Goal: Transaction & Acquisition: Obtain resource

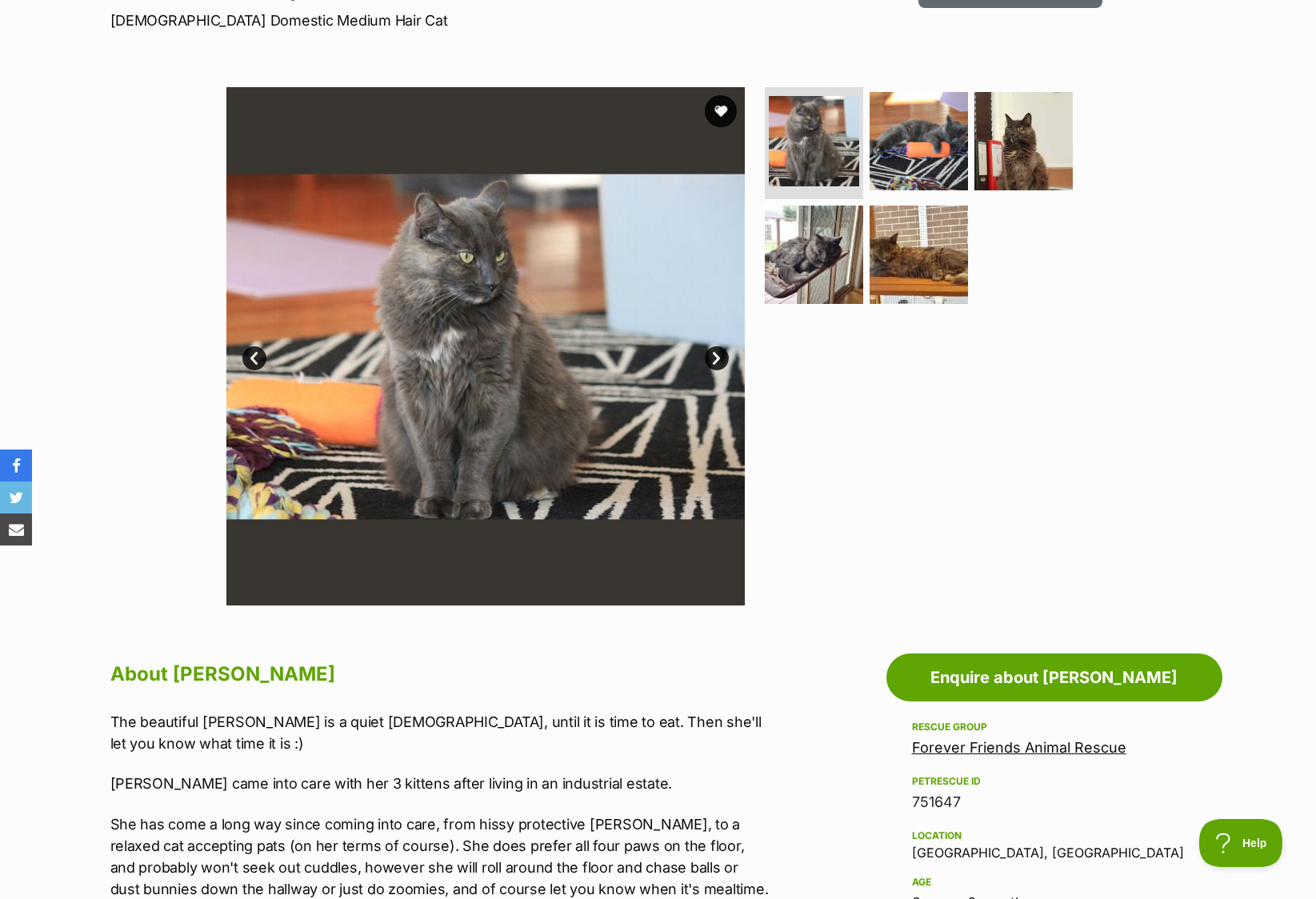
scroll to position [13, 0]
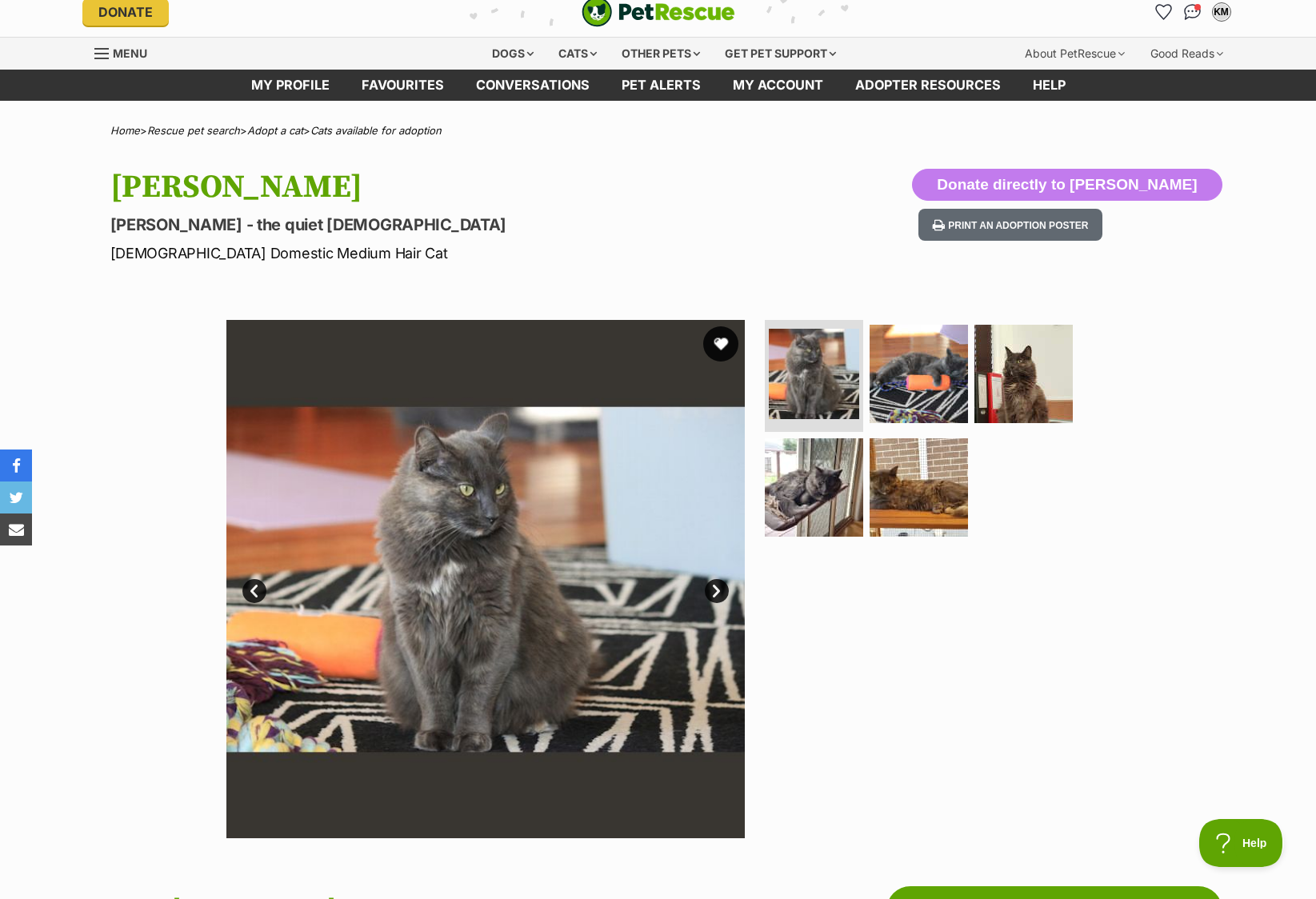
click at [727, 347] on button "favourite" at bounding box center [721, 343] width 35 height 35
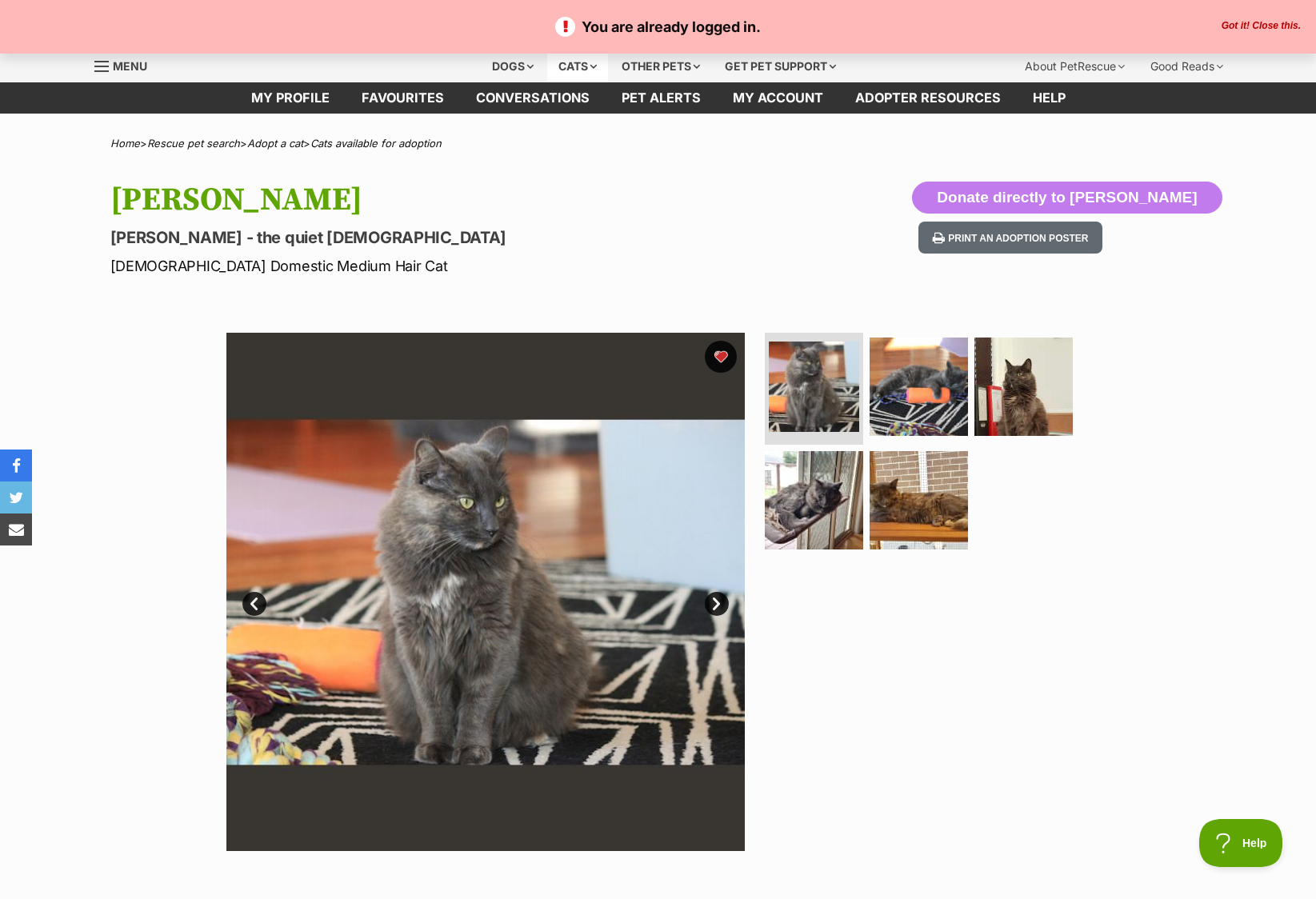
click at [592, 66] on div "Cats" at bounding box center [578, 66] width 60 height 32
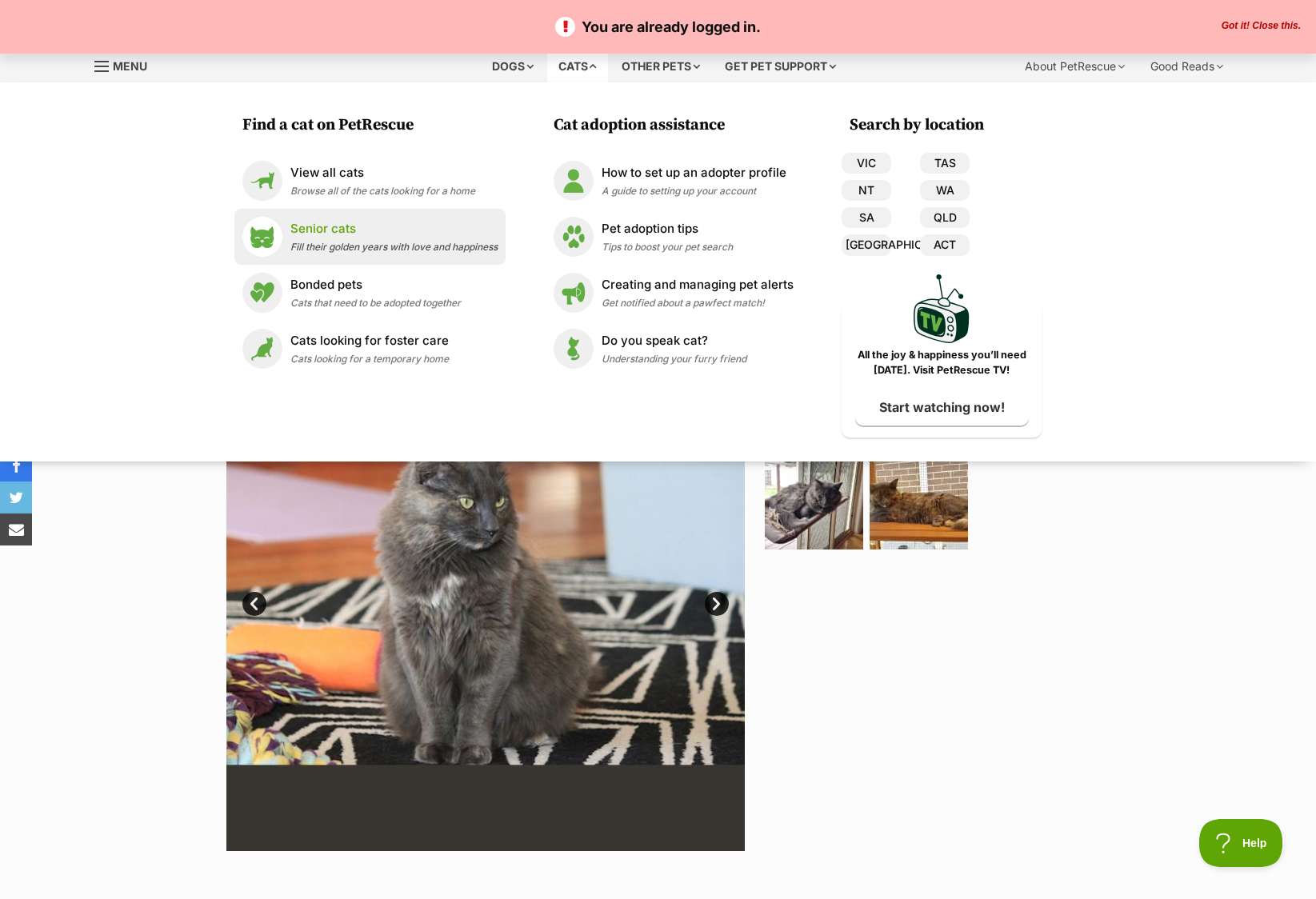
click at [362, 240] on div "Senior cats Fill their golden years with love and happiness" at bounding box center [394, 237] width 207 height 35
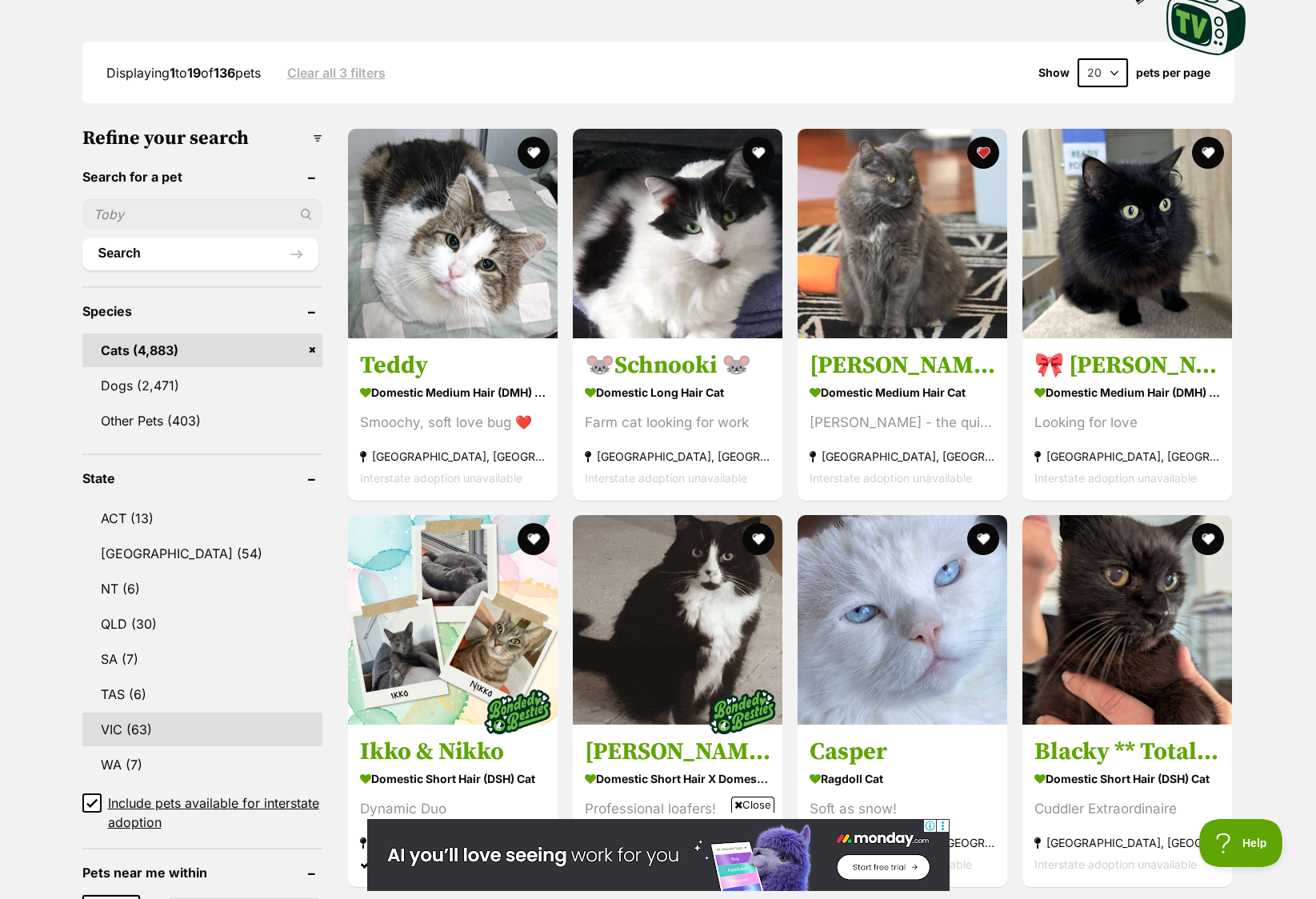
click at [105, 727] on link "VIC (63)" at bounding box center [202, 729] width 240 height 34
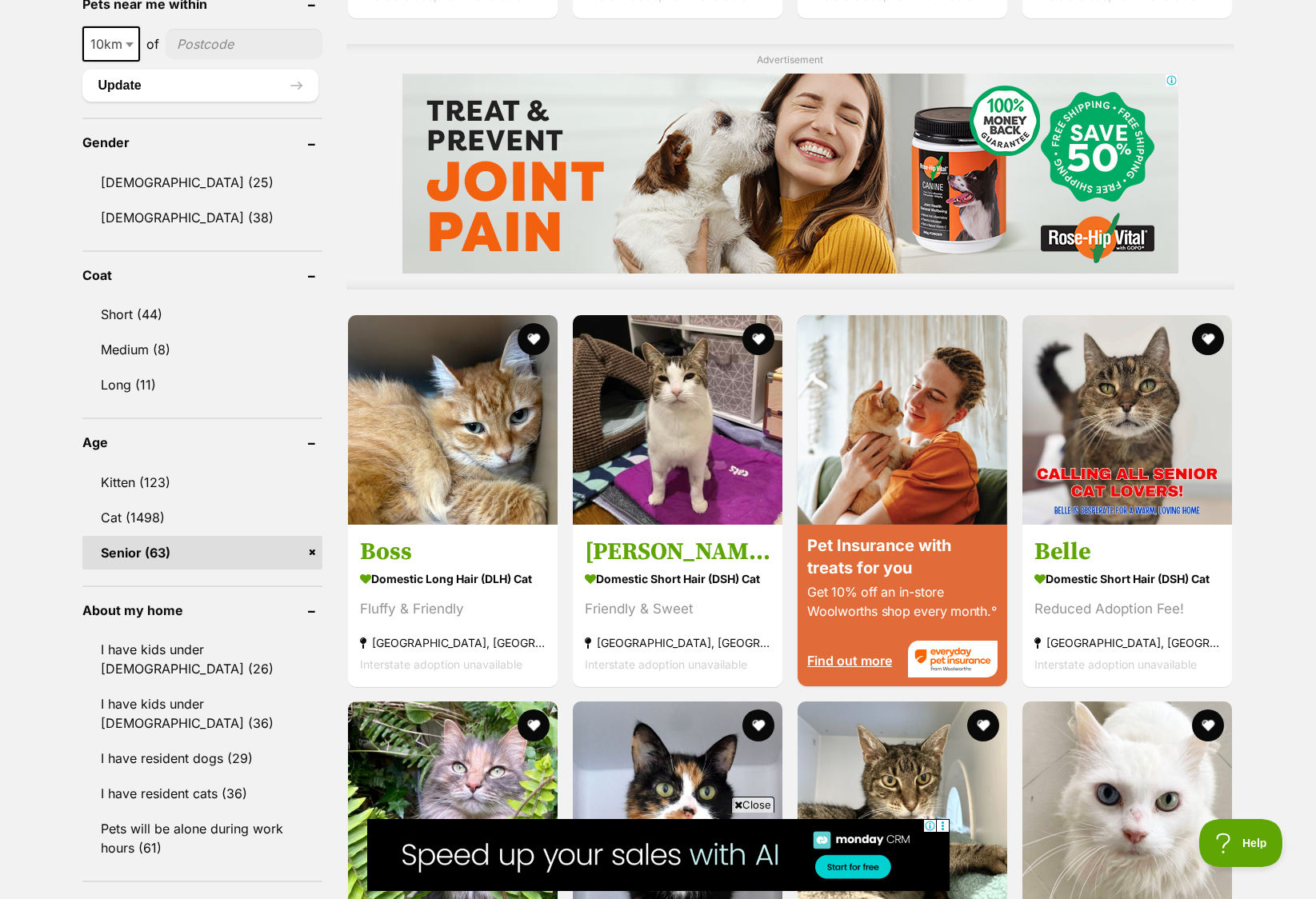
scroll to position [1310, 0]
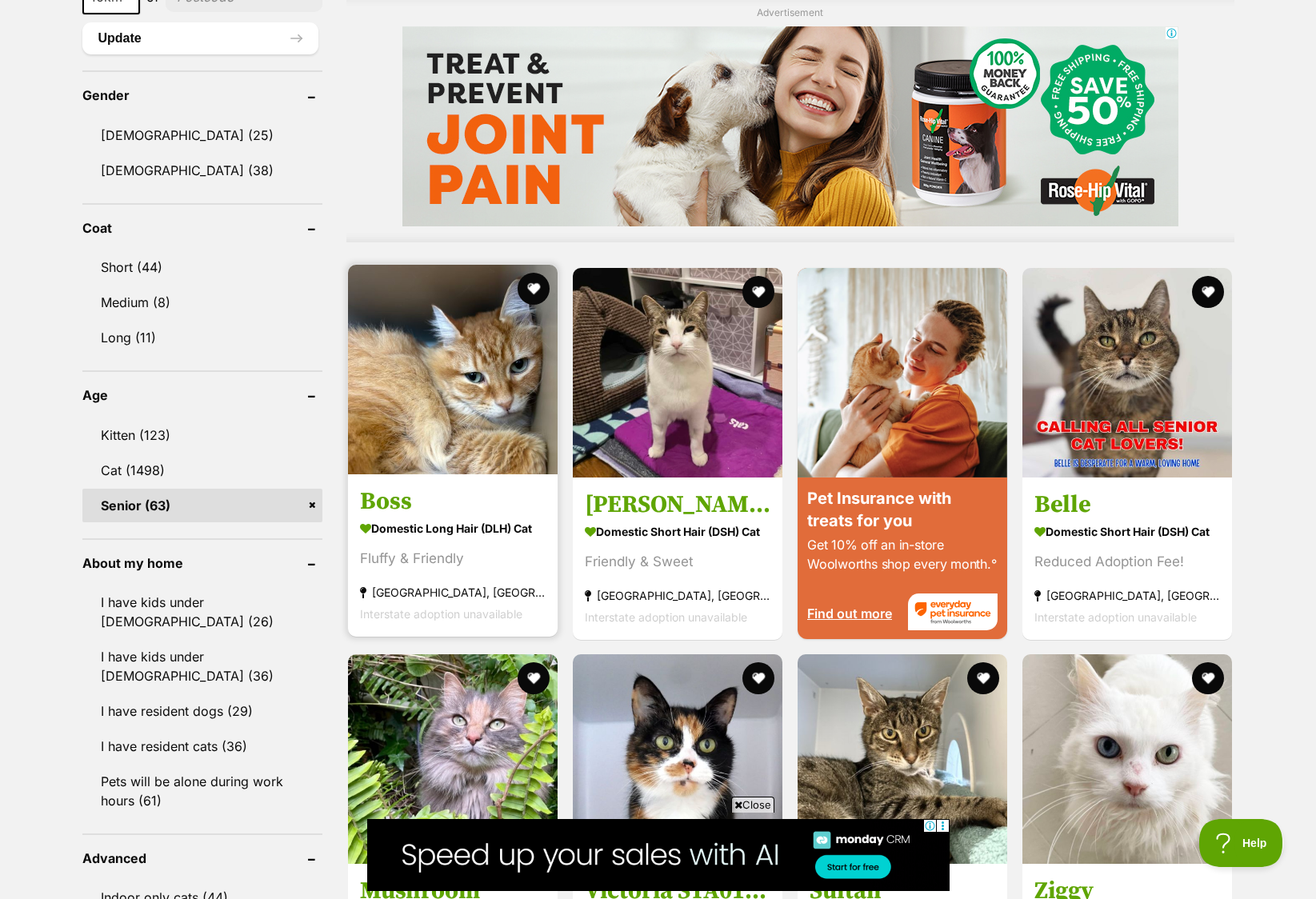
click at [409, 529] on strong "Domestic Long Hair (DLH) Cat" at bounding box center [452, 526] width 186 height 23
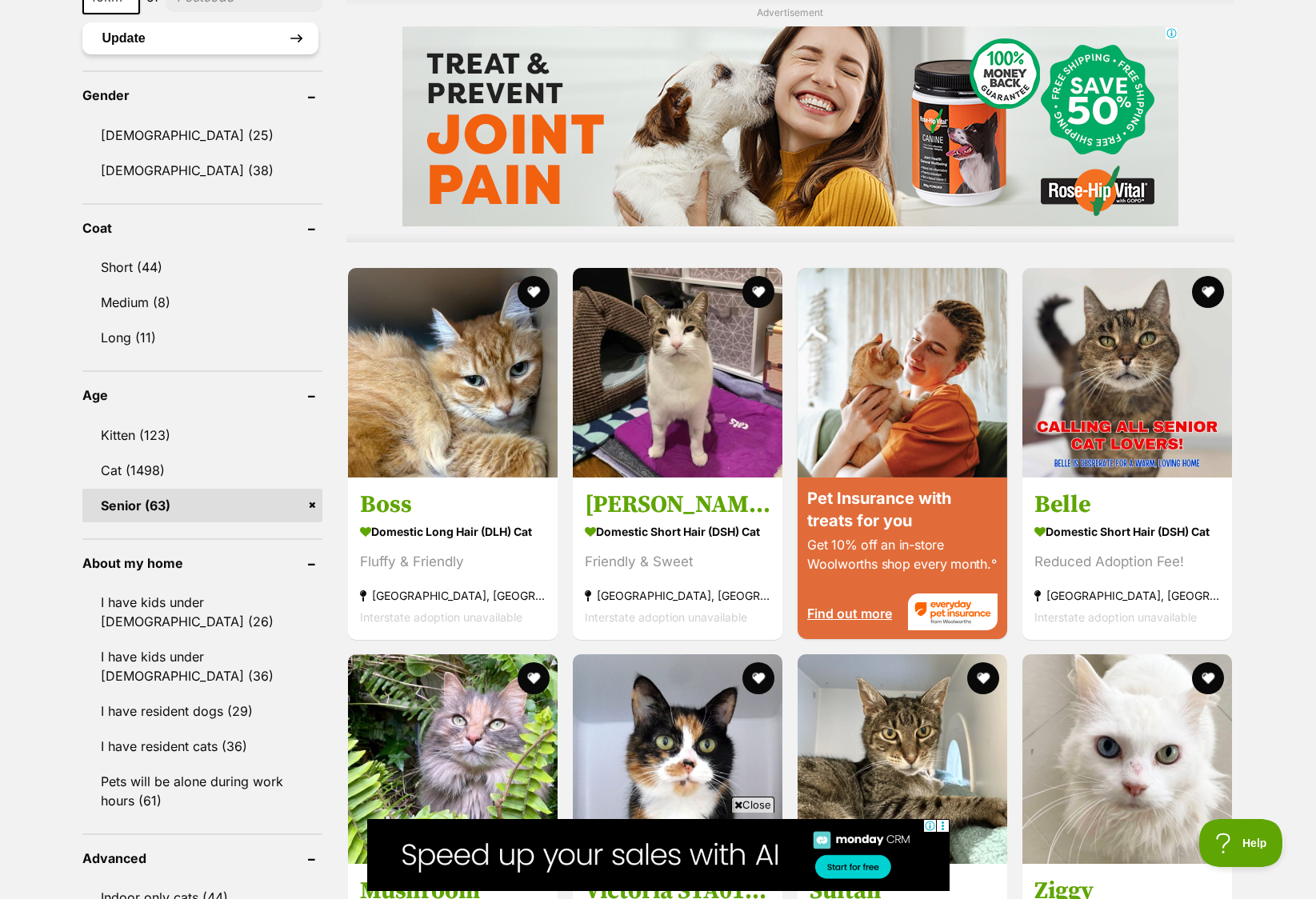
scroll to position [0, 0]
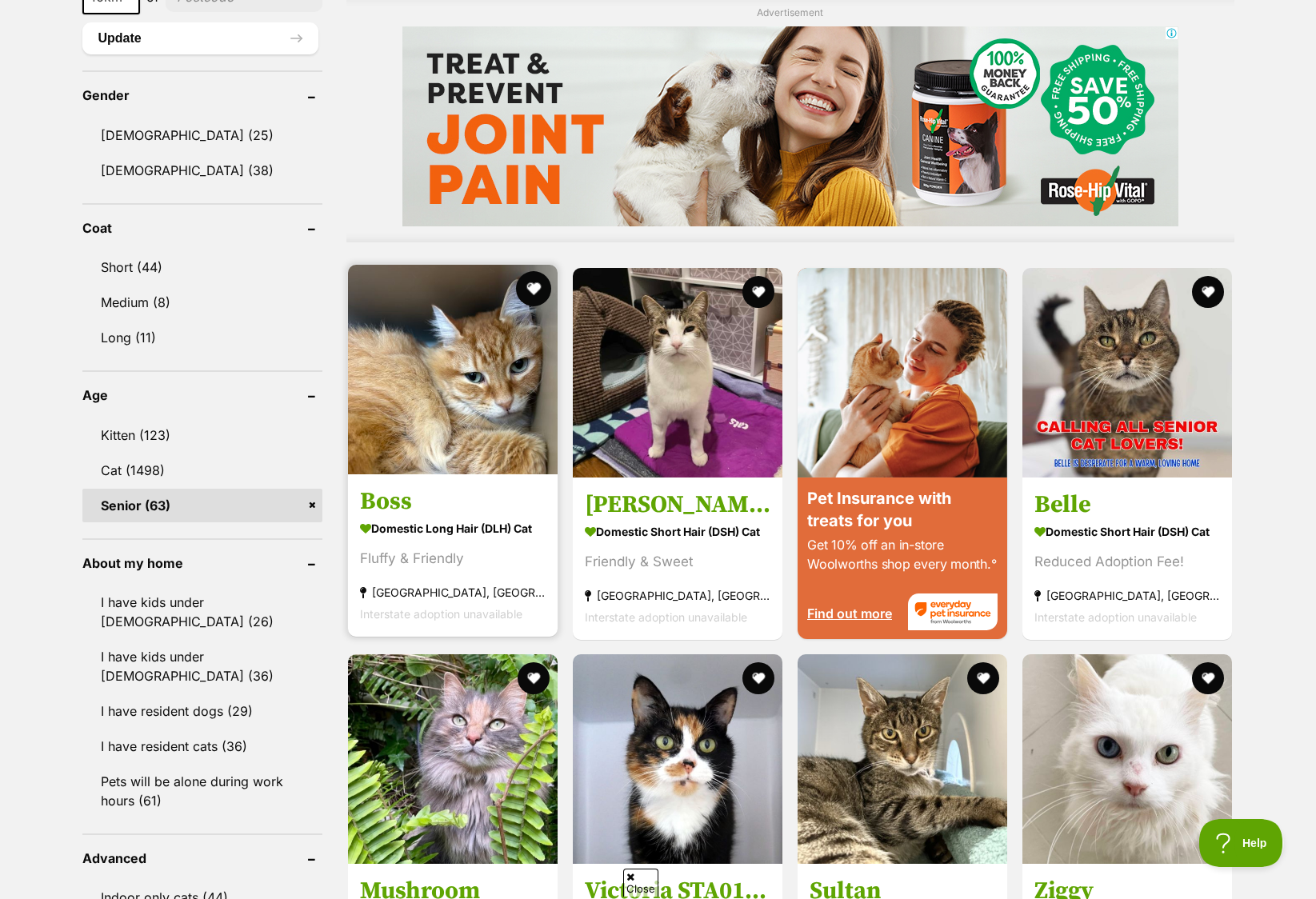
click at [535, 286] on button "favourite" at bounding box center [533, 288] width 35 height 35
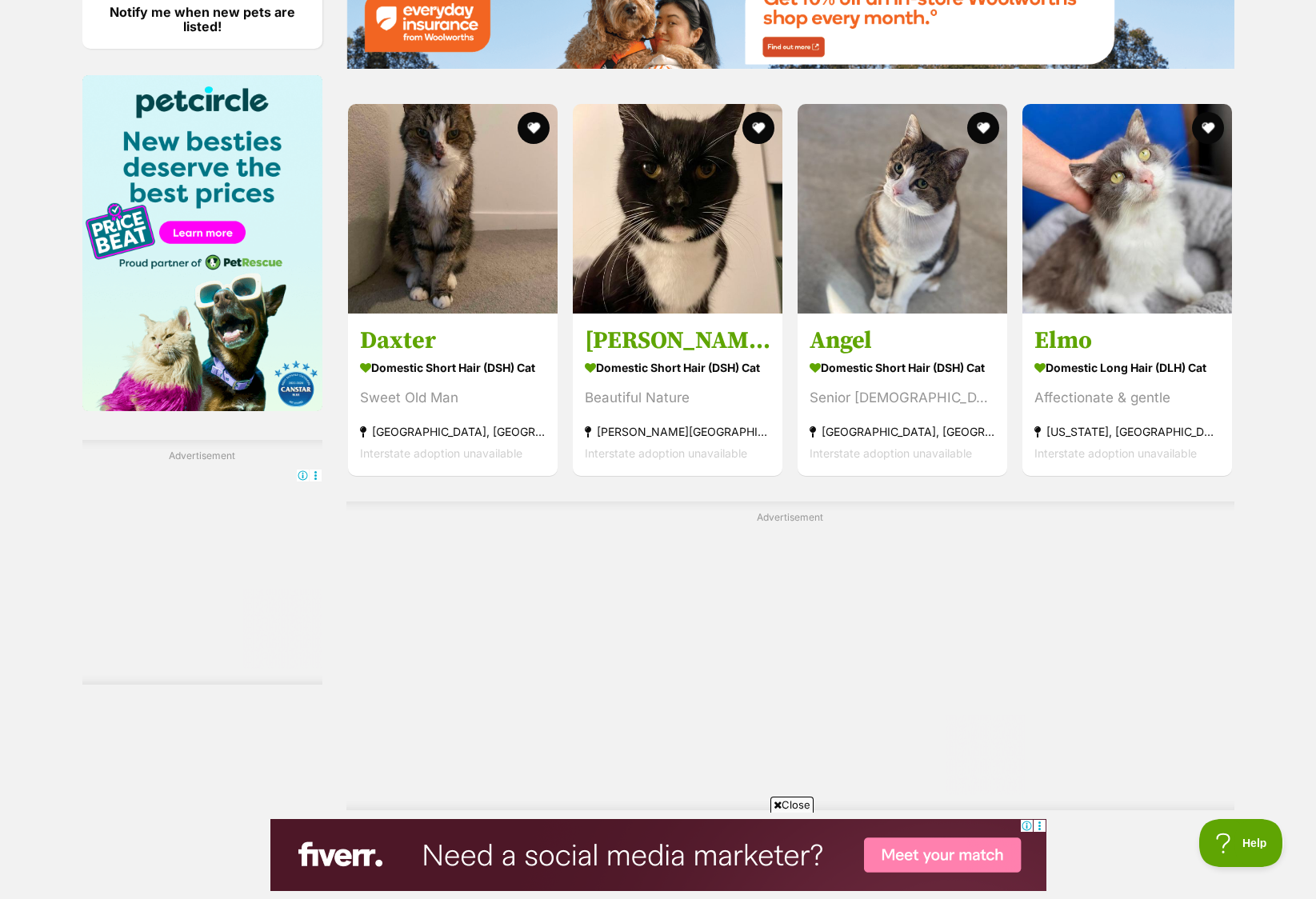
scroll to position [2551, 0]
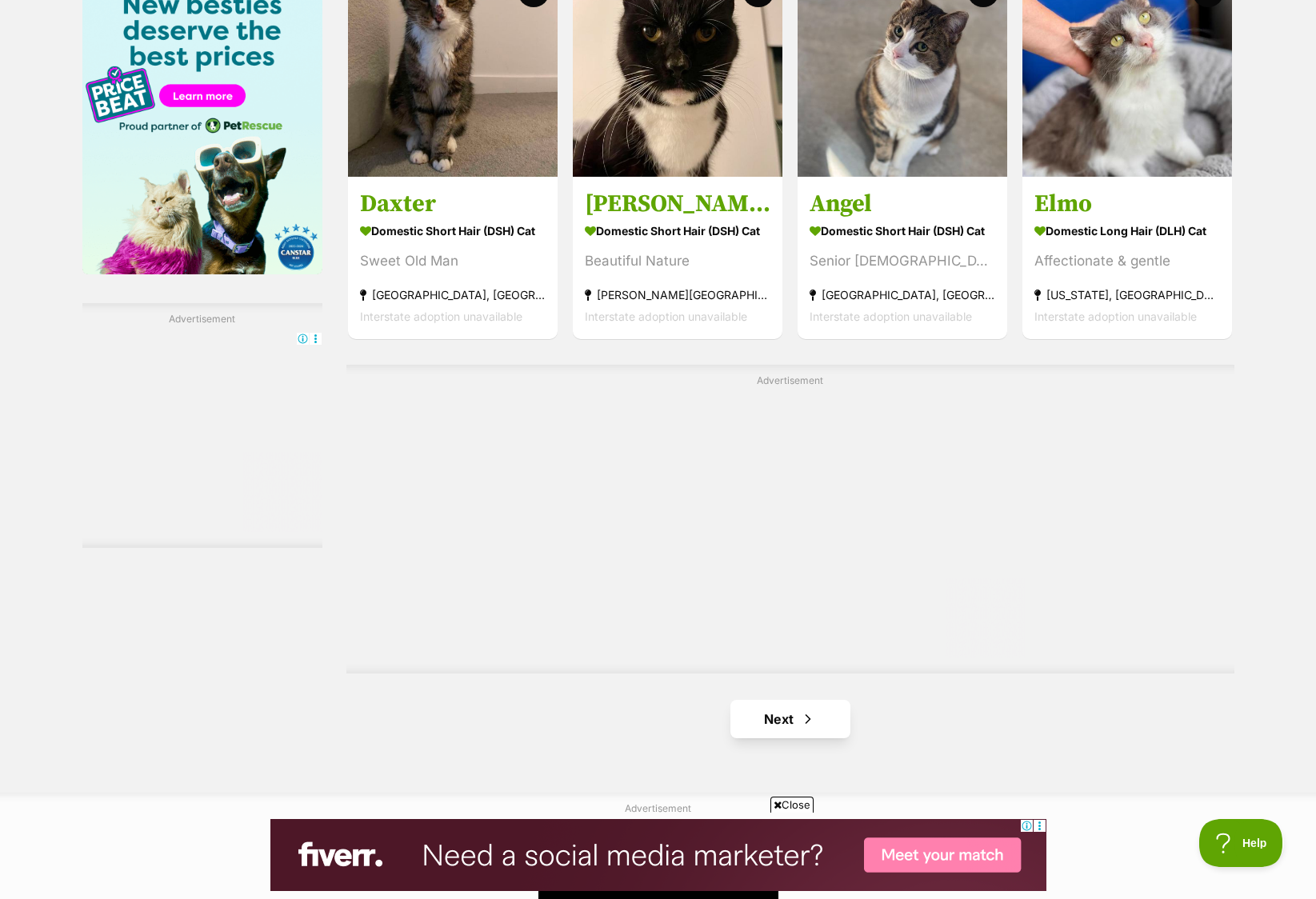
click at [782, 721] on link "Next" at bounding box center [790, 719] width 120 height 38
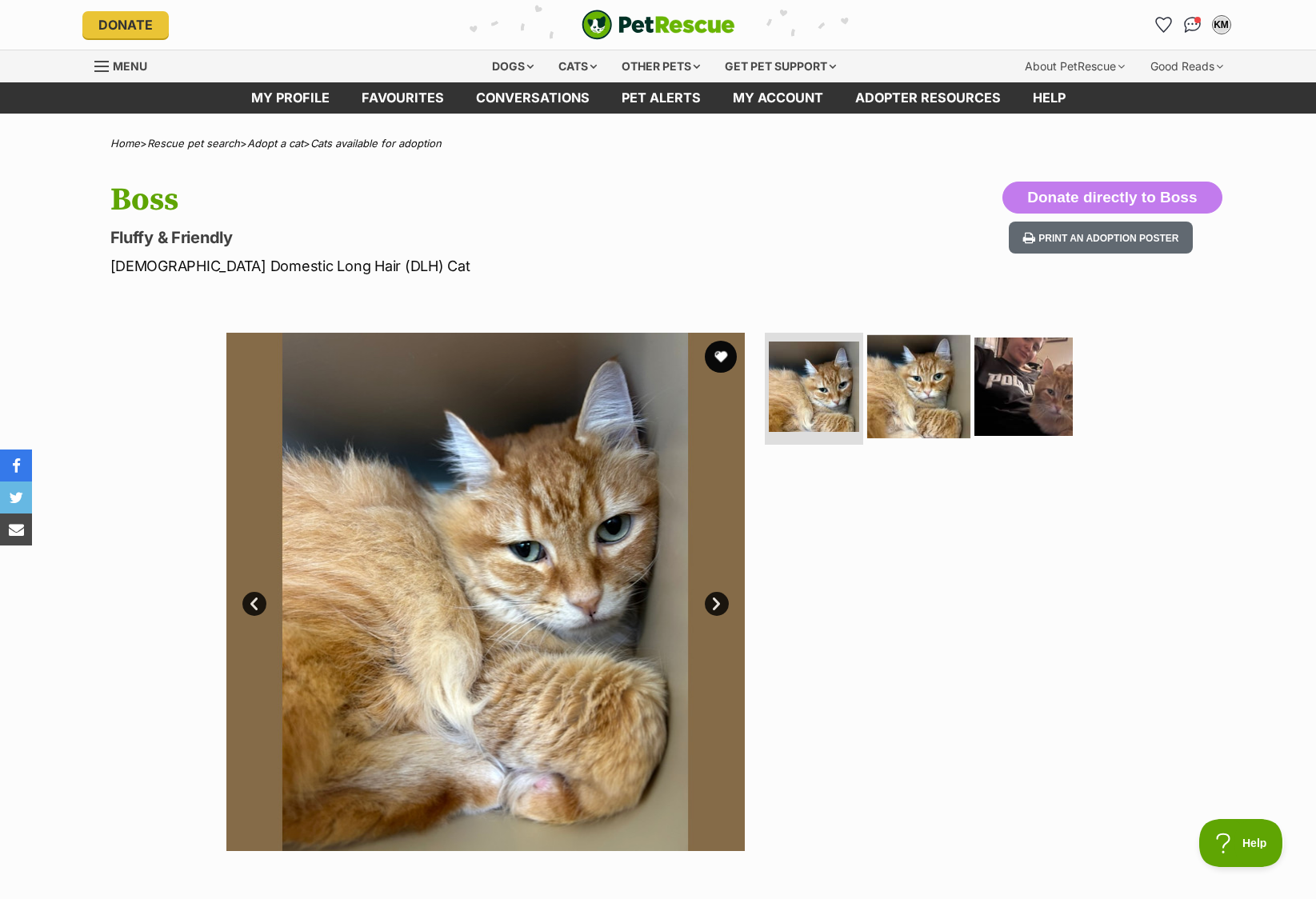
click at [928, 397] on img at bounding box center [919, 386] width 103 height 103
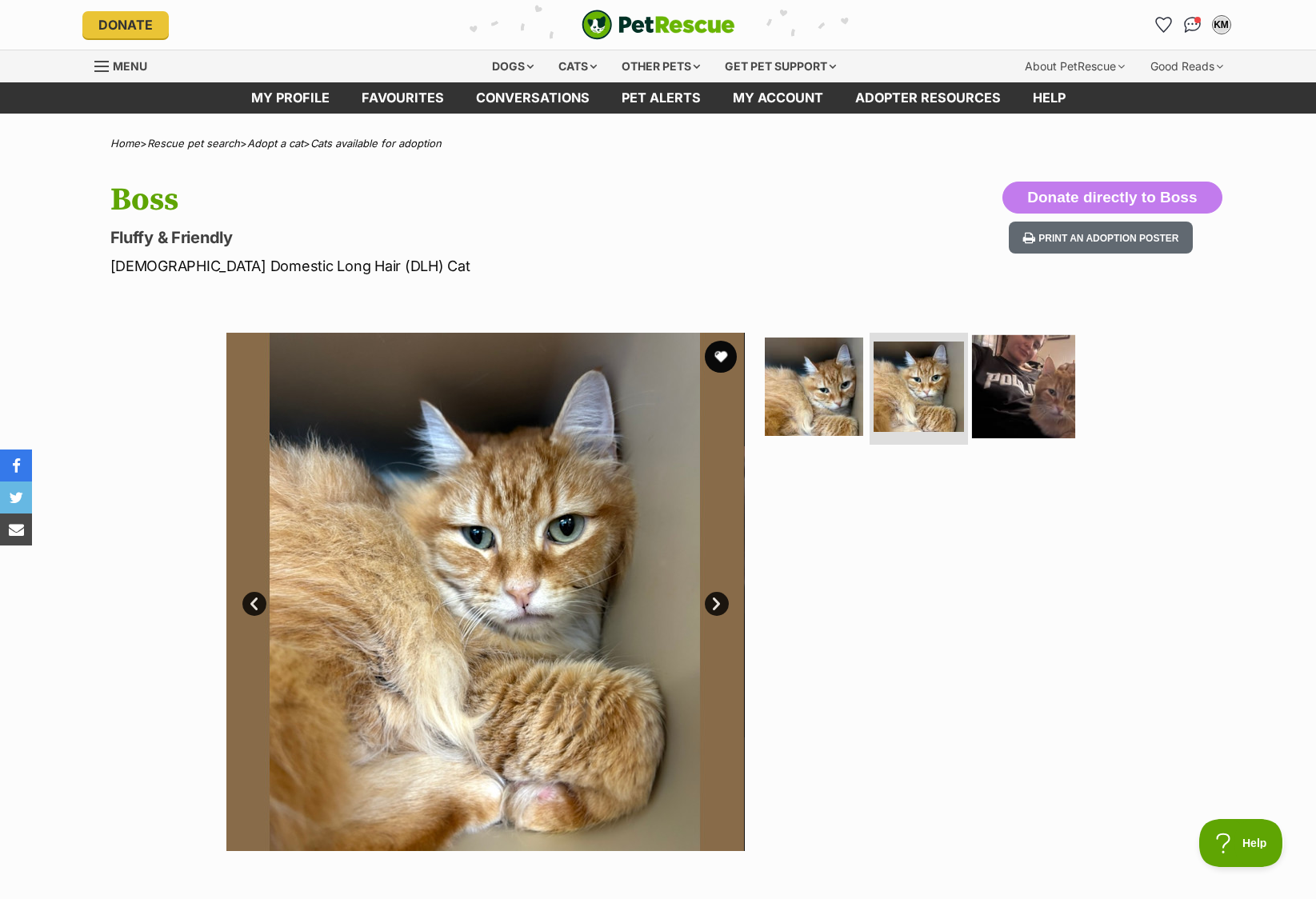
click at [1032, 389] on img at bounding box center [1023, 386] width 103 height 103
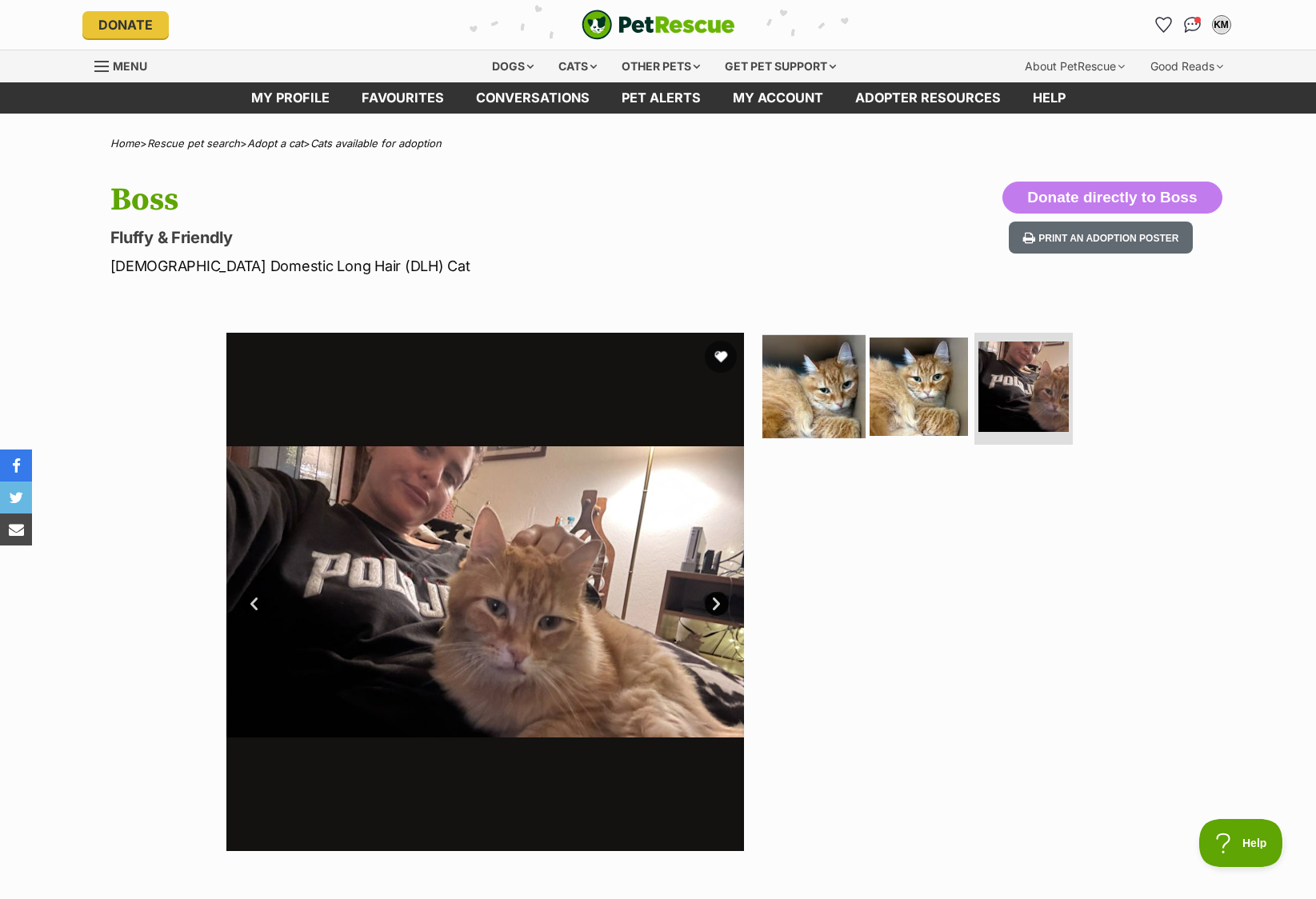
click at [786, 396] on img at bounding box center [813, 386] width 103 height 103
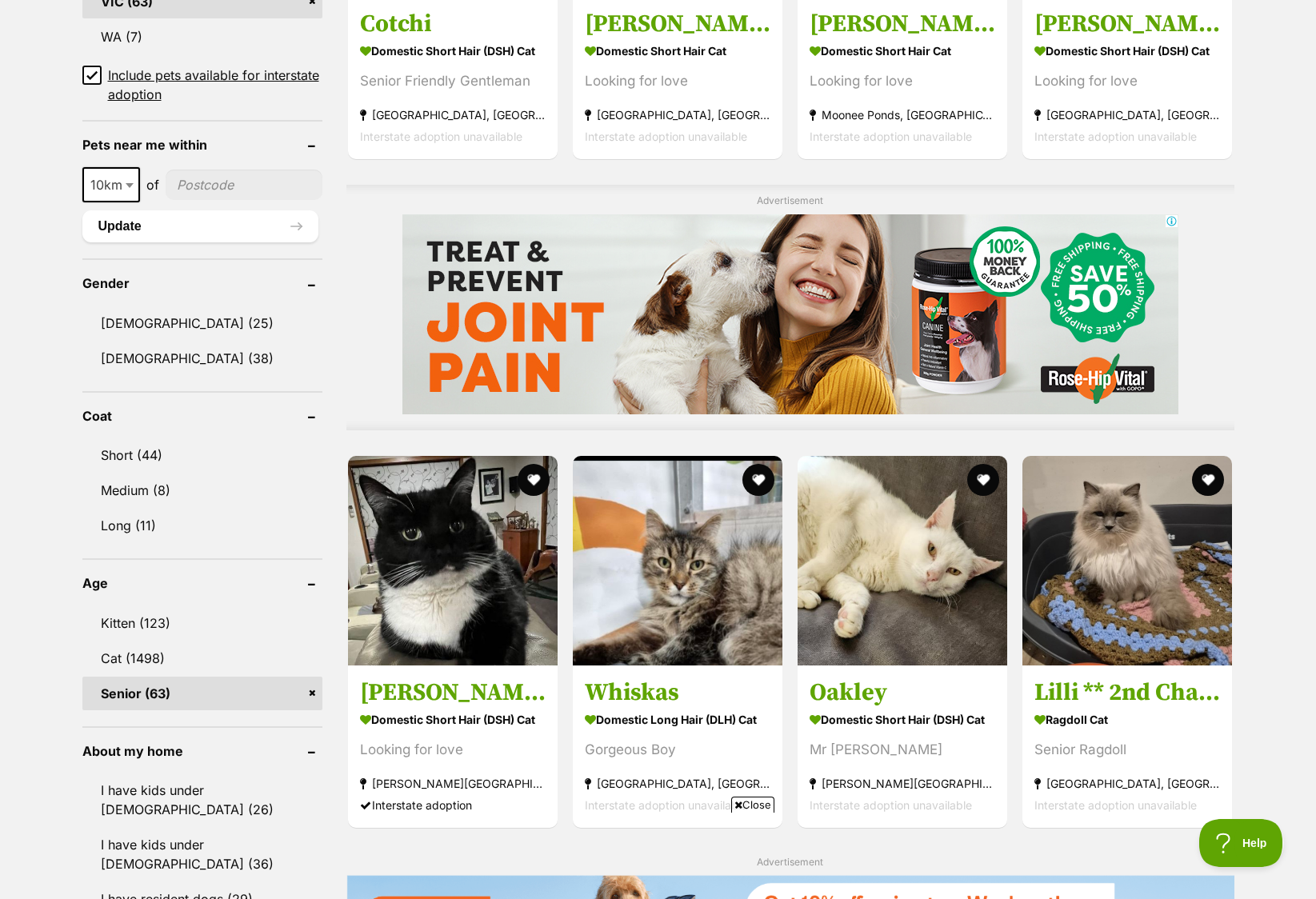
scroll to position [1251, 0]
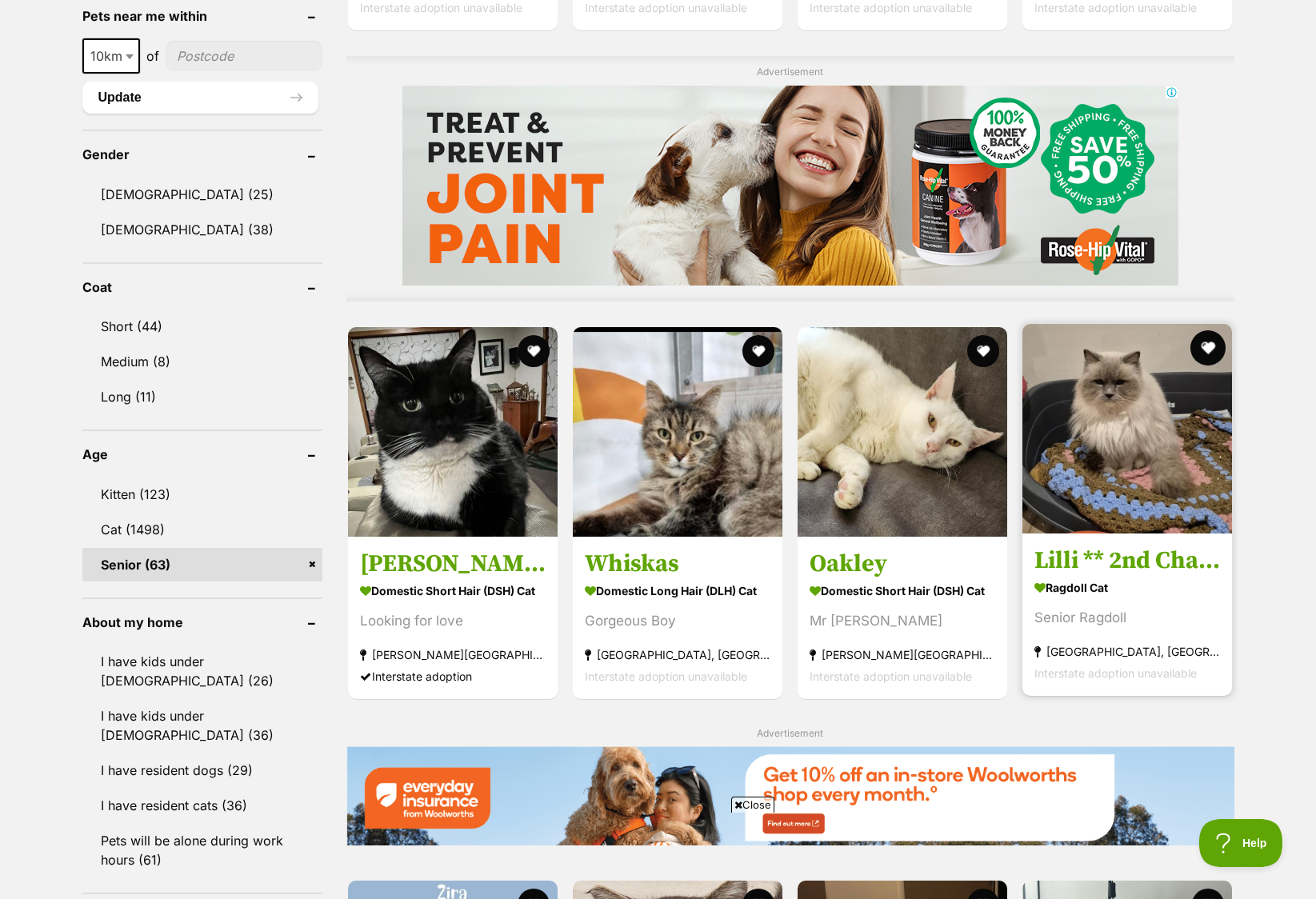
click at [1206, 340] on button "favourite" at bounding box center [1209, 348] width 35 height 35
click at [1160, 389] on img at bounding box center [1126, 428] width 210 height 210
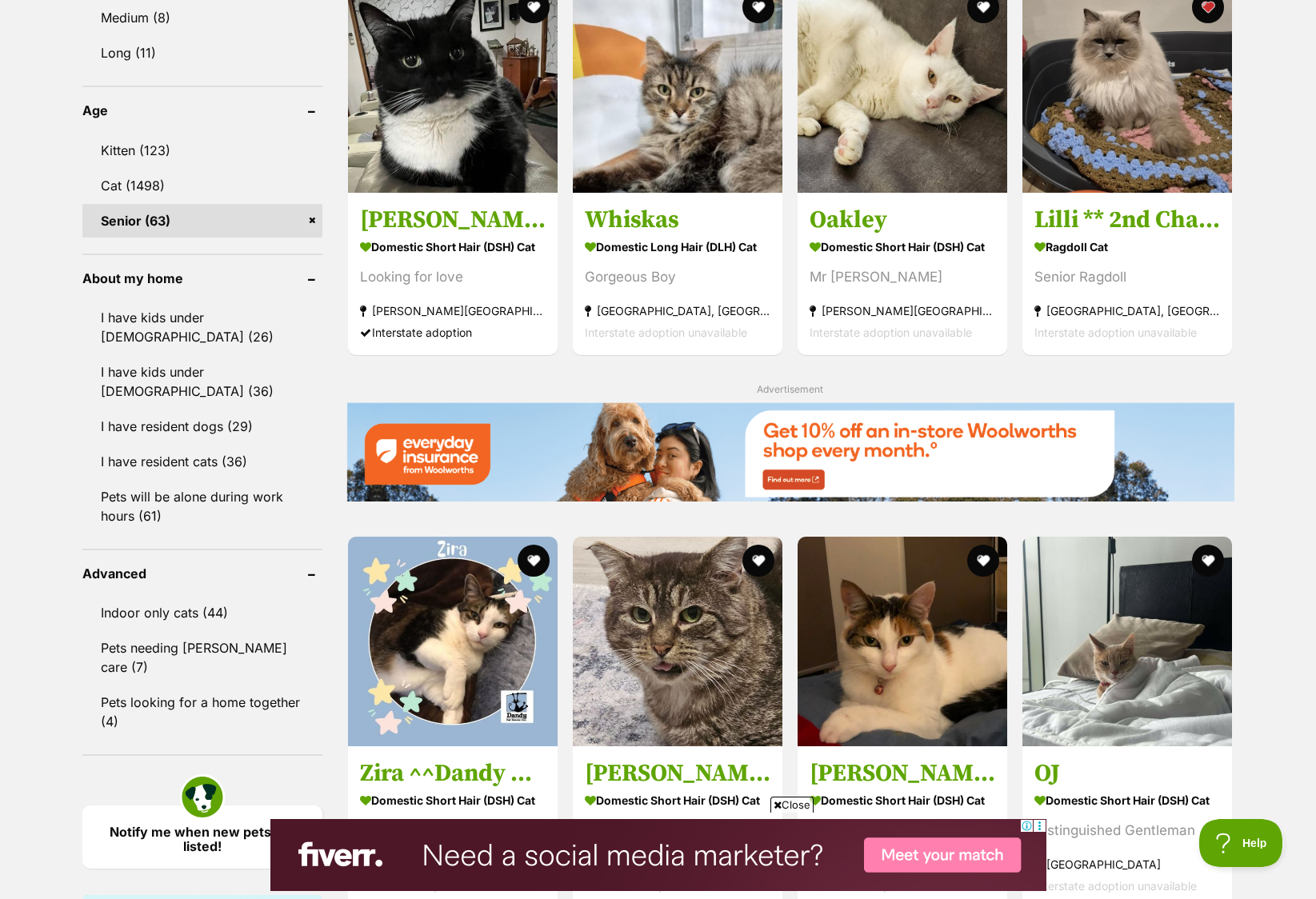
scroll to position [1724, 0]
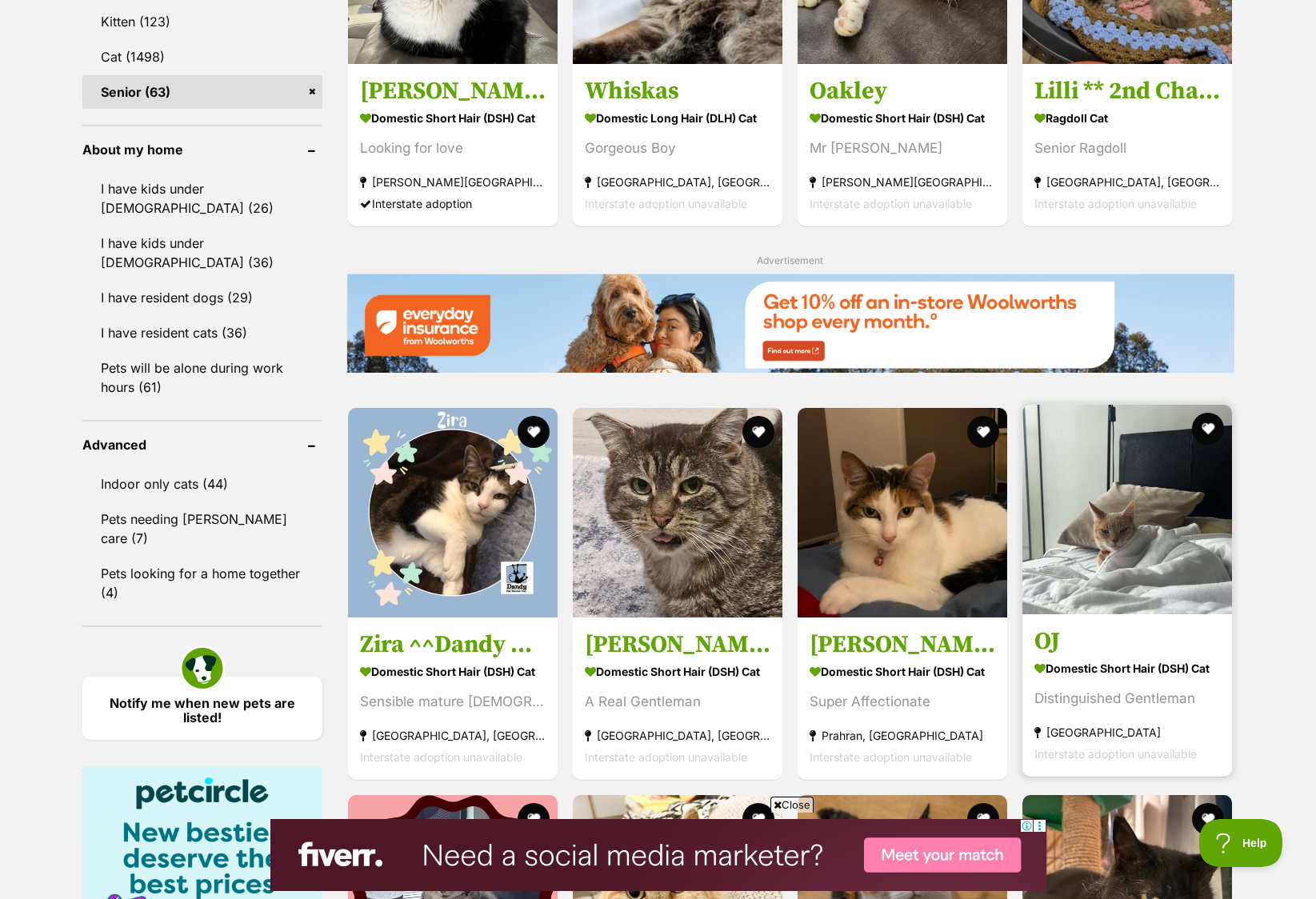
click at [1138, 535] on img at bounding box center [1126, 509] width 210 height 210
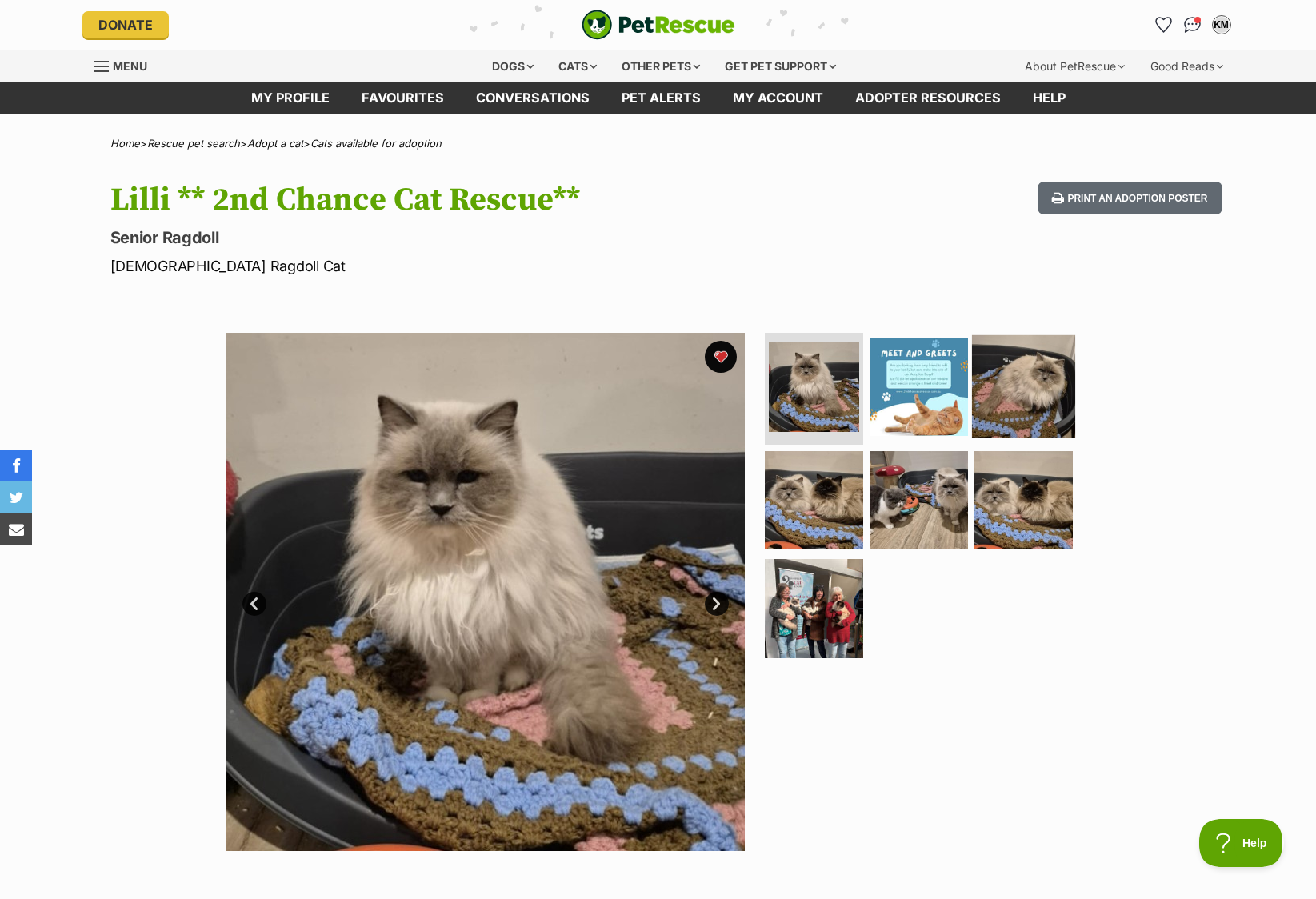
click at [1028, 400] on img at bounding box center [1023, 386] width 103 height 103
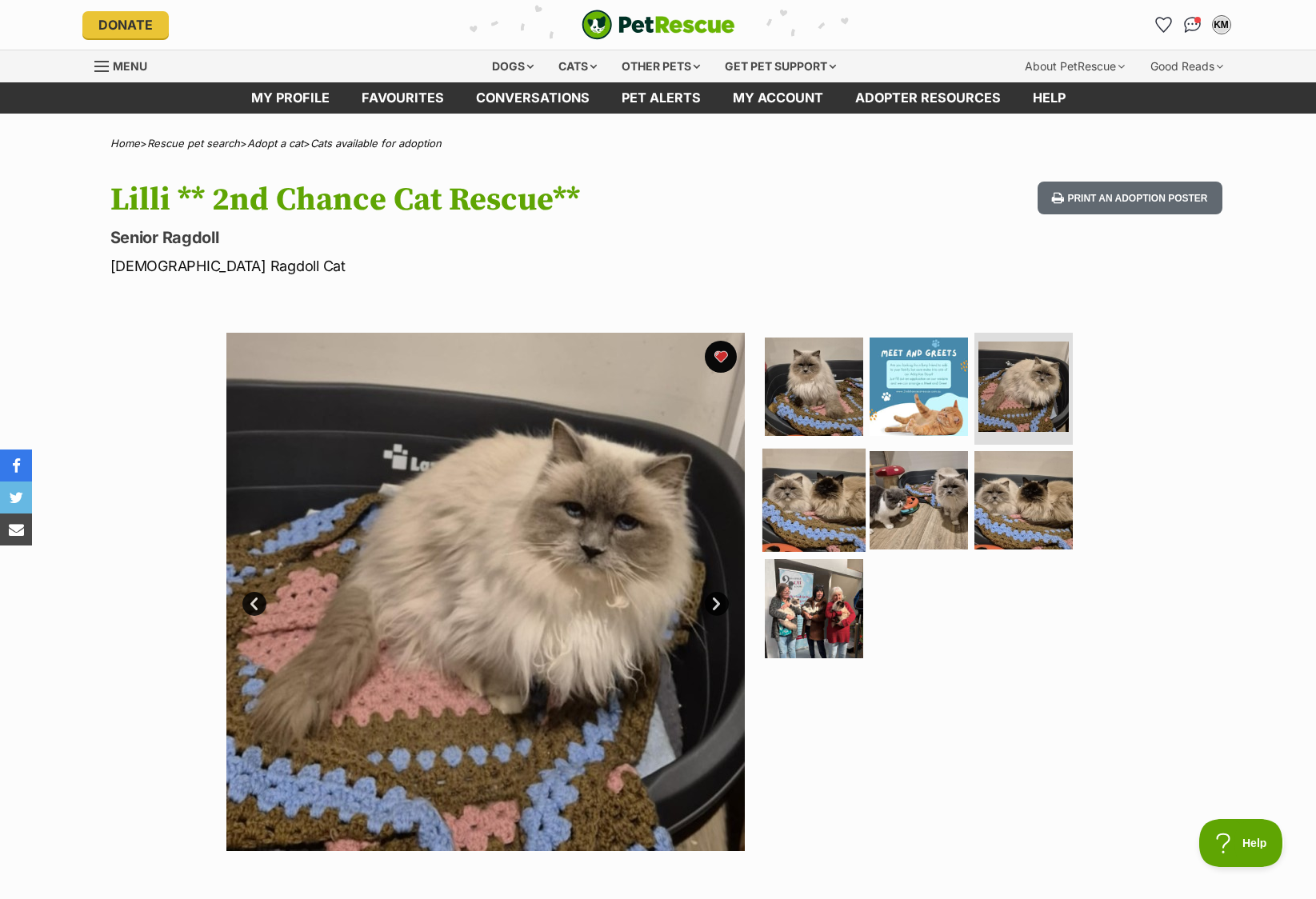
click at [813, 498] on img at bounding box center [813, 499] width 103 height 103
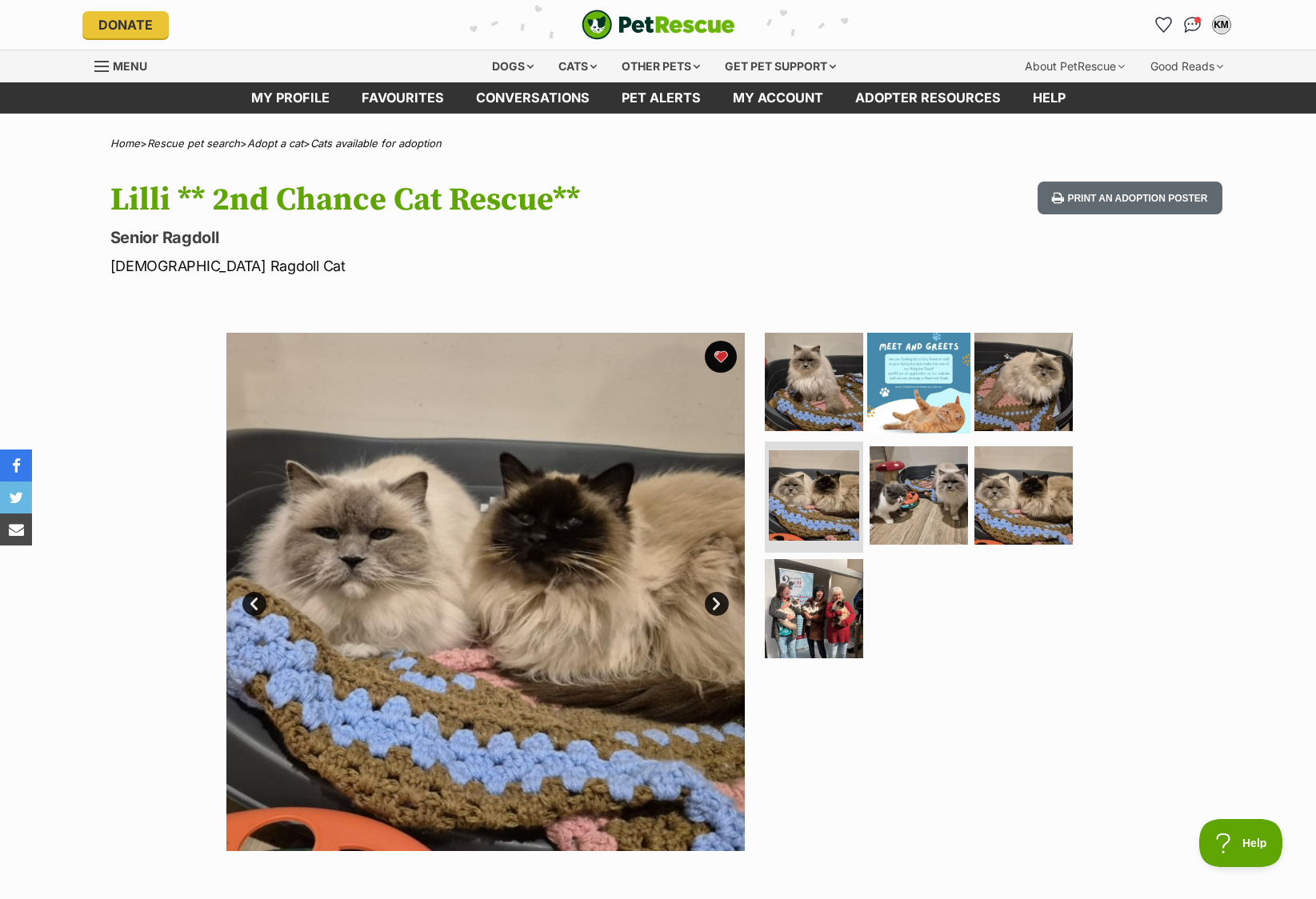
click at [930, 385] on img at bounding box center [919, 382] width 103 height 103
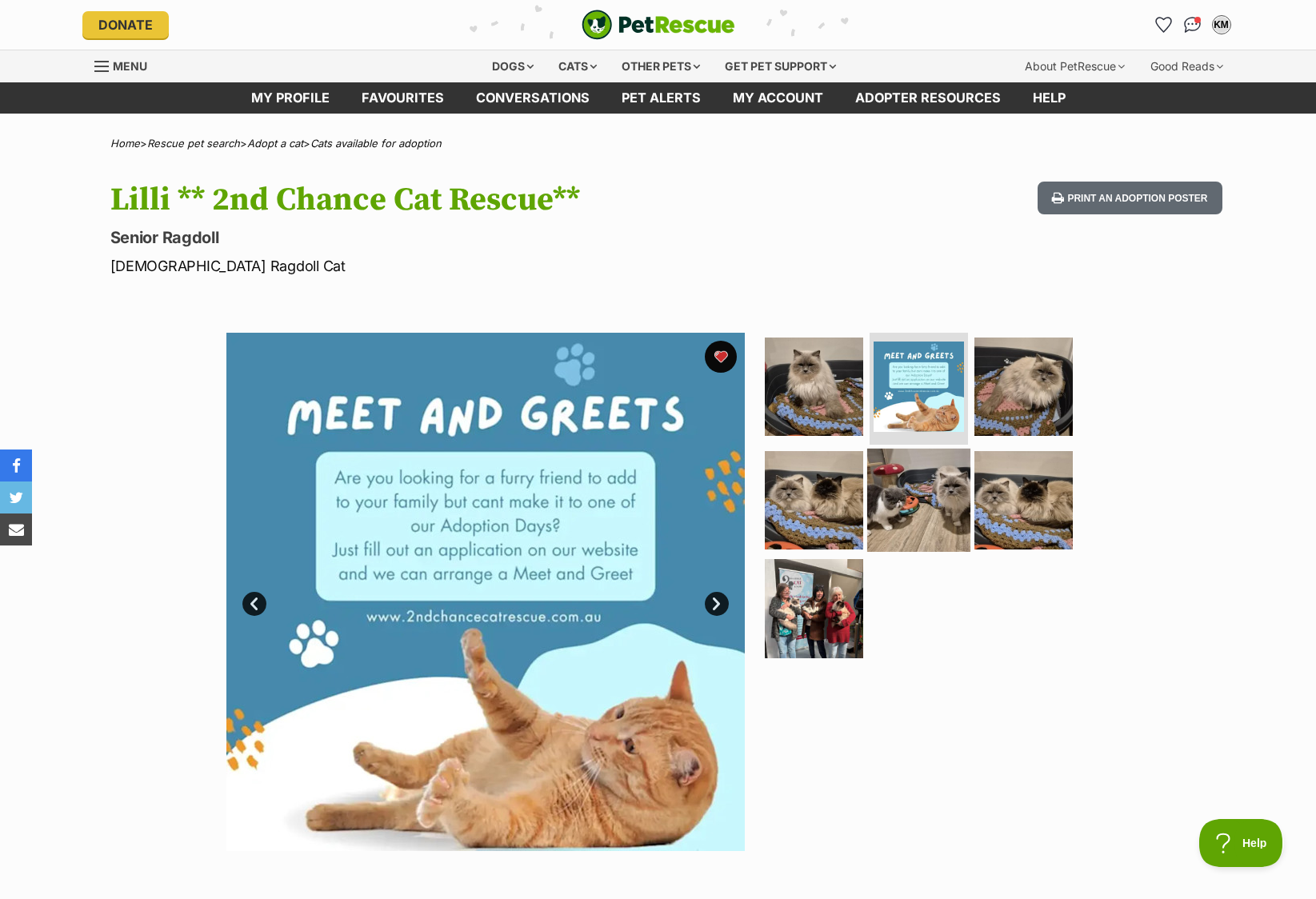
click at [920, 524] on img at bounding box center [919, 499] width 103 height 103
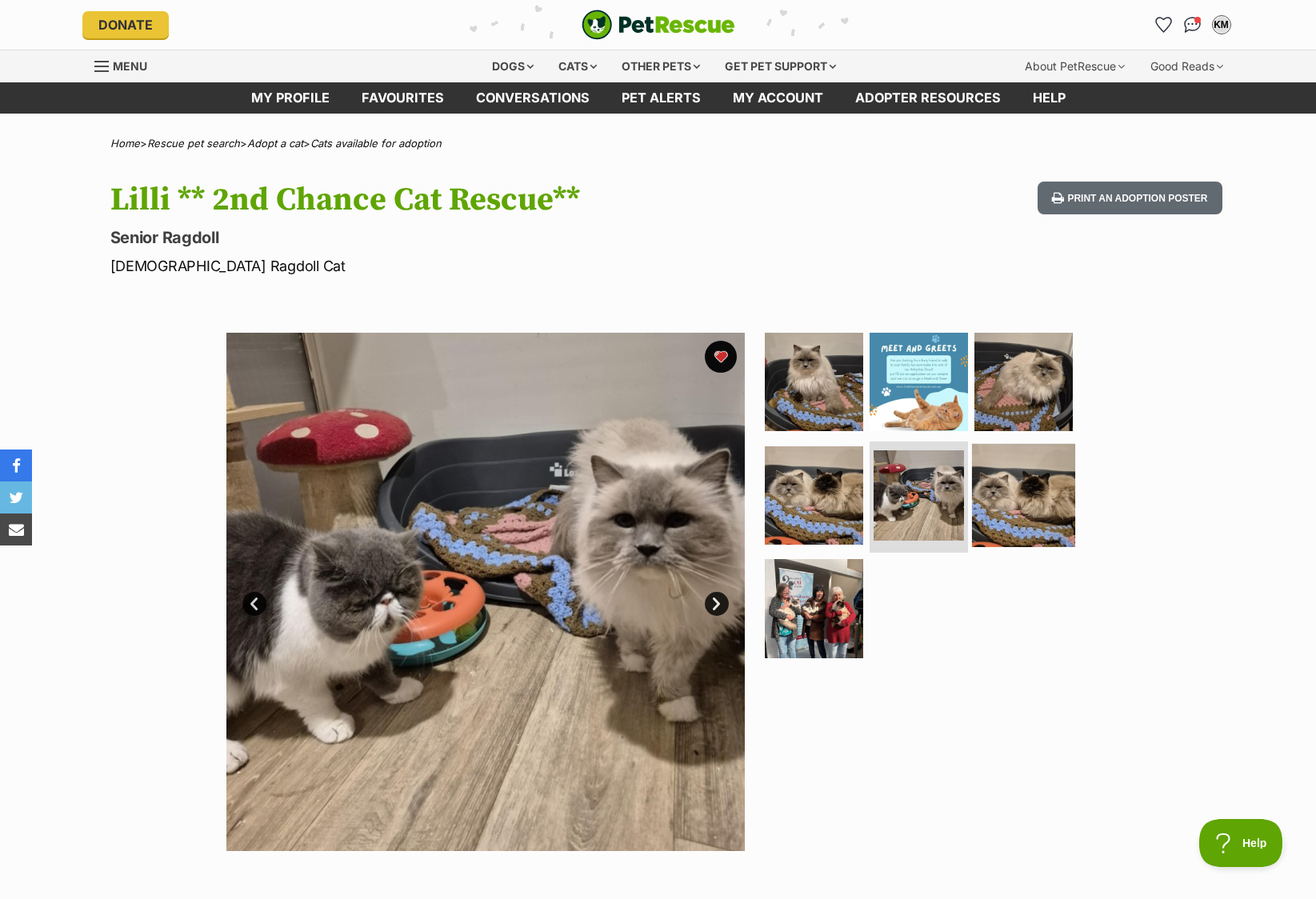
click at [1028, 506] on img at bounding box center [1023, 494] width 103 height 103
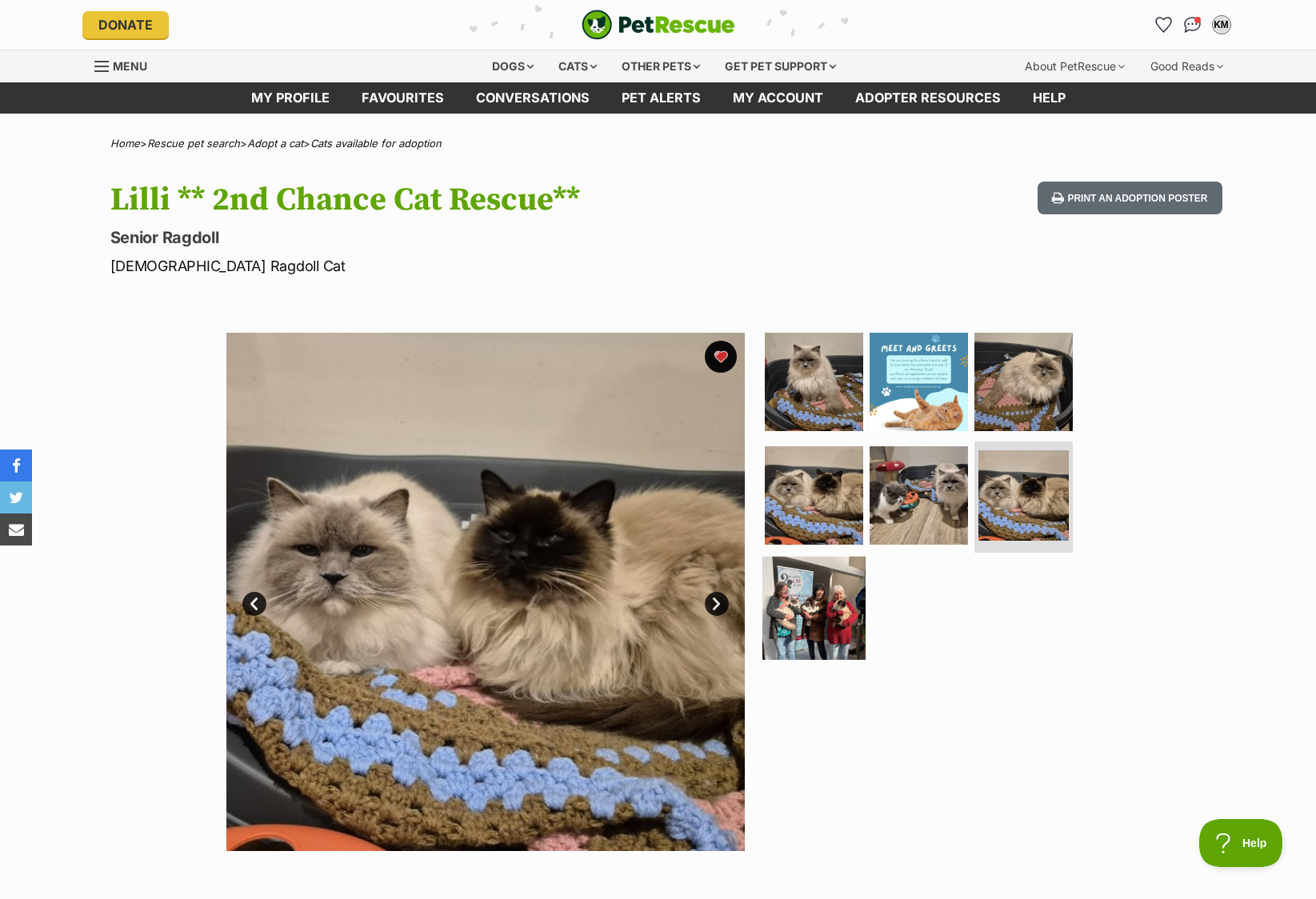
click at [826, 620] on img at bounding box center [813, 608] width 103 height 103
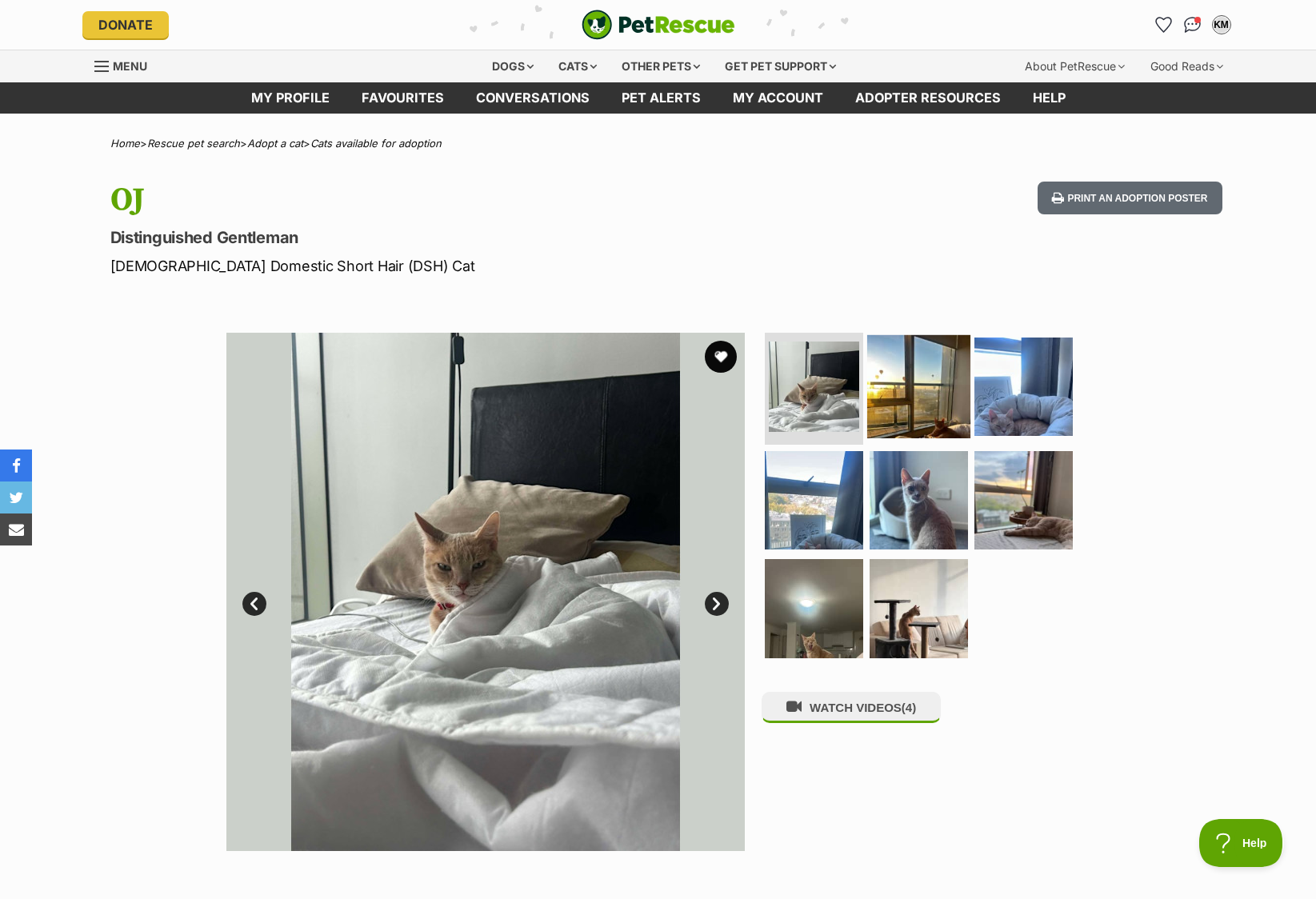
click at [926, 417] on img at bounding box center [919, 386] width 103 height 103
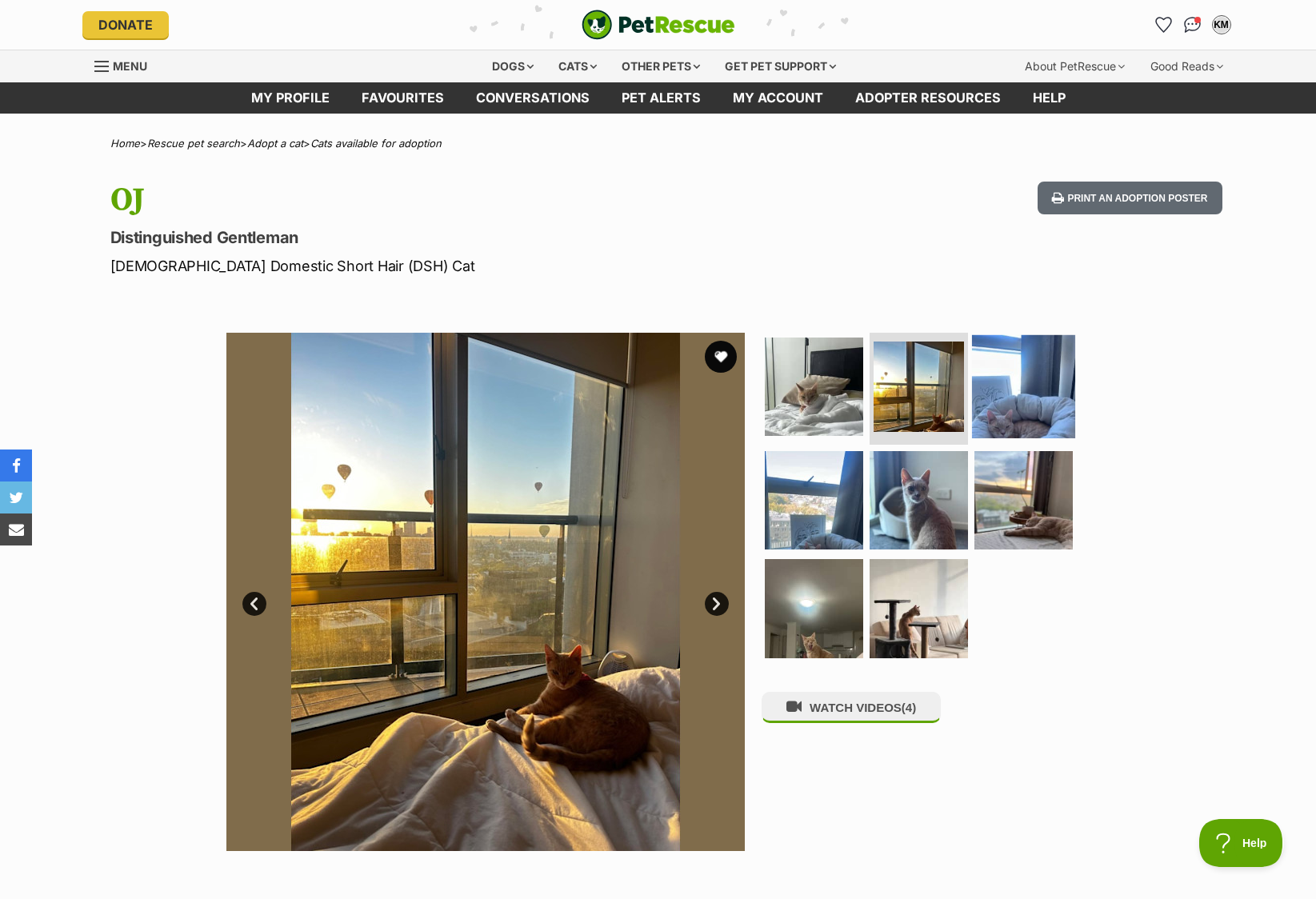
click at [1035, 401] on img at bounding box center [1023, 386] width 103 height 103
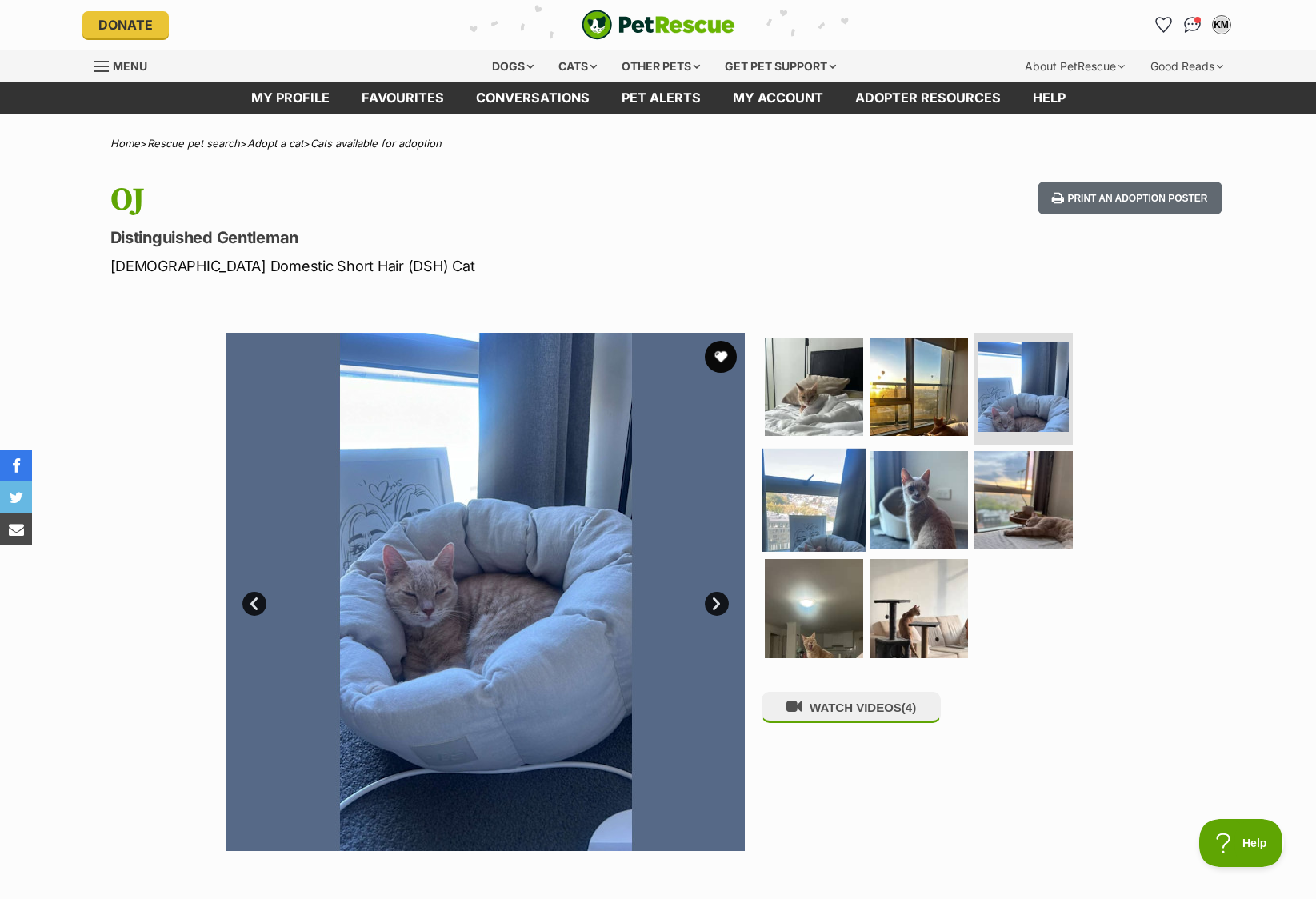
click at [834, 504] on img at bounding box center [813, 499] width 103 height 103
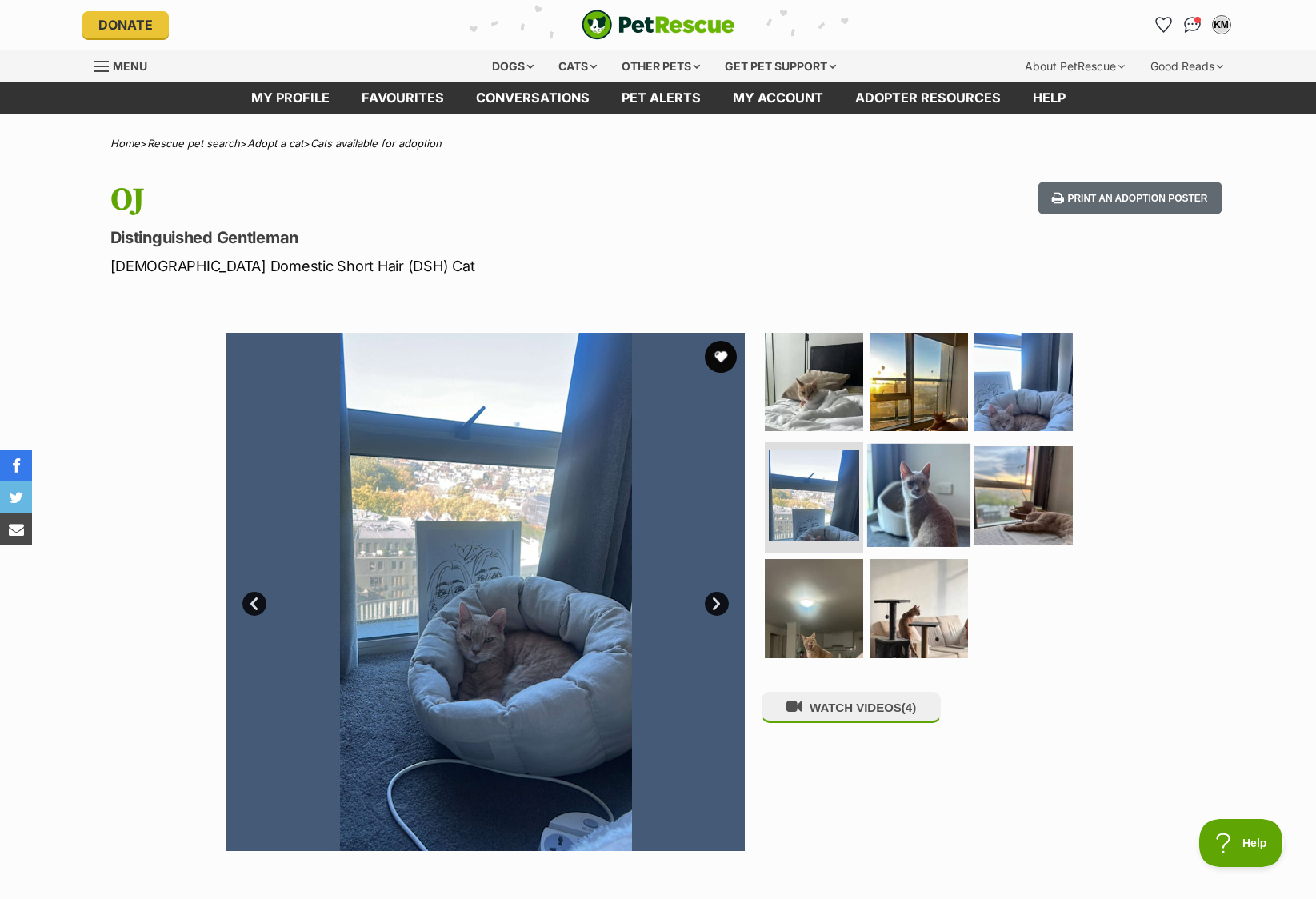
click at [906, 511] on img at bounding box center [919, 494] width 103 height 103
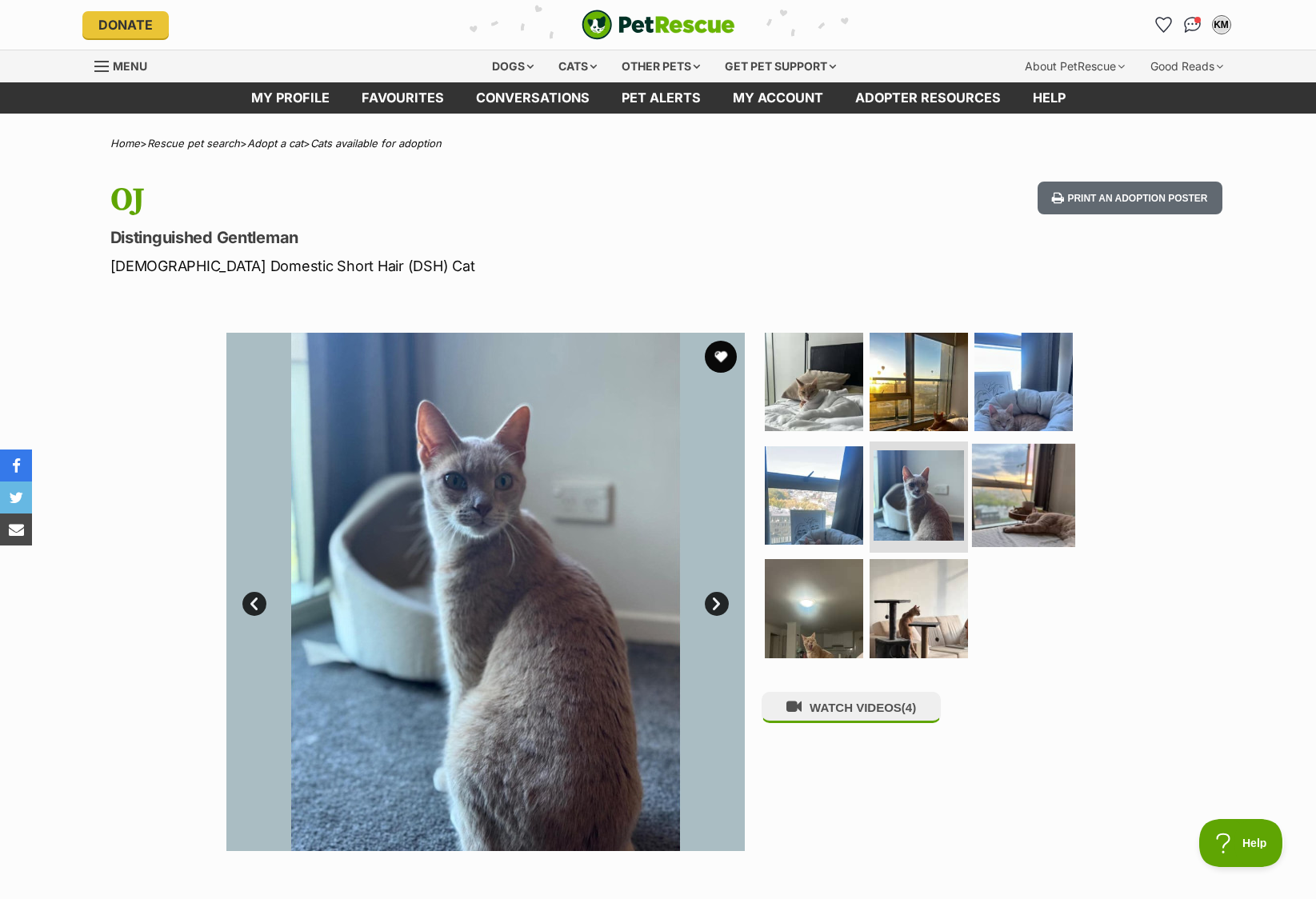
click at [1020, 512] on img at bounding box center [1023, 494] width 103 height 103
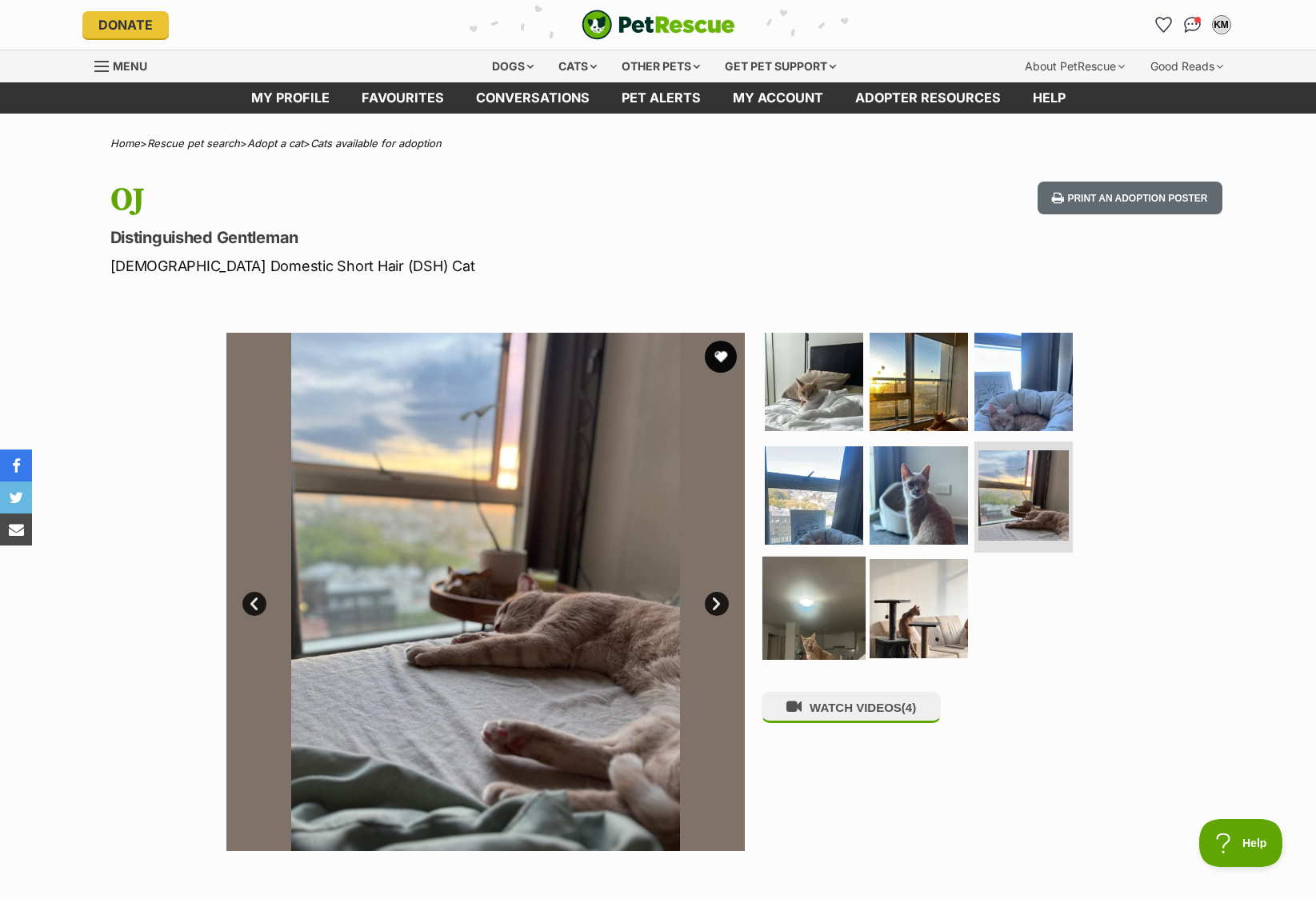
click at [835, 591] on img at bounding box center [813, 608] width 103 height 103
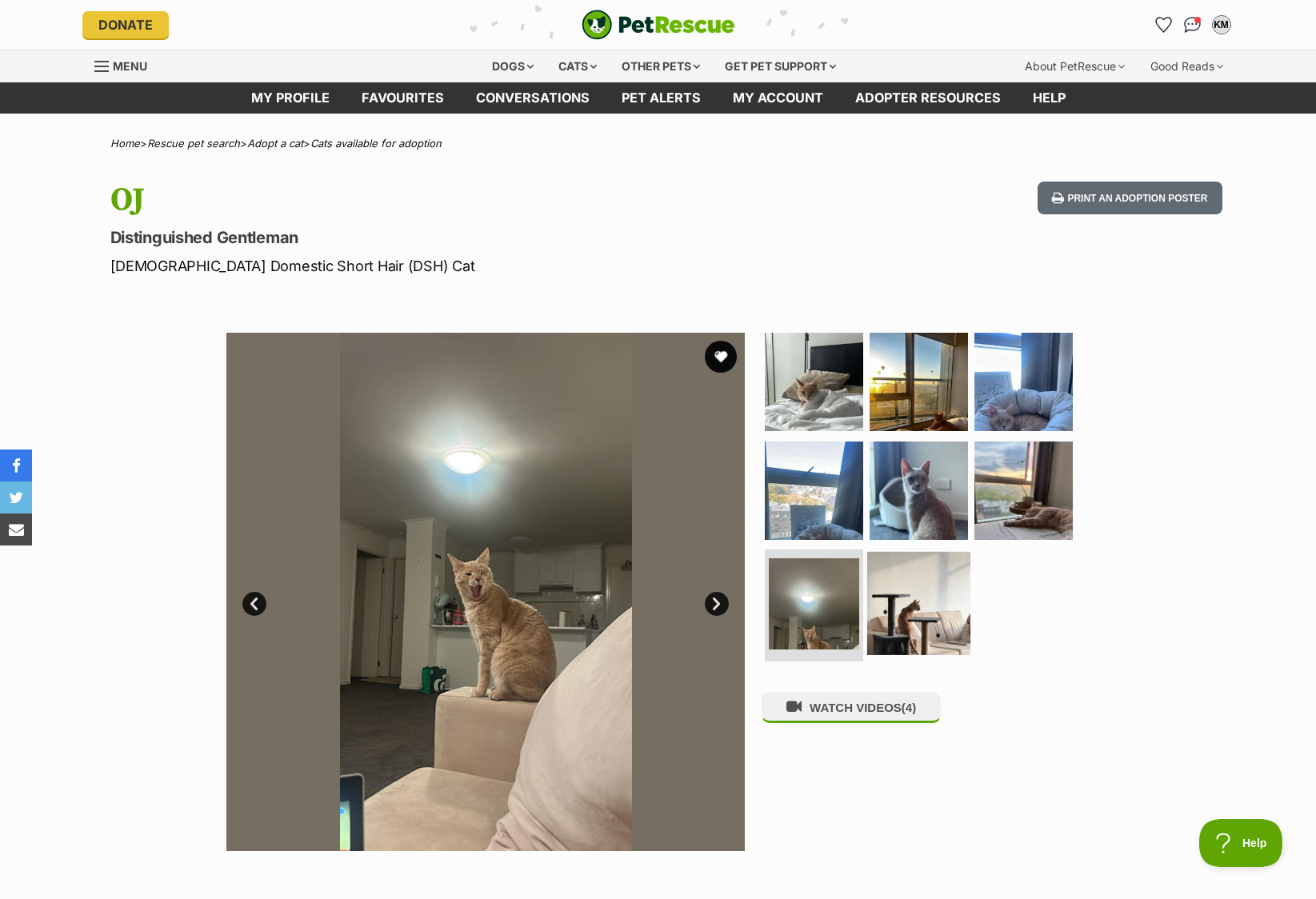
click at [901, 601] on img at bounding box center [919, 603] width 103 height 103
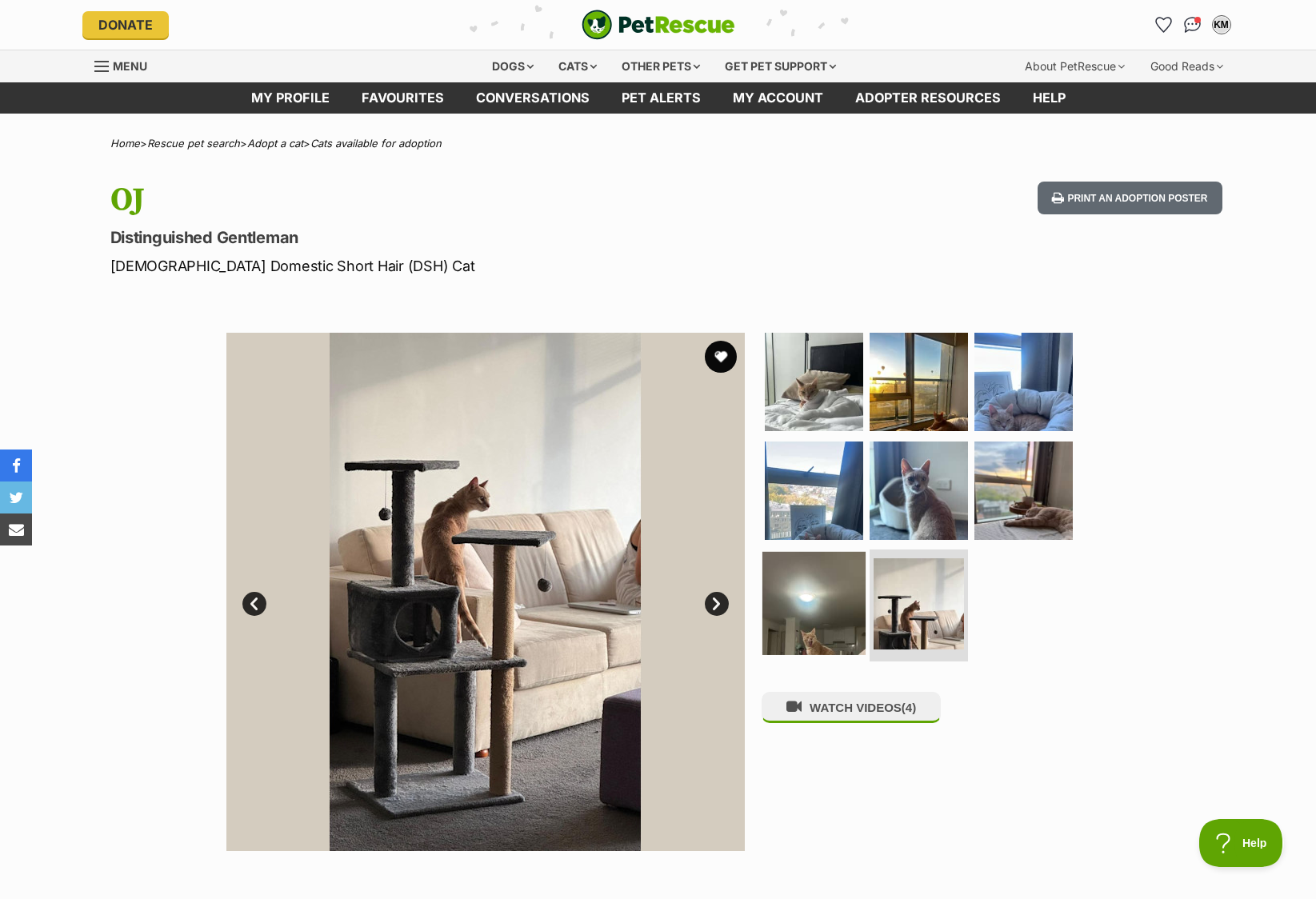
click at [813, 584] on img at bounding box center [813, 603] width 103 height 103
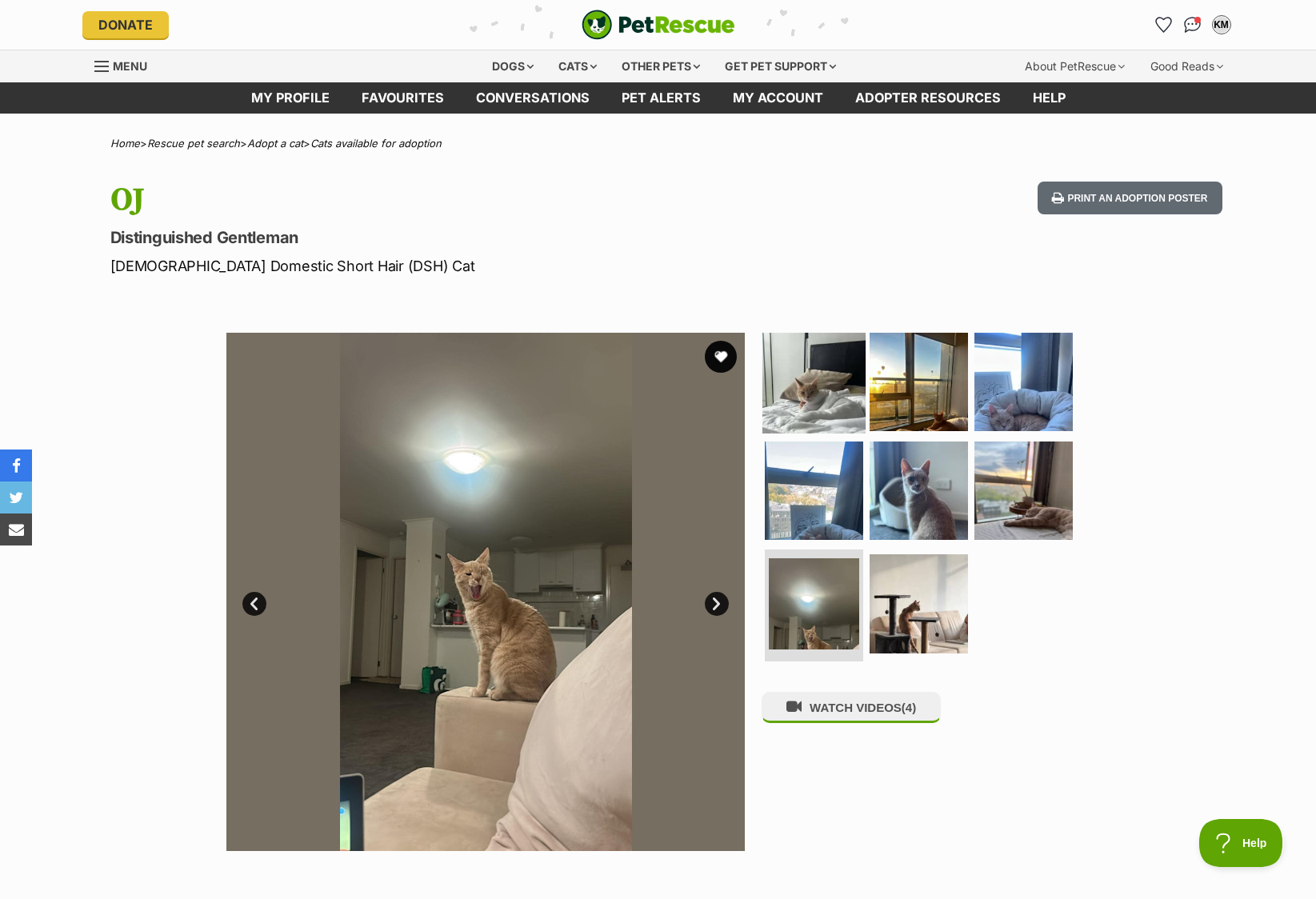
click at [826, 419] on img at bounding box center [813, 382] width 103 height 103
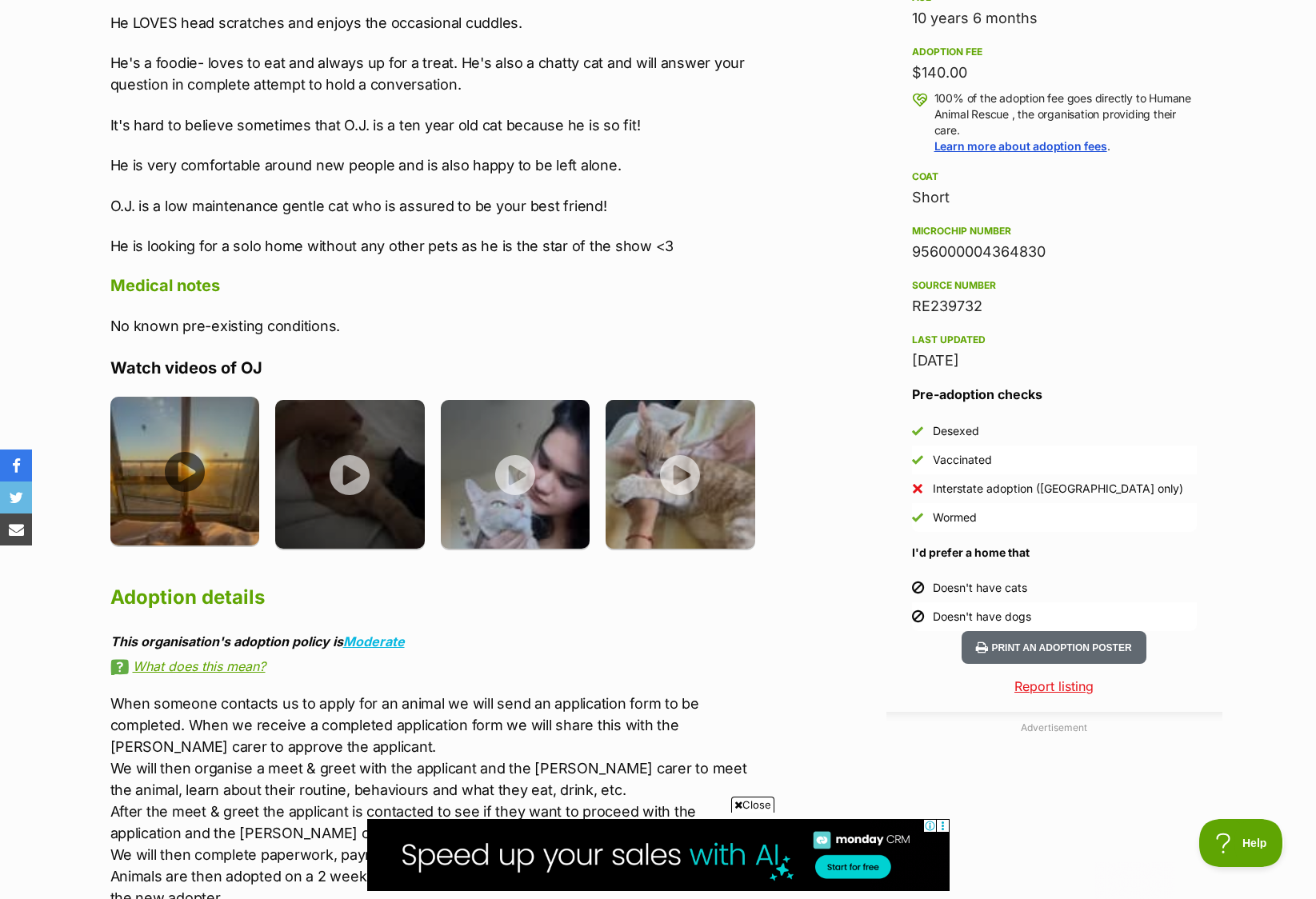
click at [190, 486] on img at bounding box center [185, 471] width 149 height 149
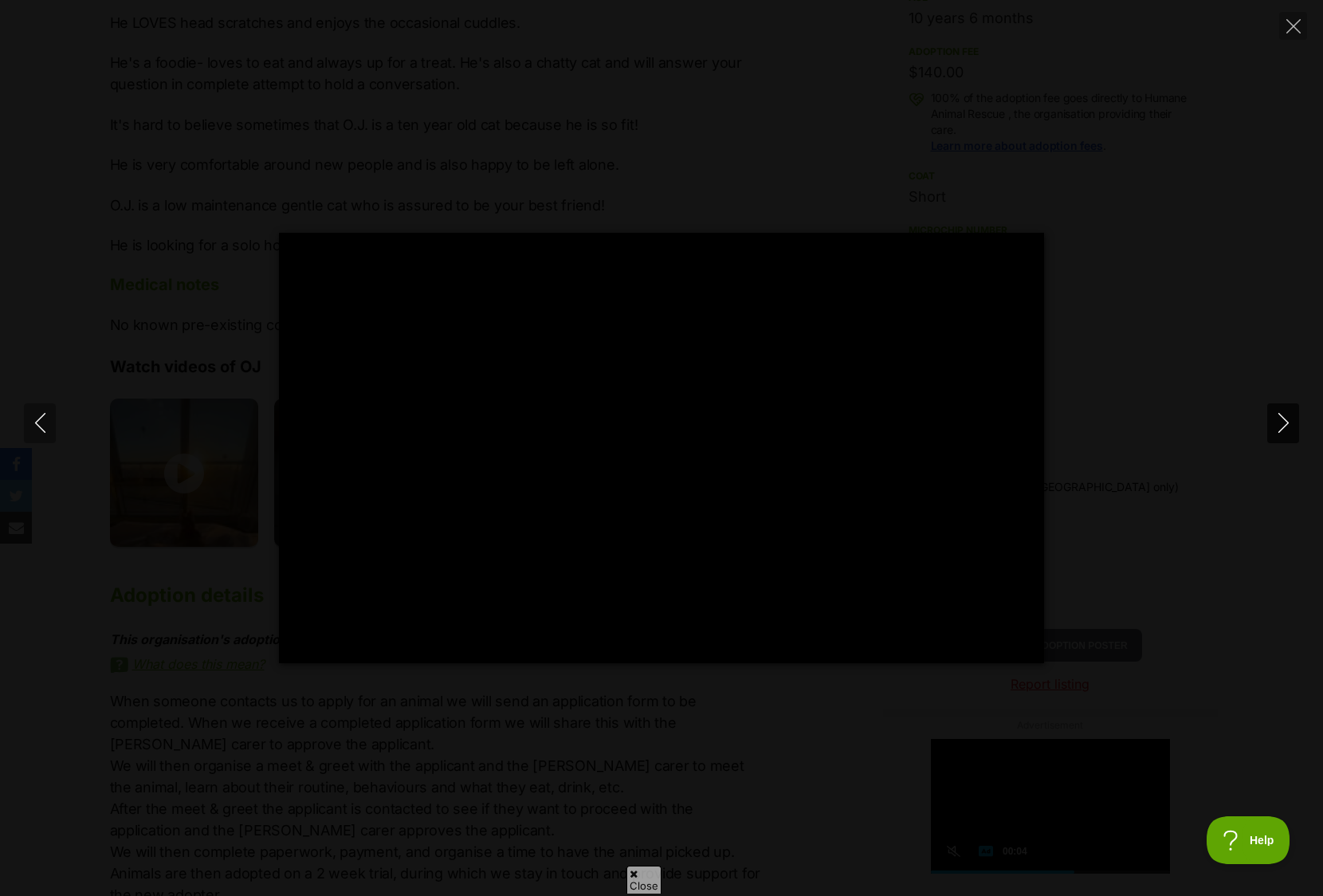
click at [1285, 422] on icon "Next" at bounding box center [1284, 423] width 20 height 20
type input "44.55"
click at [1285, 422] on icon "Next" at bounding box center [1284, 423] width 20 height 20
type input "19.77"
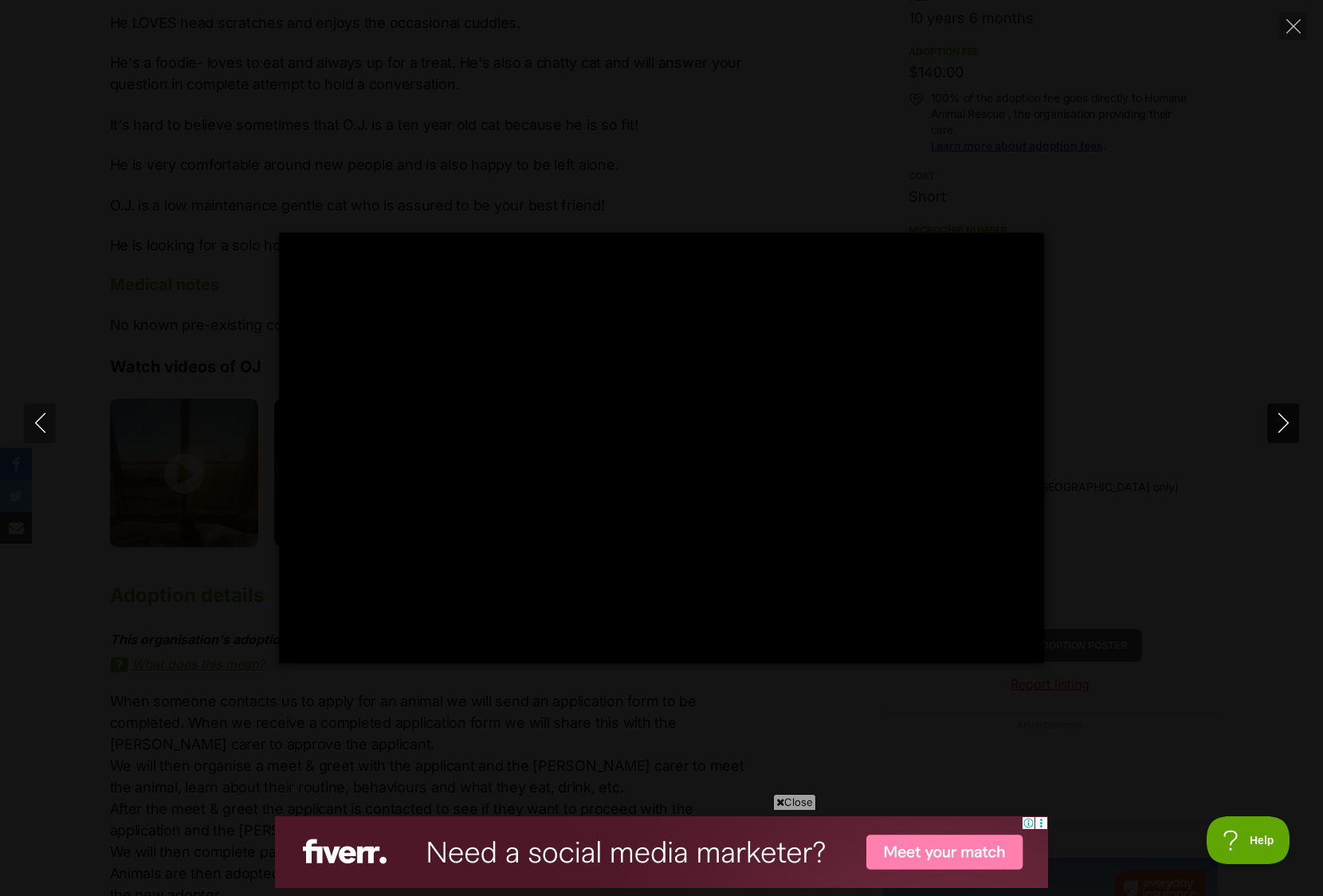
click at [1285, 422] on icon "Next" at bounding box center [1284, 423] width 20 height 20
type input "22.82"
click at [1291, 29] on icon "Close" at bounding box center [1294, 26] width 15 height 15
type input "14.12"
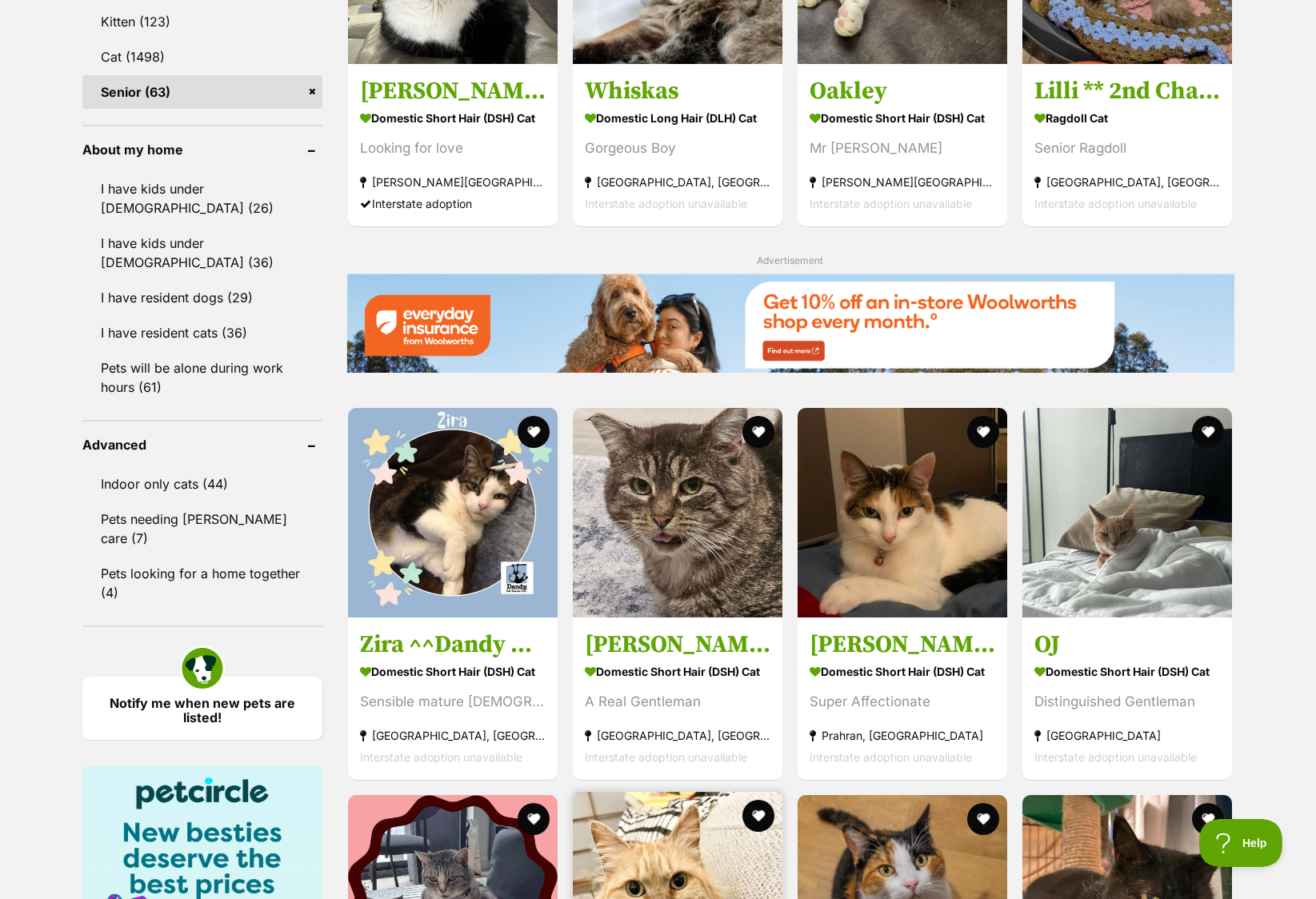
click at [680, 792] on img at bounding box center [677, 896] width 210 height 210
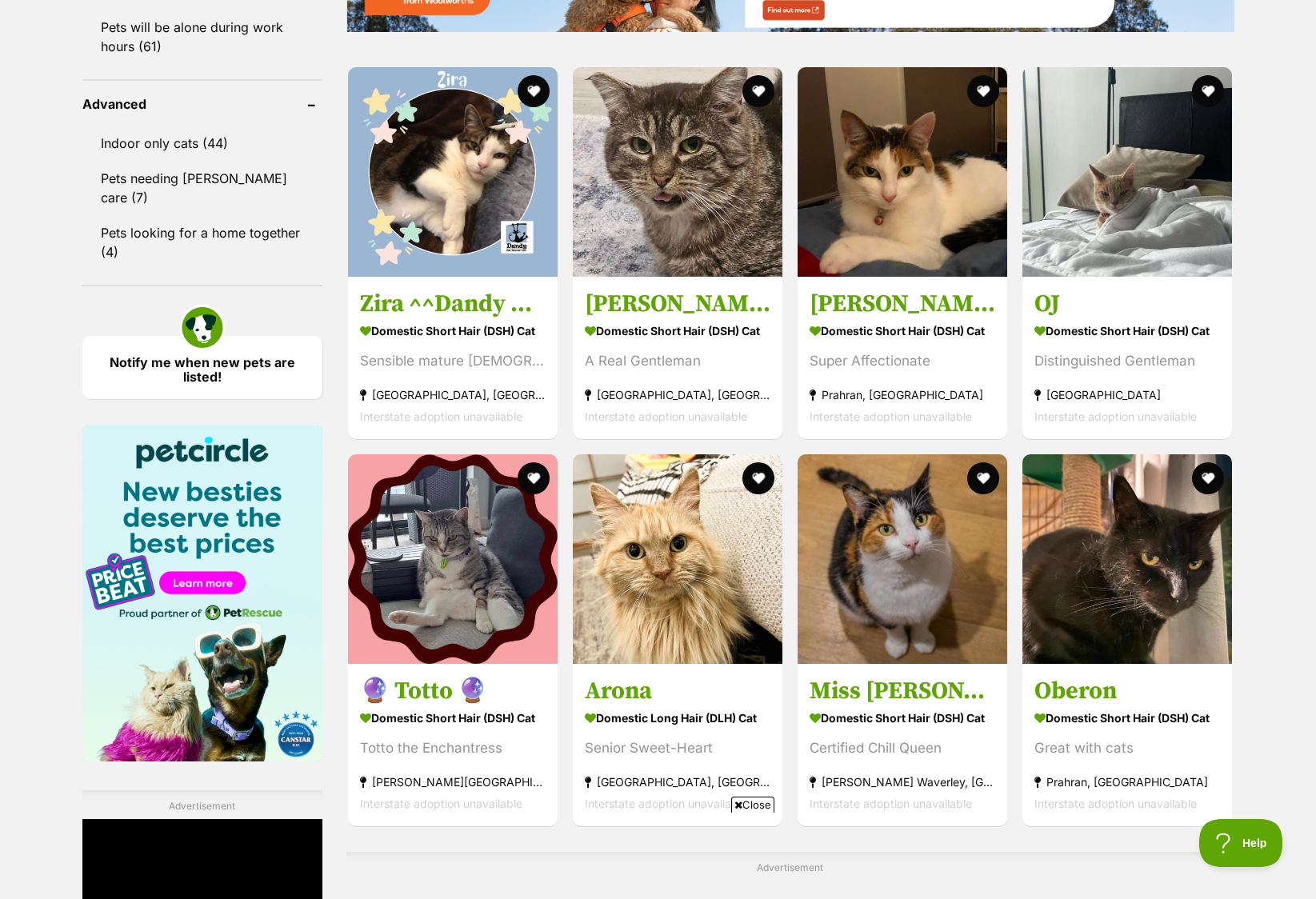
scroll to position [2180, 0]
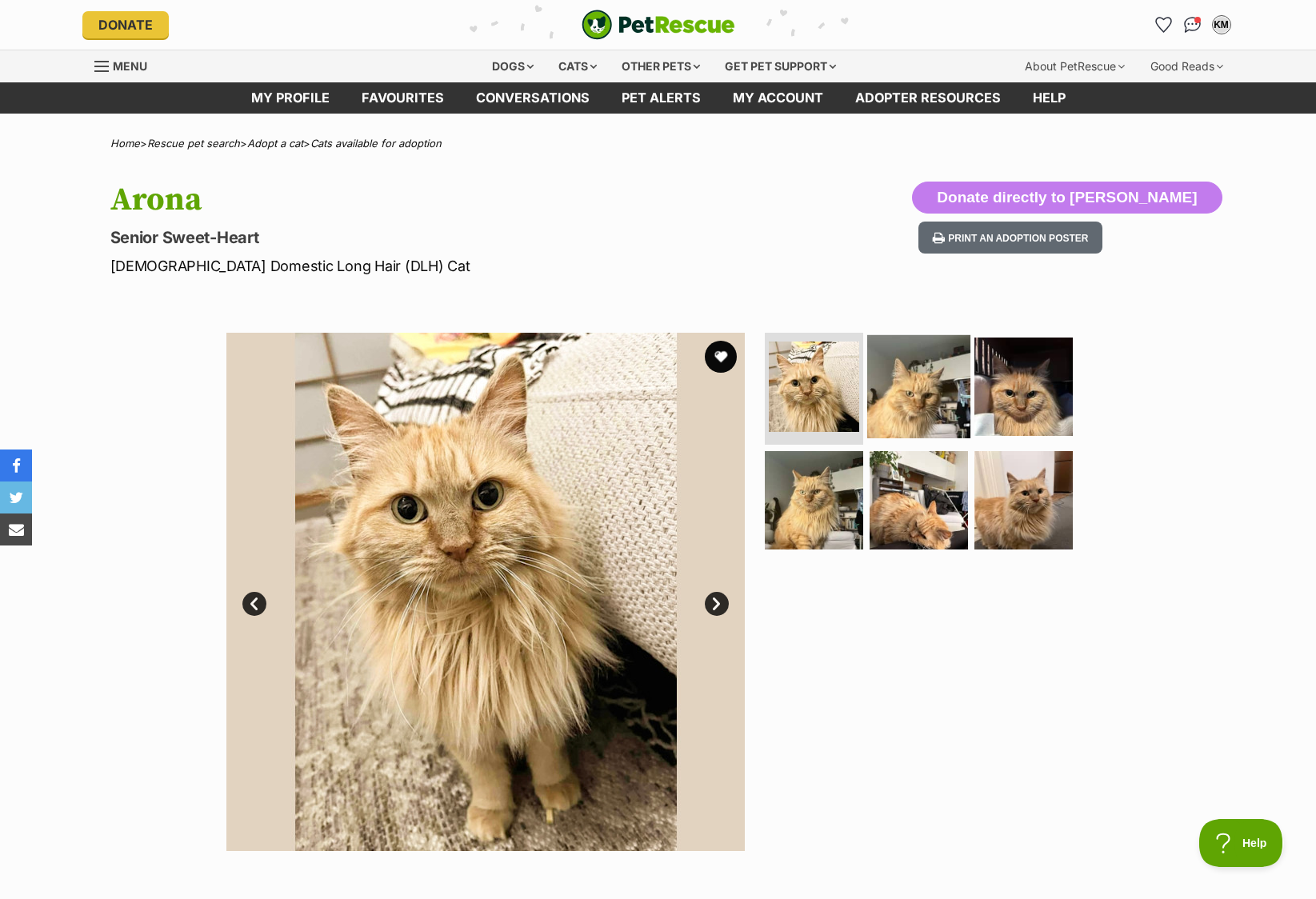
click at [945, 404] on img at bounding box center [919, 386] width 103 height 103
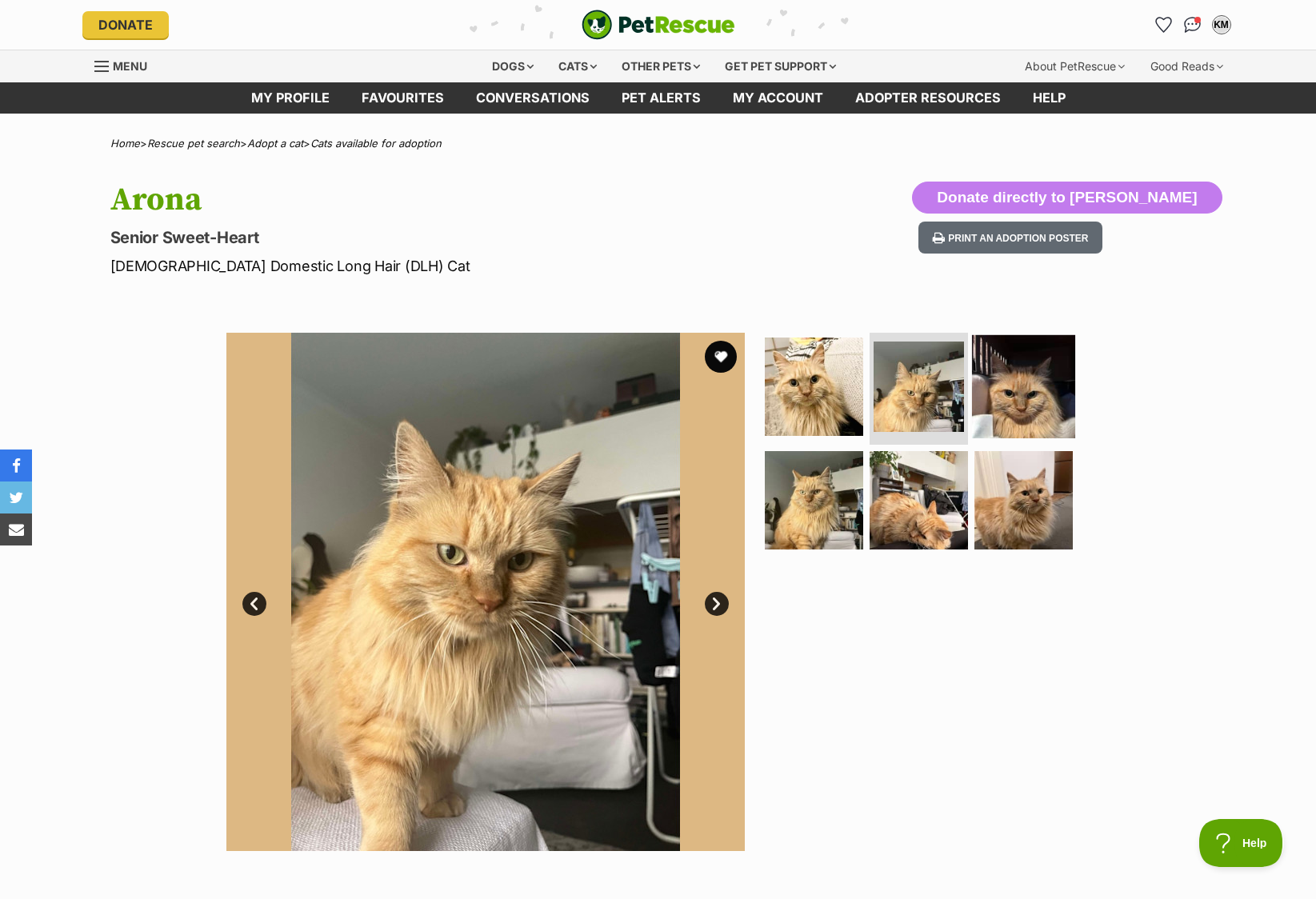
click at [1009, 402] on img at bounding box center [1023, 386] width 103 height 103
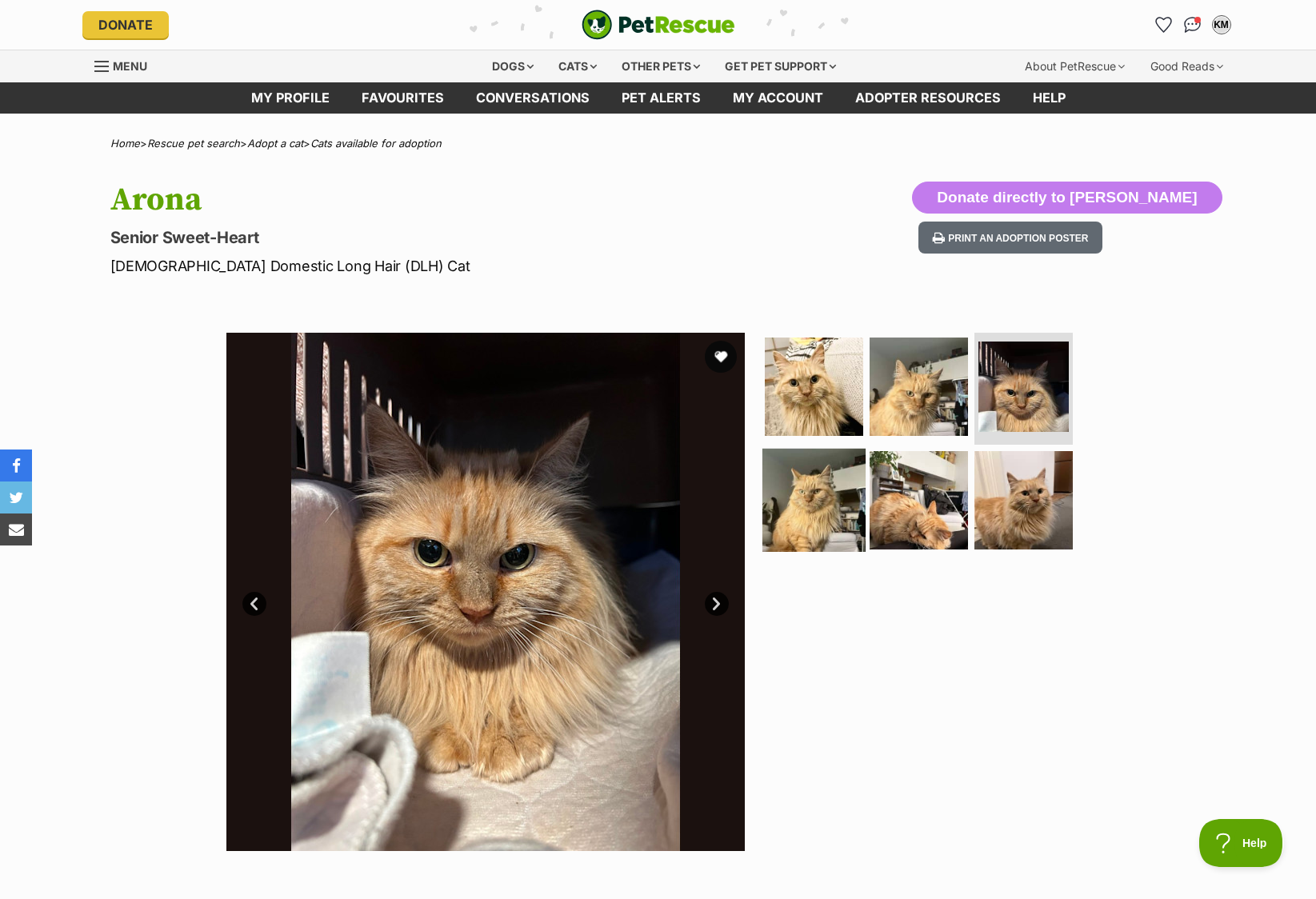
click at [812, 510] on img at bounding box center [813, 499] width 103 height 103
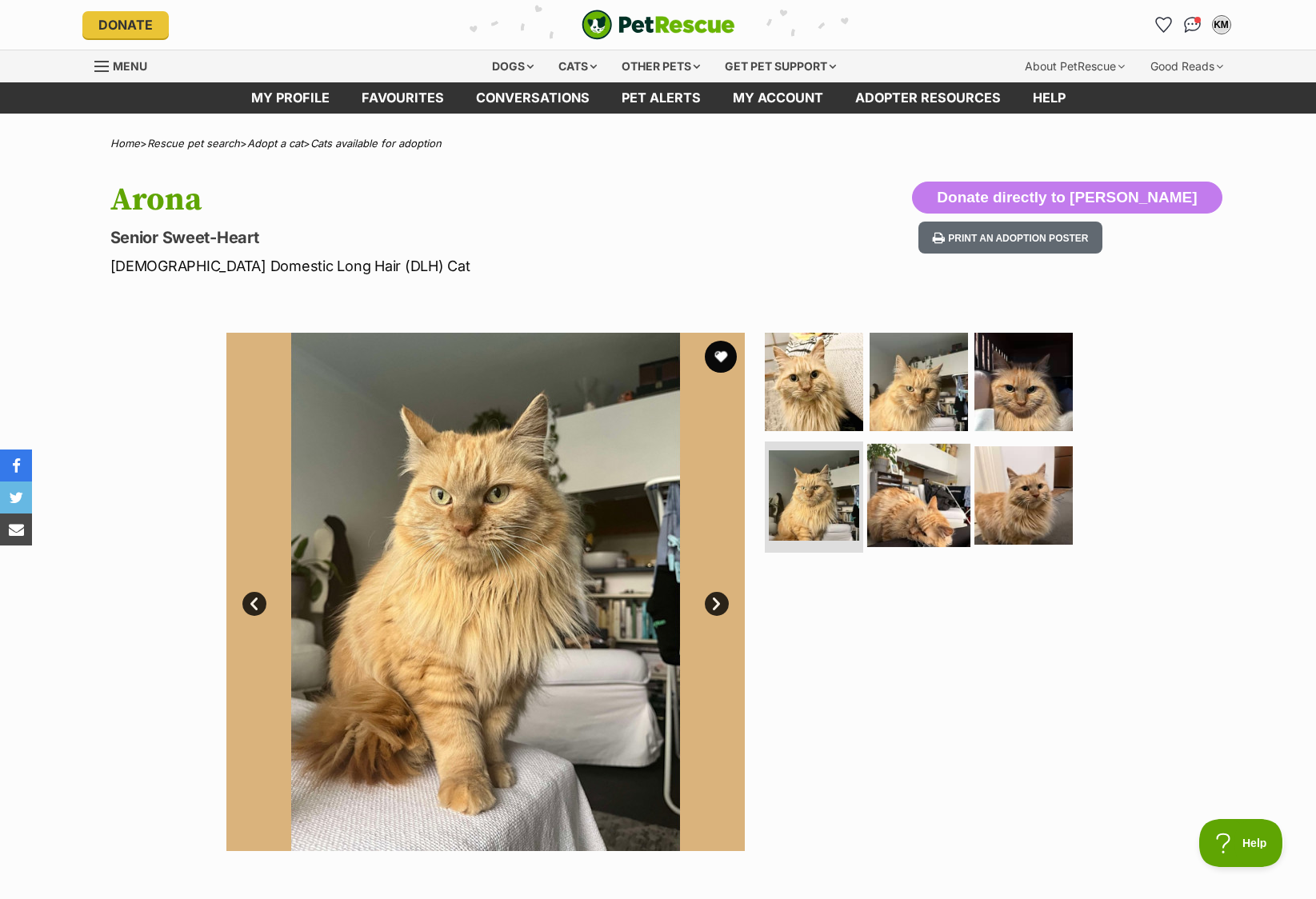
click at [919, 521] on img at bounding box center [919, 494] width 103 height 103
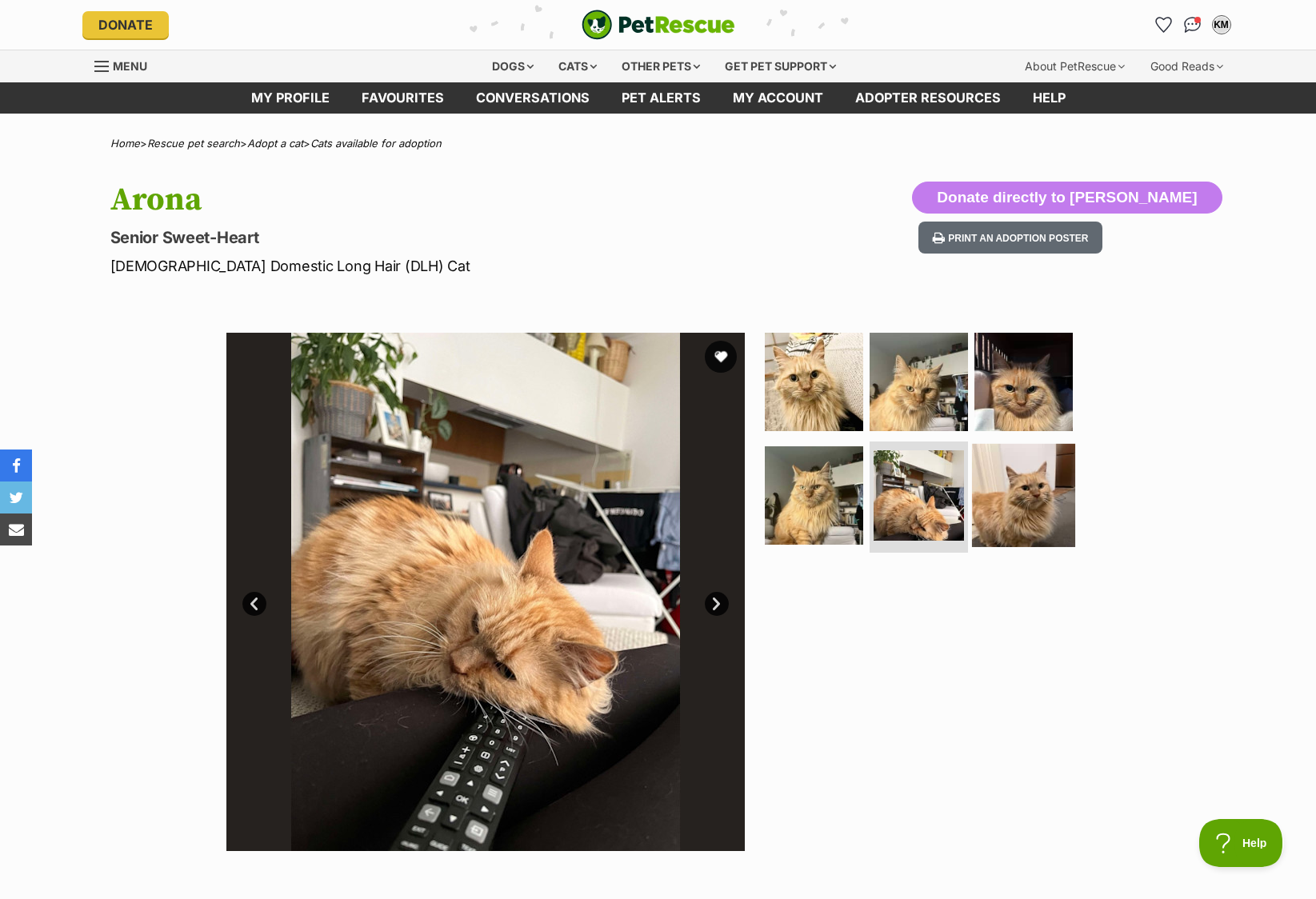
click at [1039, 505] on img at bounding box center [1023, 494] width 103 height 103
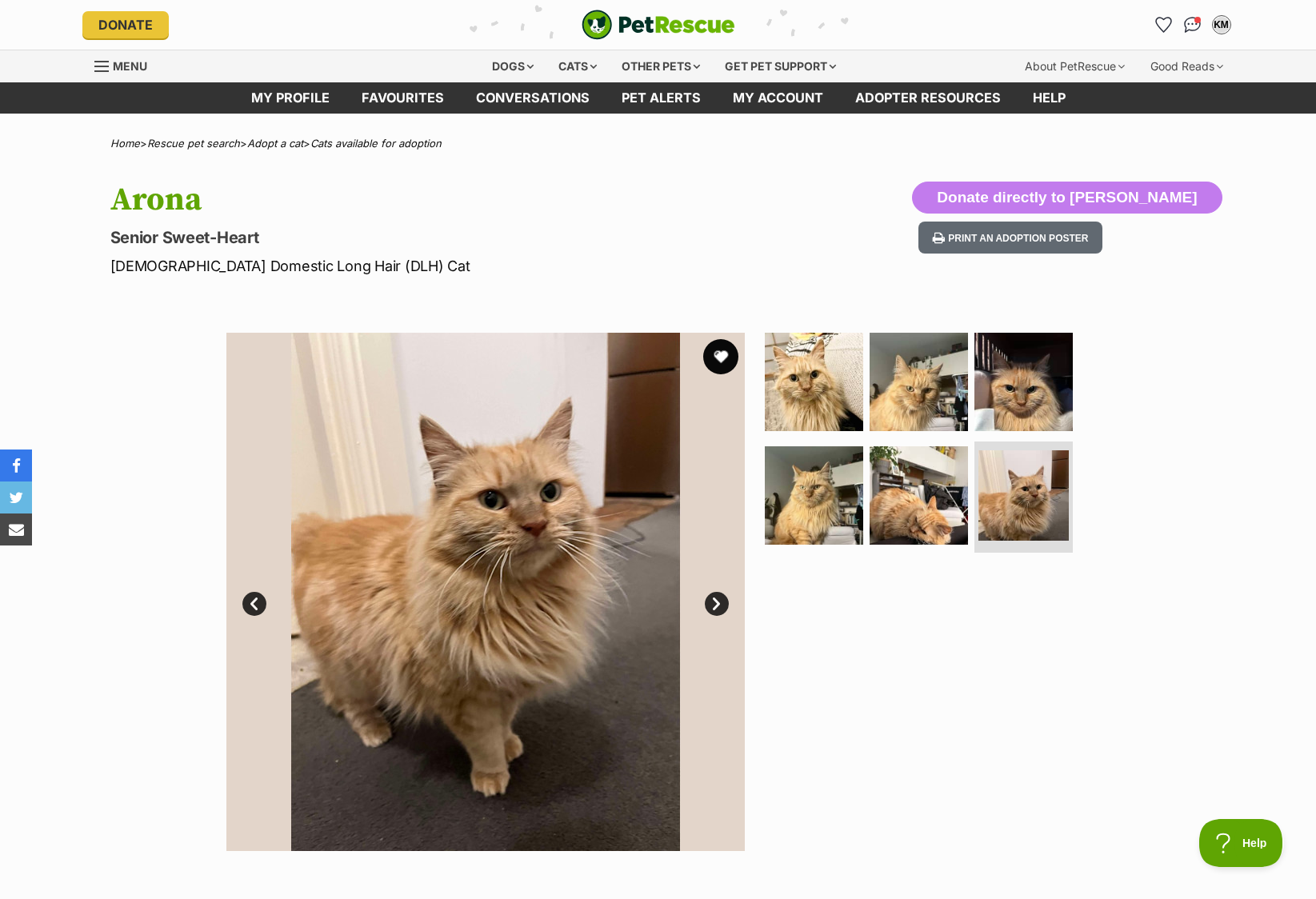
click at [723, 356] on button "favourite" at bounding box center [721, 356] width 35 height 35
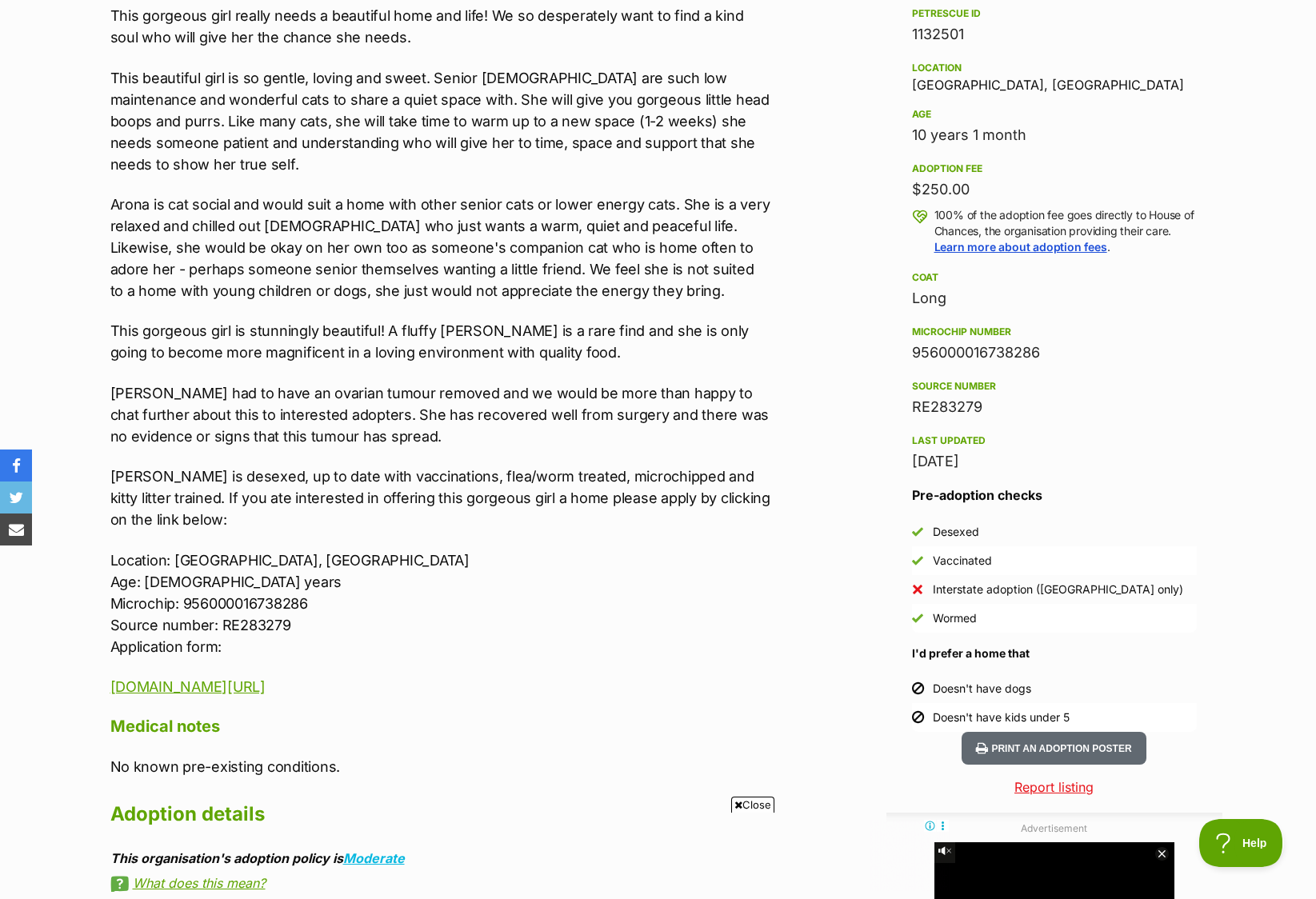
scroll to position [60, 0]
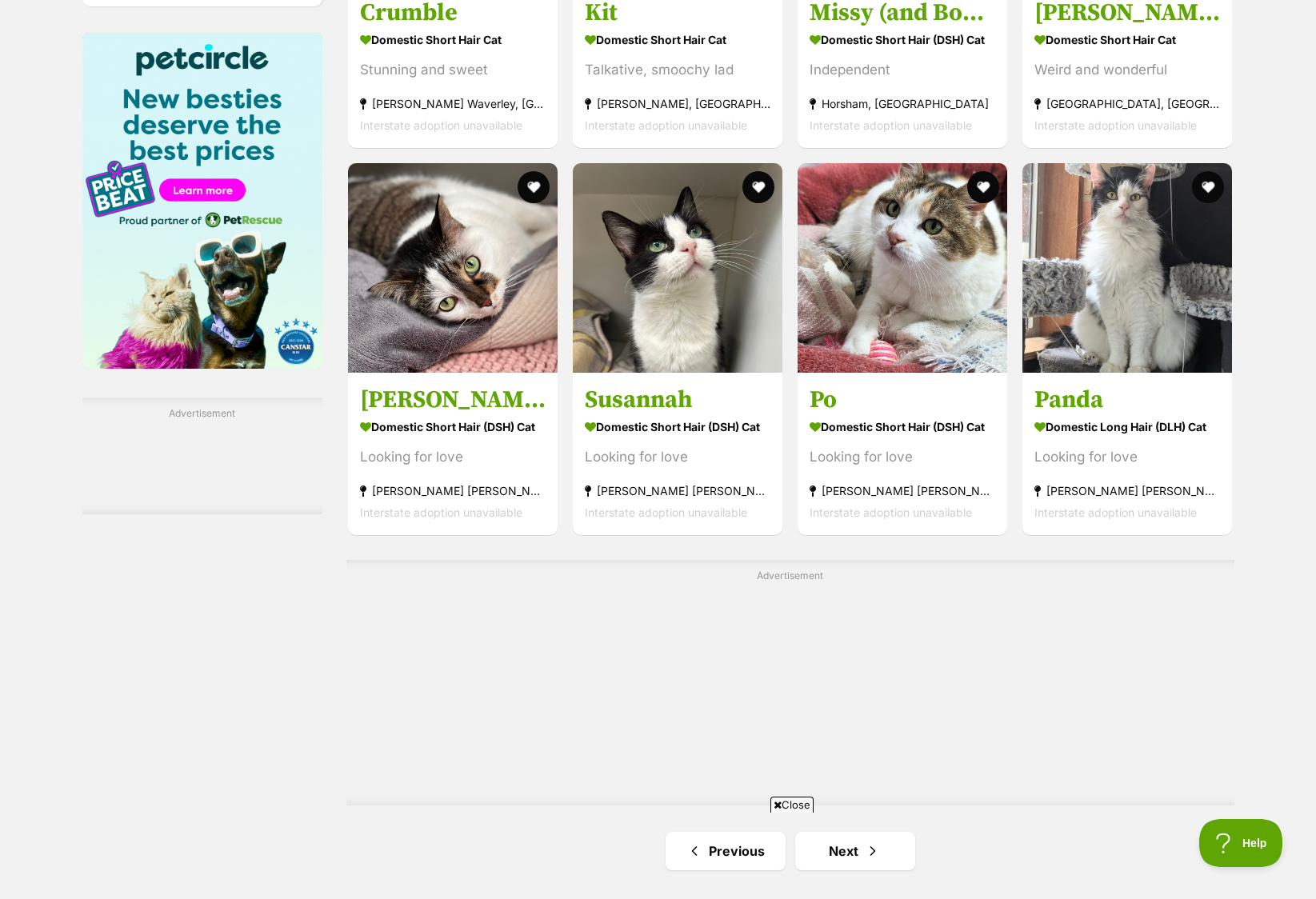
scroll to position [2729, 0]
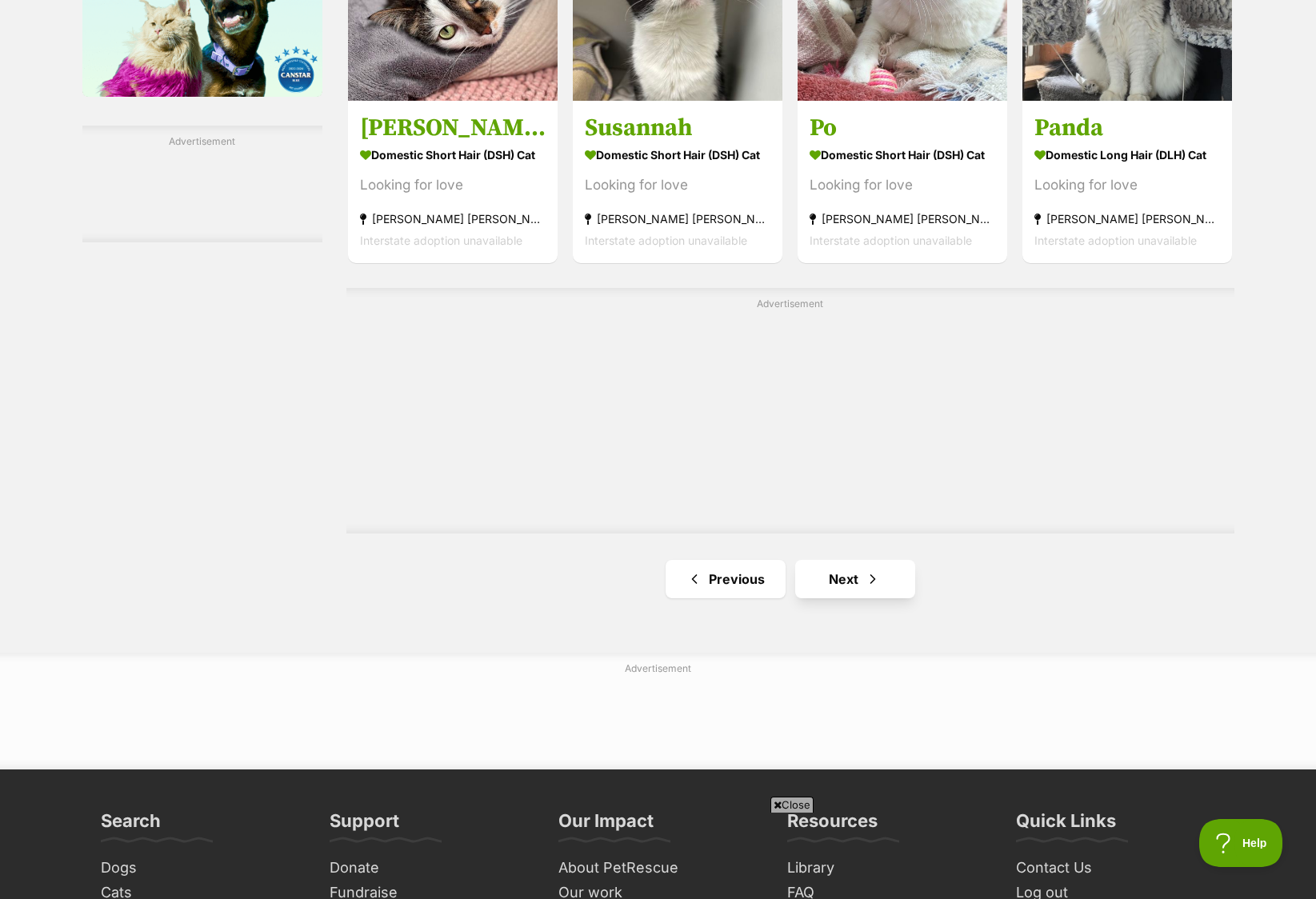
click at [865, 579] on span "Next page" at bounding box center [872, 579] width 16 height 19
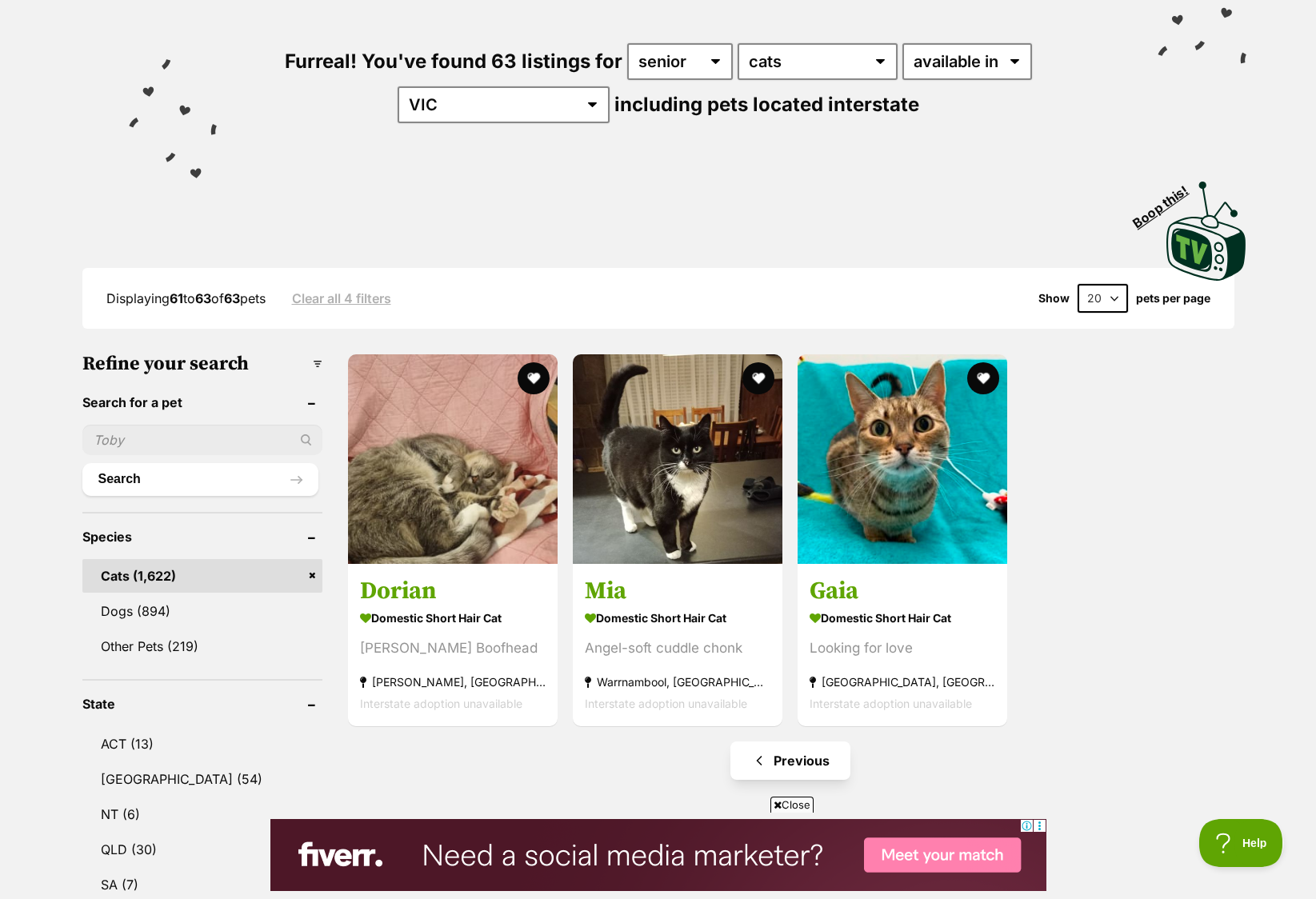
click at [799, 760] on link "Previous" at bounding box center [790, 761] width 120 height 38
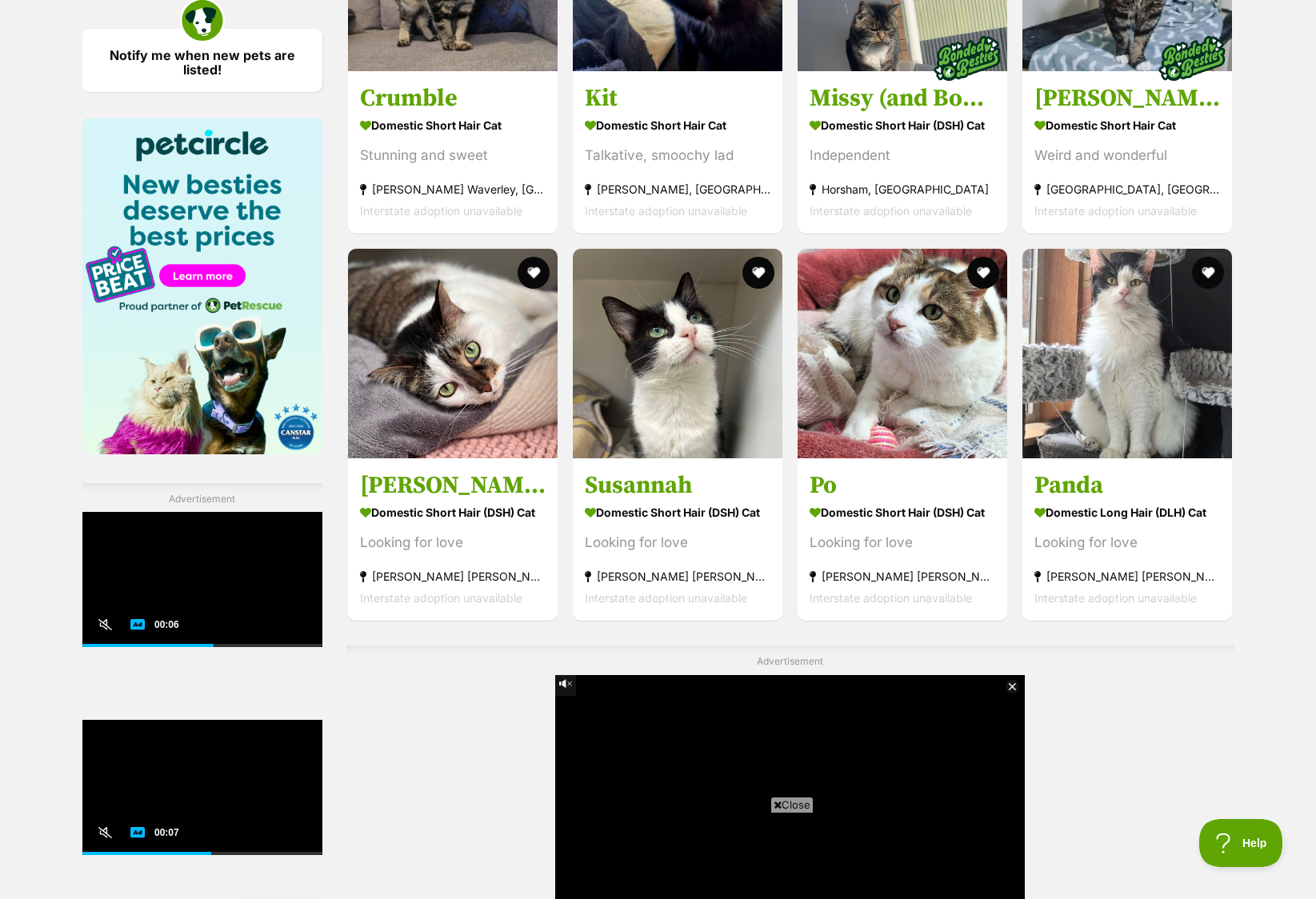
scroll to position [2824, 0]
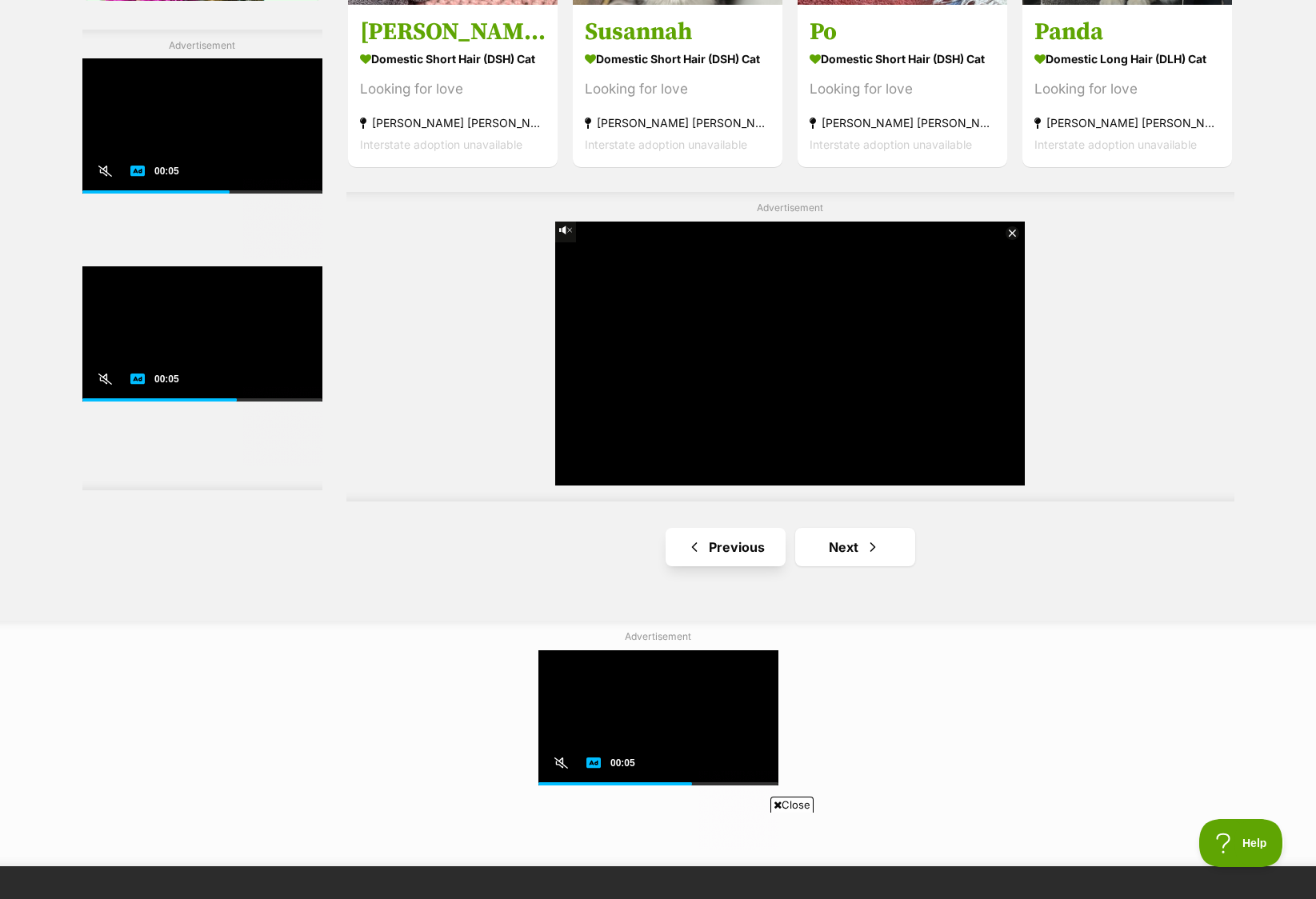
click at [745, 547] on link "Previous" at bounding box center [725, 547] width 120 height 38
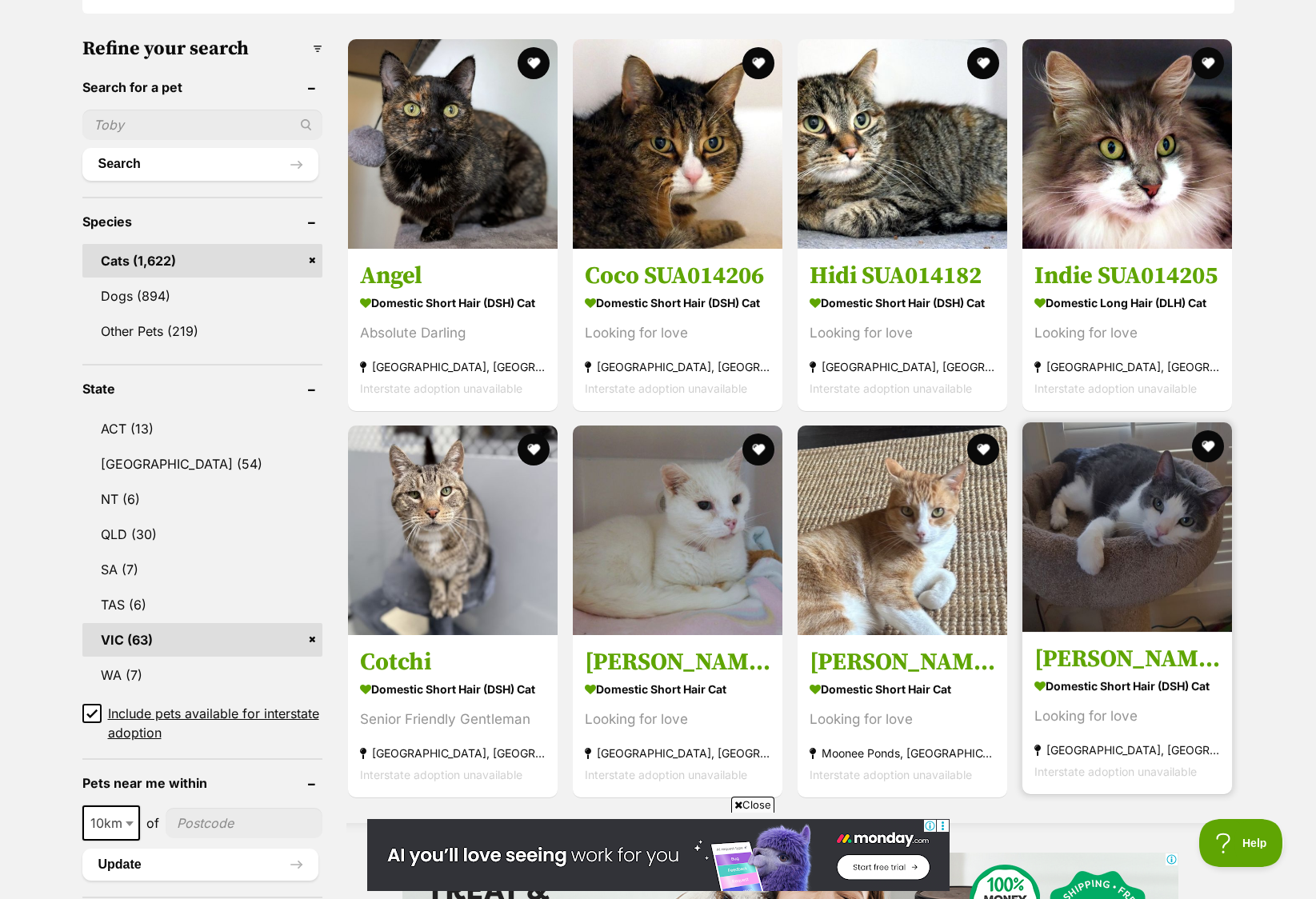
click at [1152, 681] on strong "Domestic Short Hair (DSH) Cat" at bounding box center [1127, 685] width 186 height 23
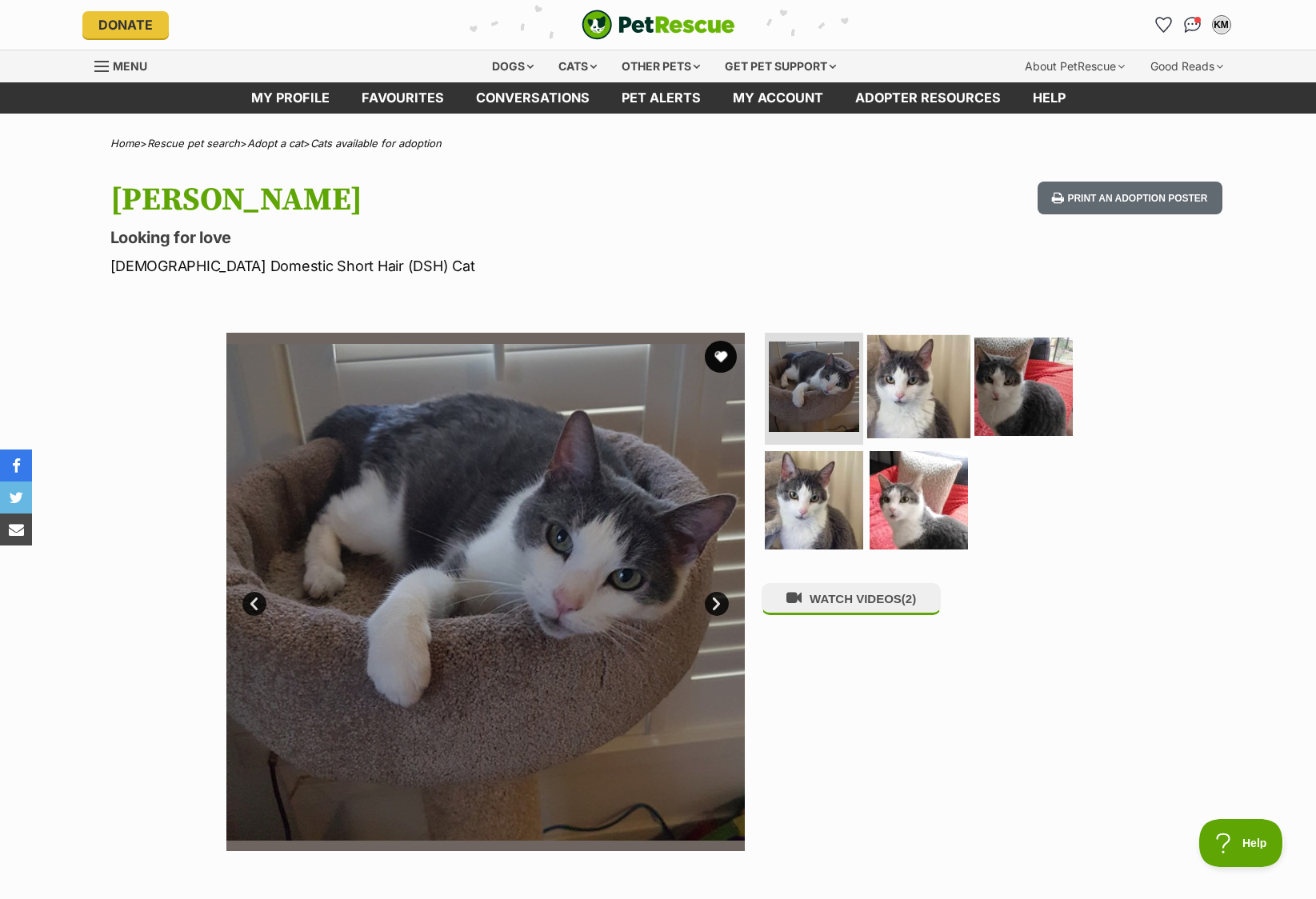
click at [908, 420] on img at bounding box center [919, 386] width 103 height 103
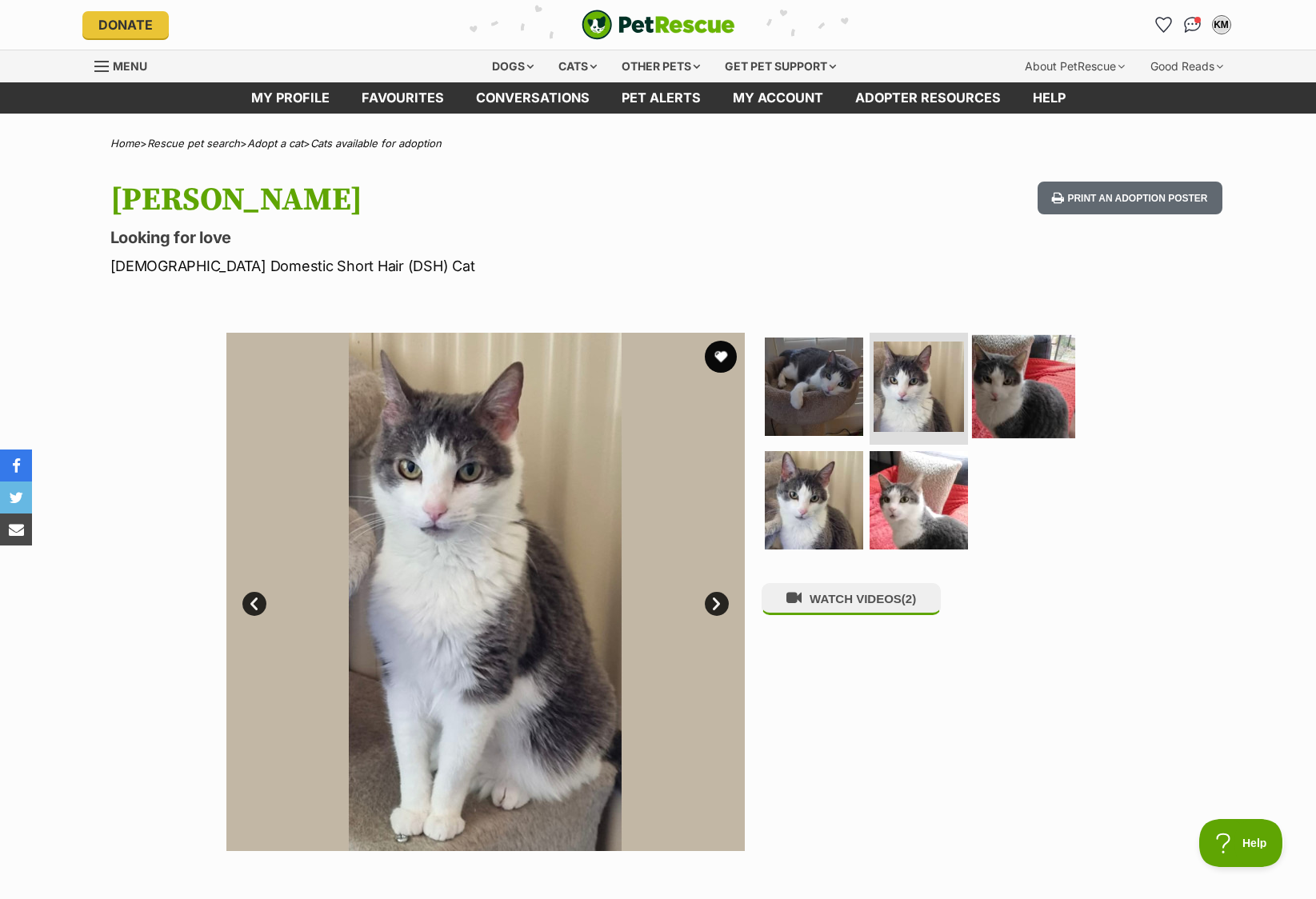
click at [1010, 402] on img at bounding box center [1023, 386] width 103 height 103
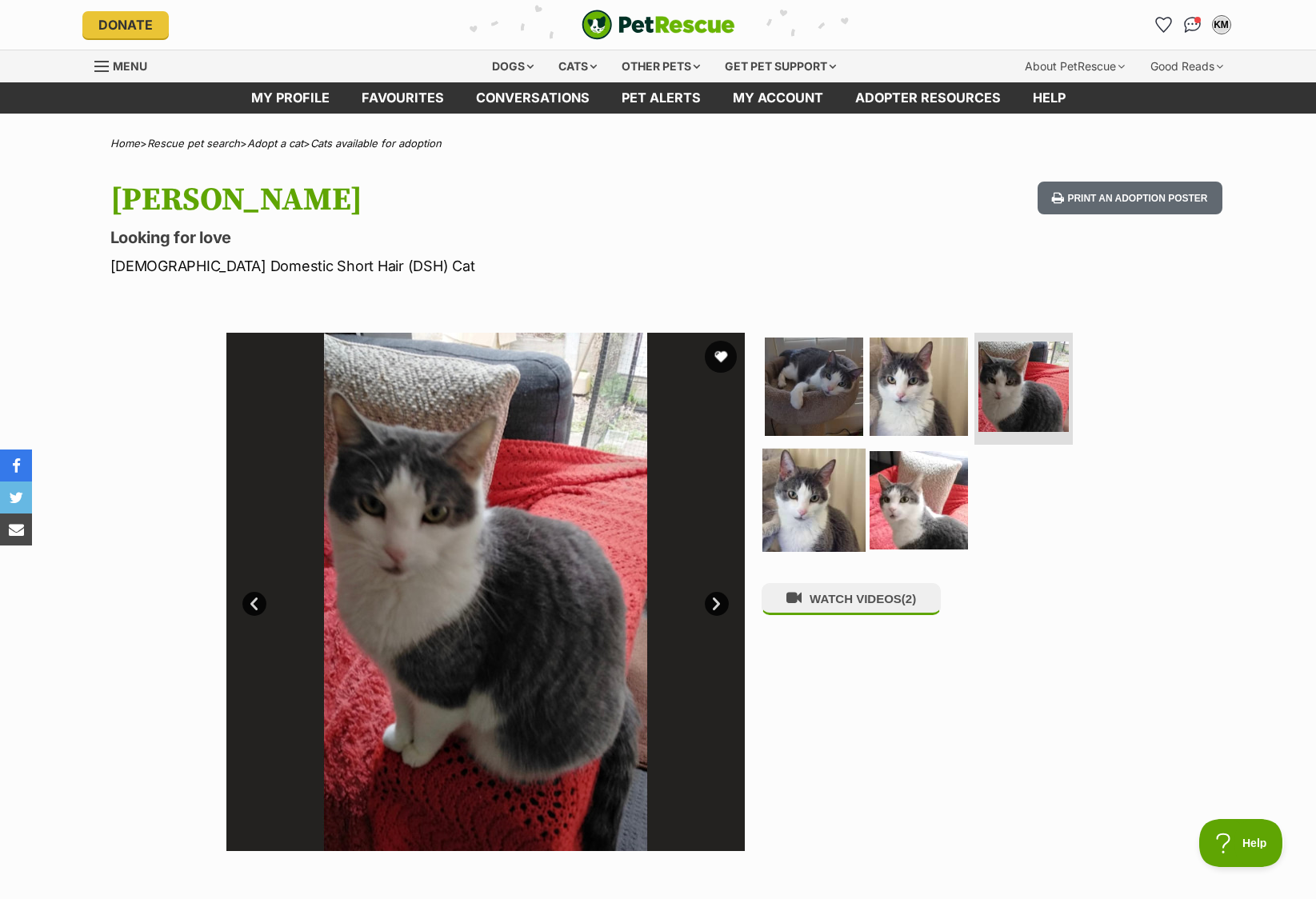
click at [854, 508] on img at bounding box center [813, 499] width 103 height 103
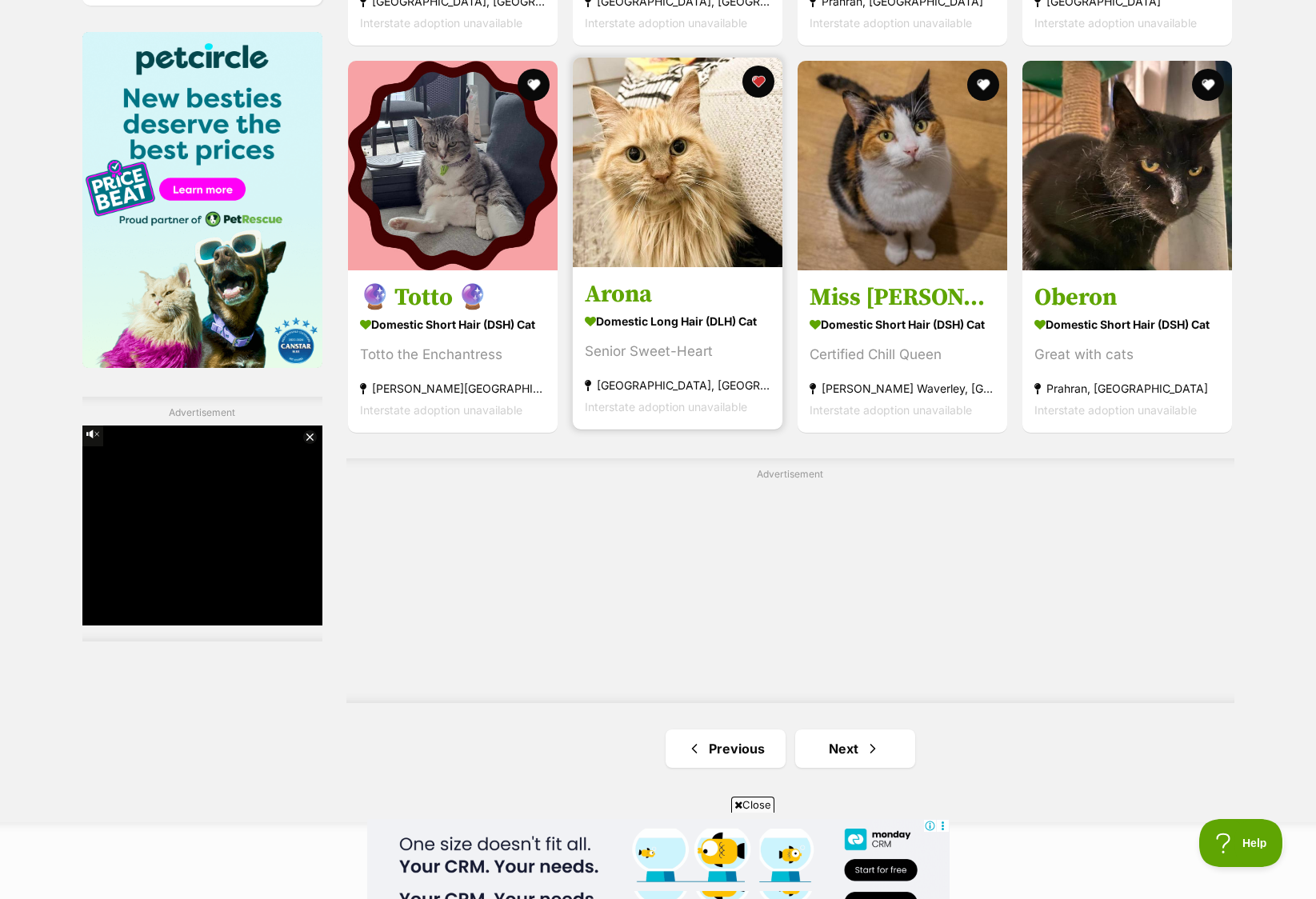
scroll to position [2629, 0]
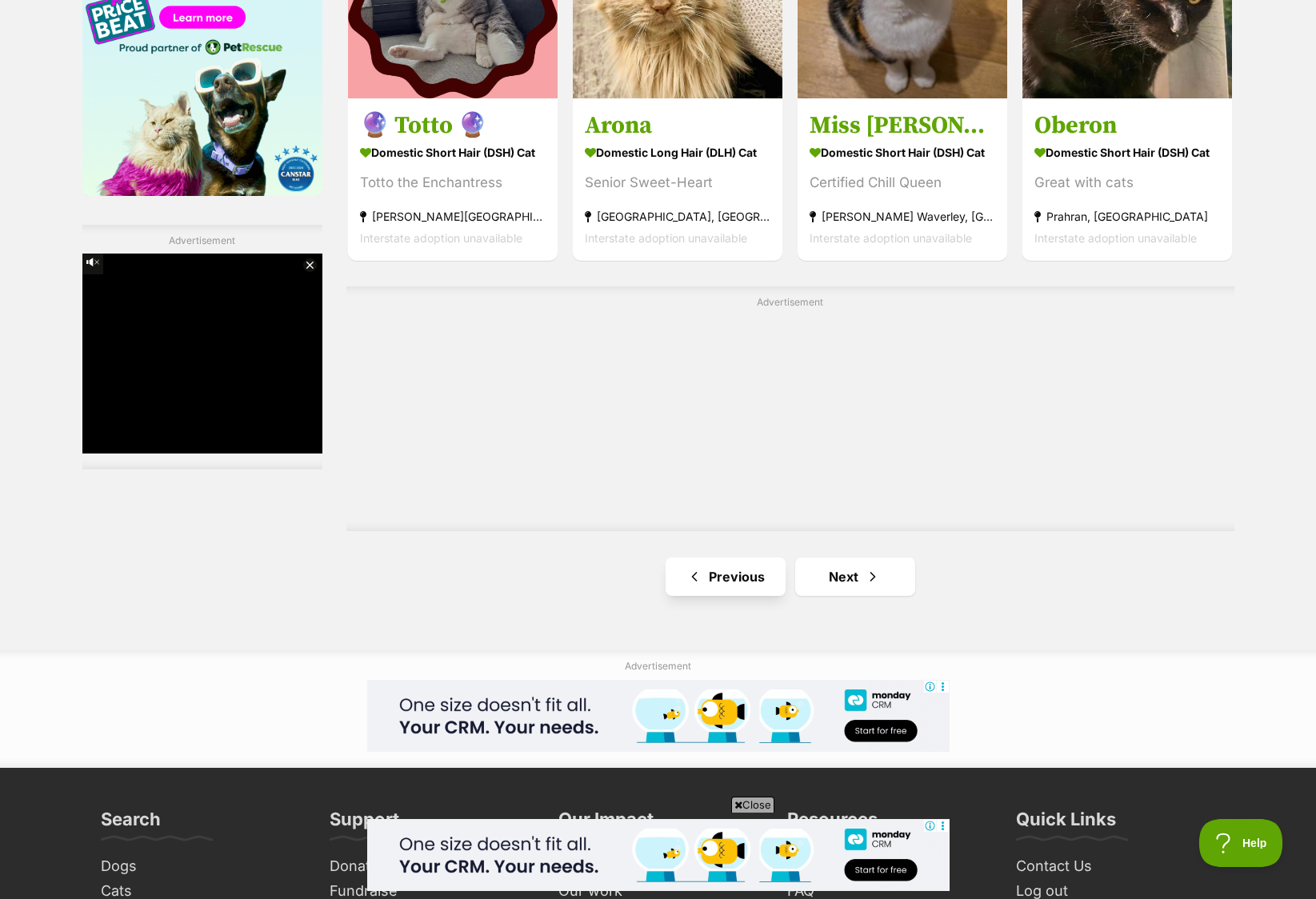
click at [724, 579] on link "Previous" at bounding box center [725, 577] width 120 height 38
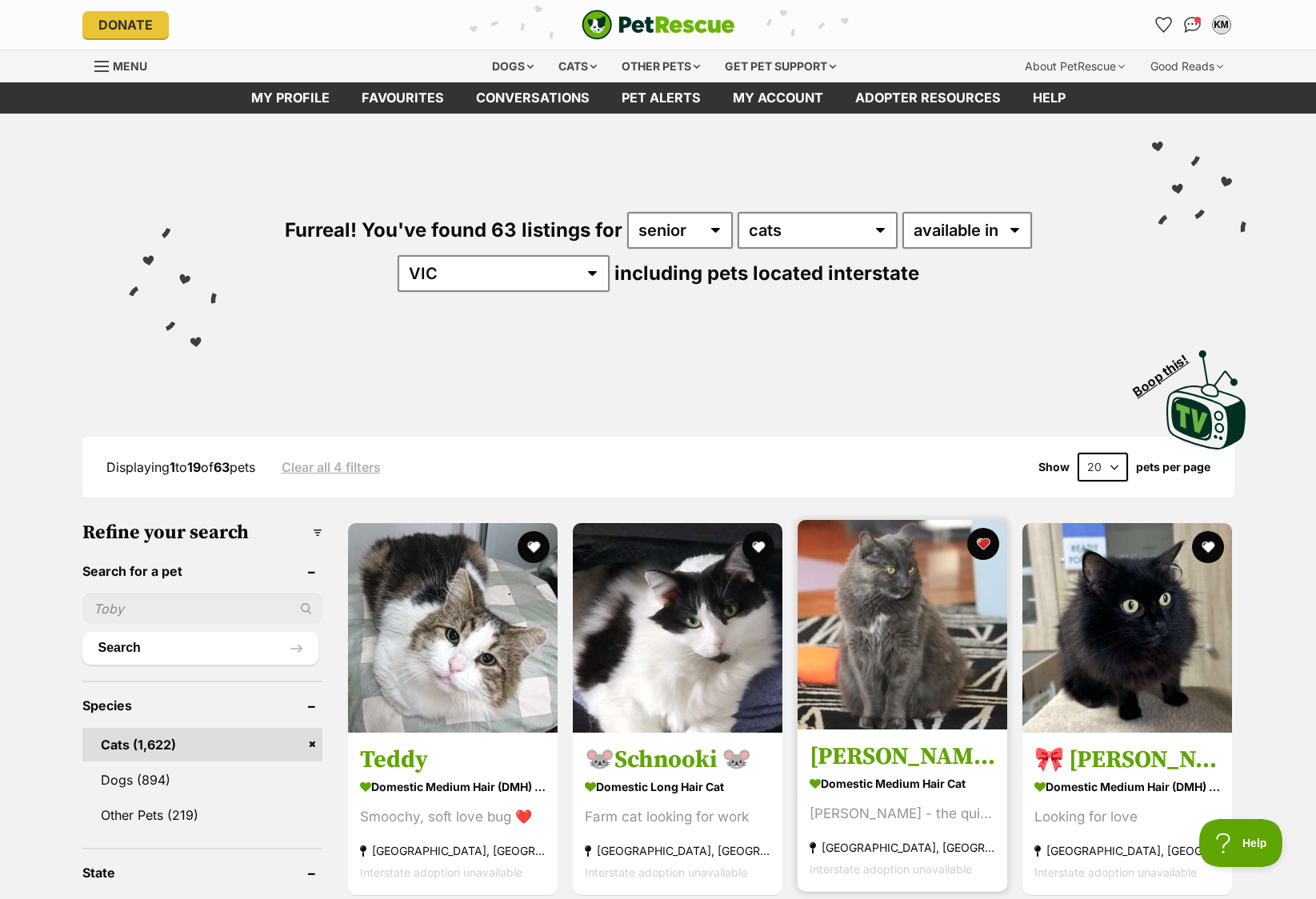
click at [870, 675] on img at bounding box center [902, 624] width 210 height 210
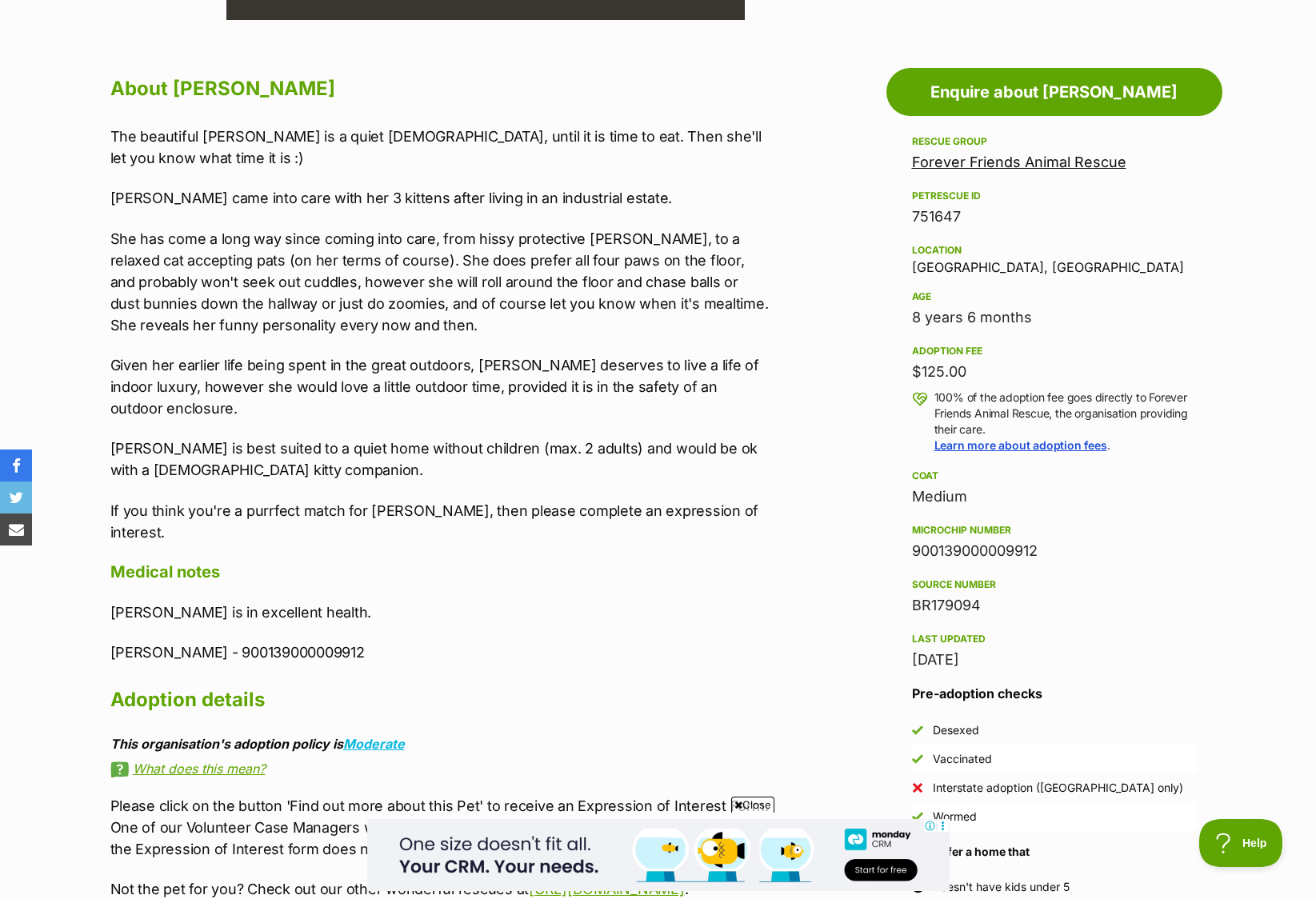
scroll to position [134, 0]
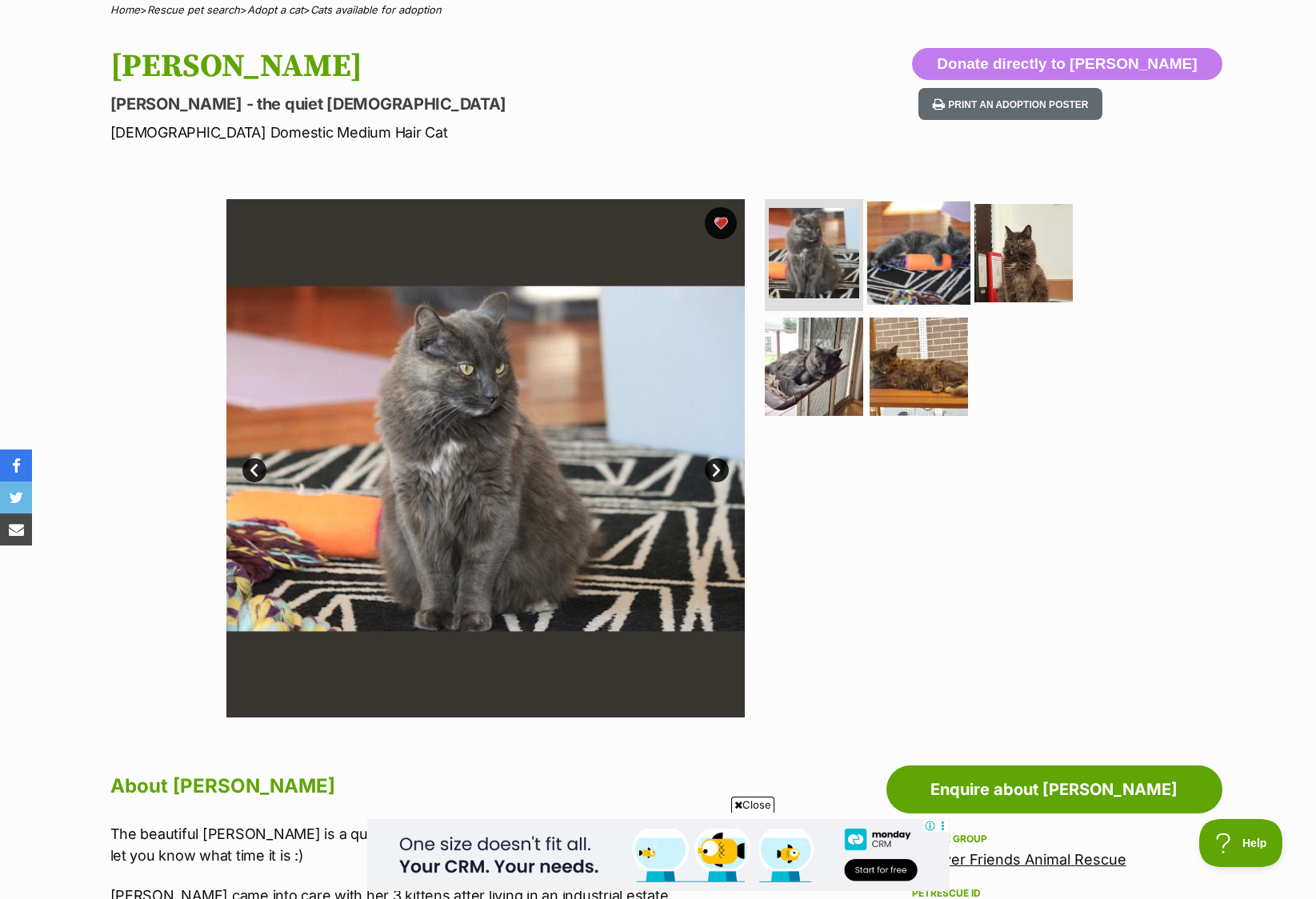
click at [907, 258] on img at bounding box center [919, 253] width 103 height 103
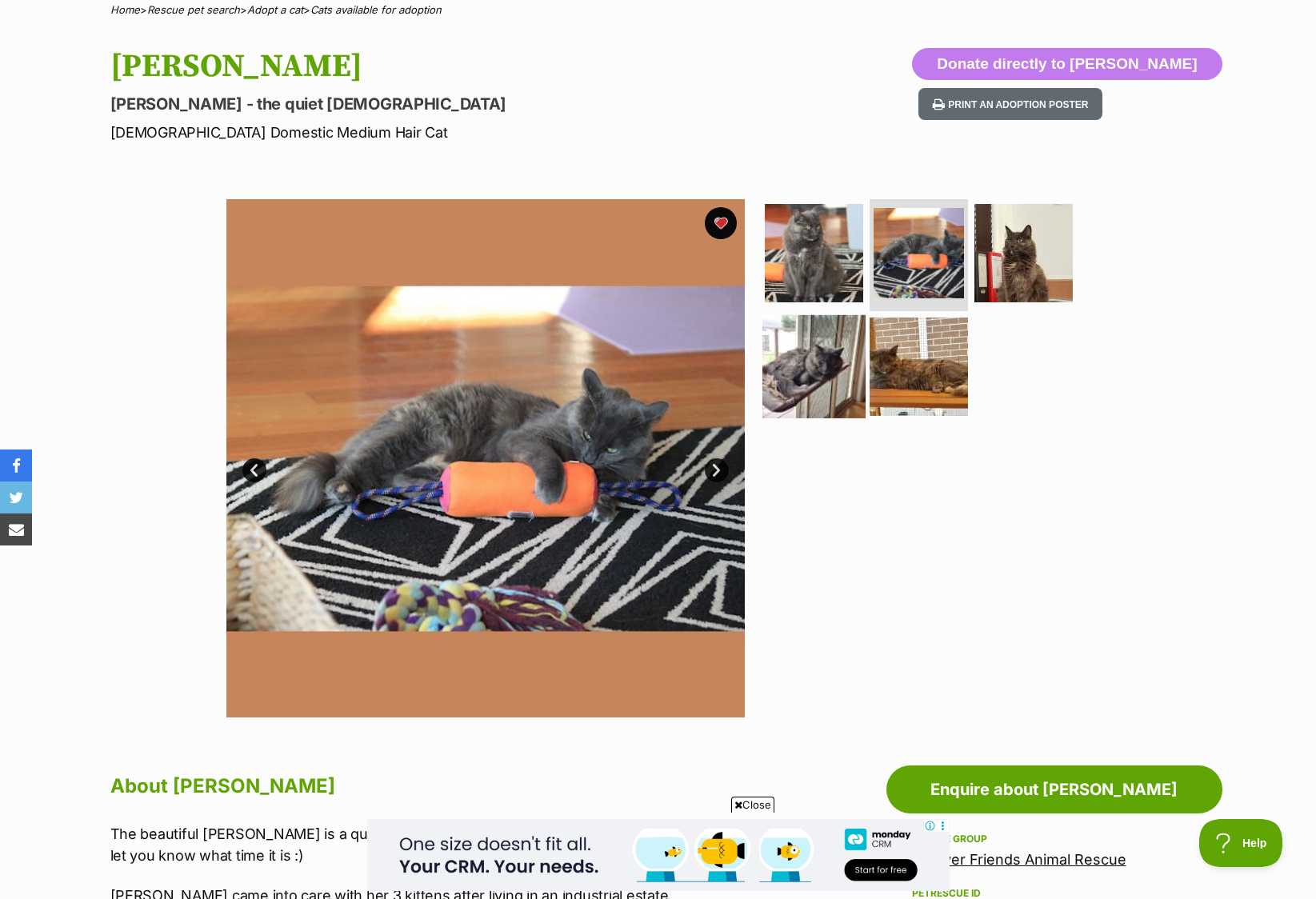
click at [839, 364] on img at bounding box center [813, 365] width 103 height 103
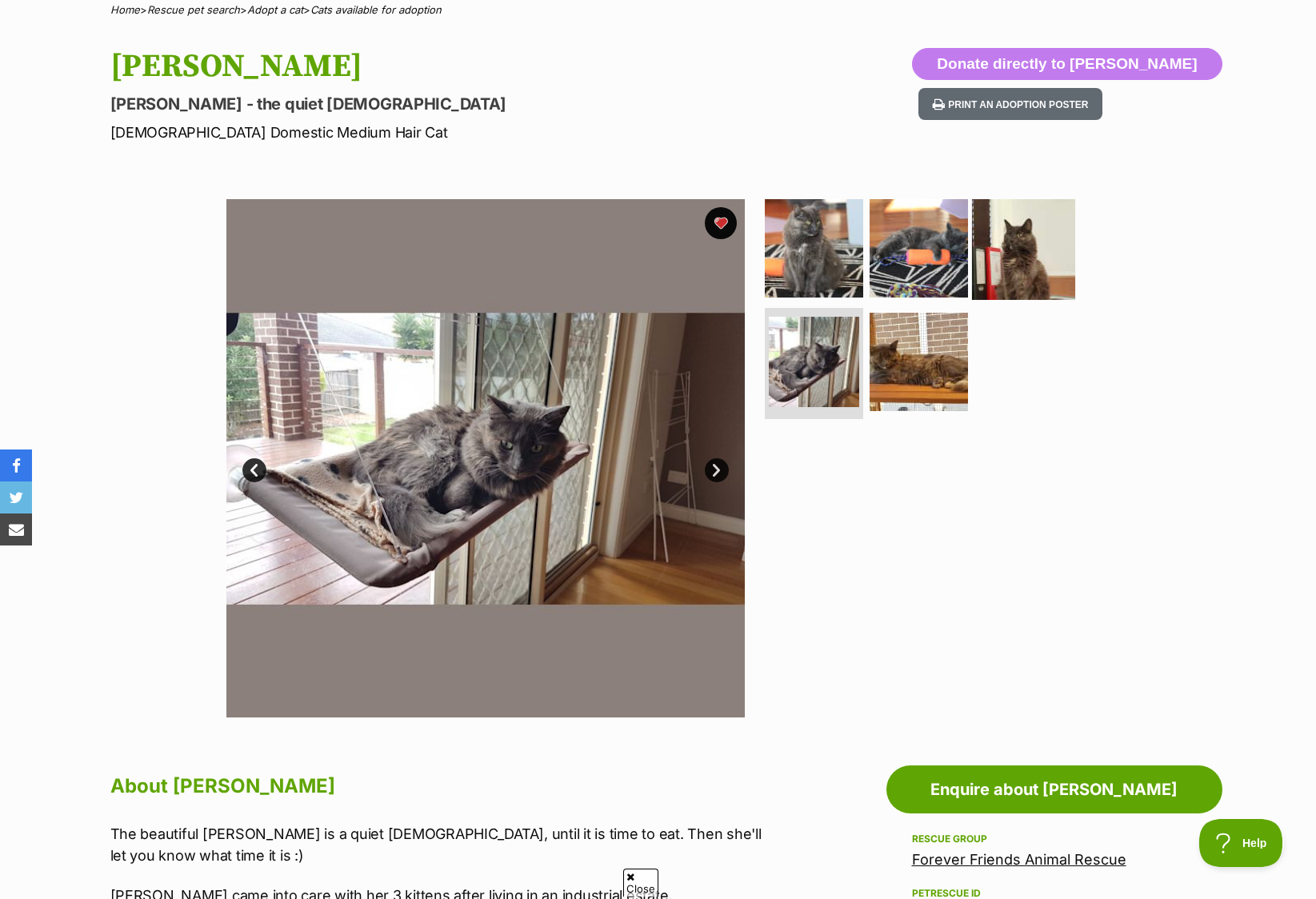
click at [1005, 272] on img at bounding box center [1023, 248] width 103 height 103
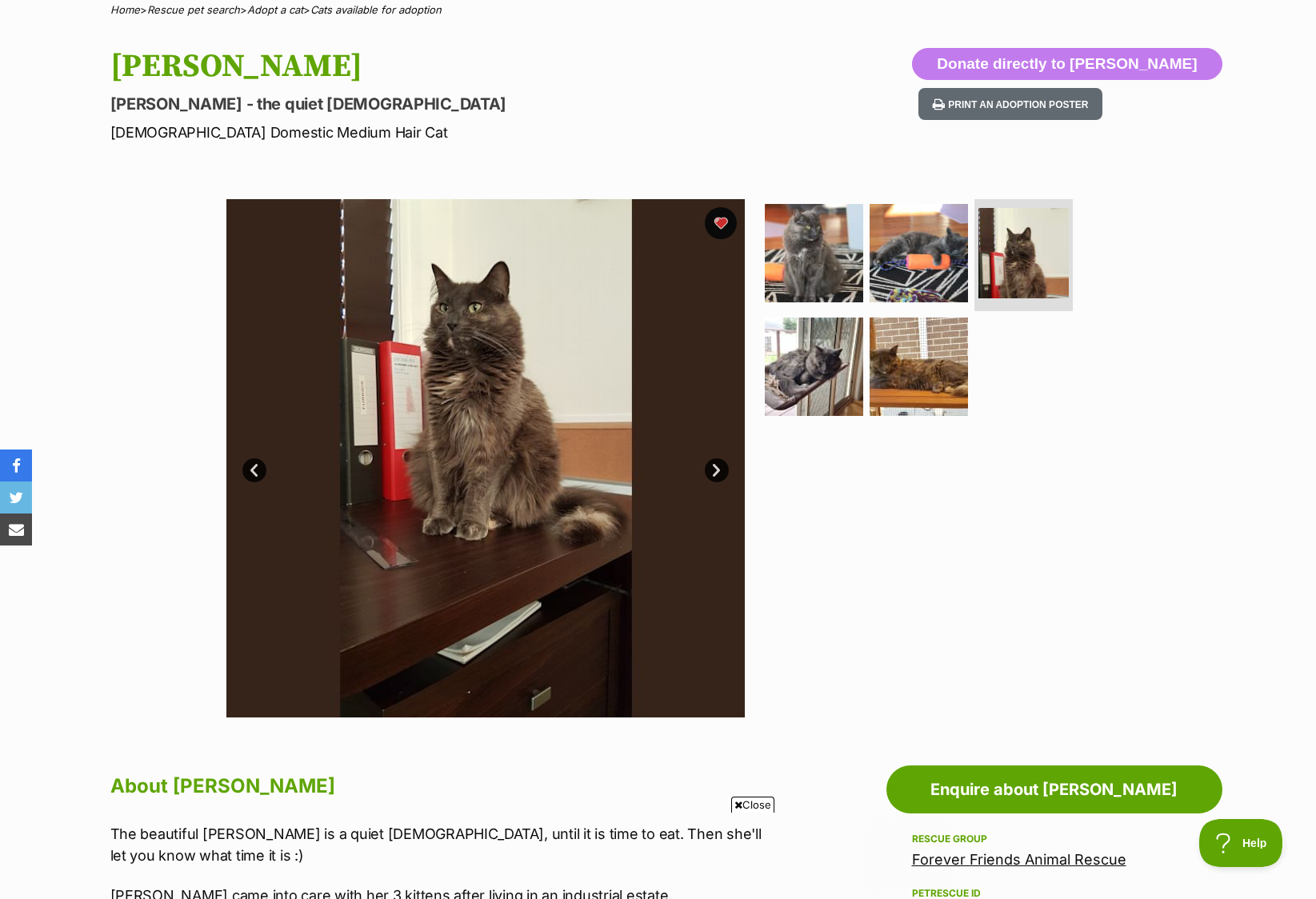
scroll to position [0, 0]
click at [971, 357] on ul at bounding box center [926, 313] width 328 height 227
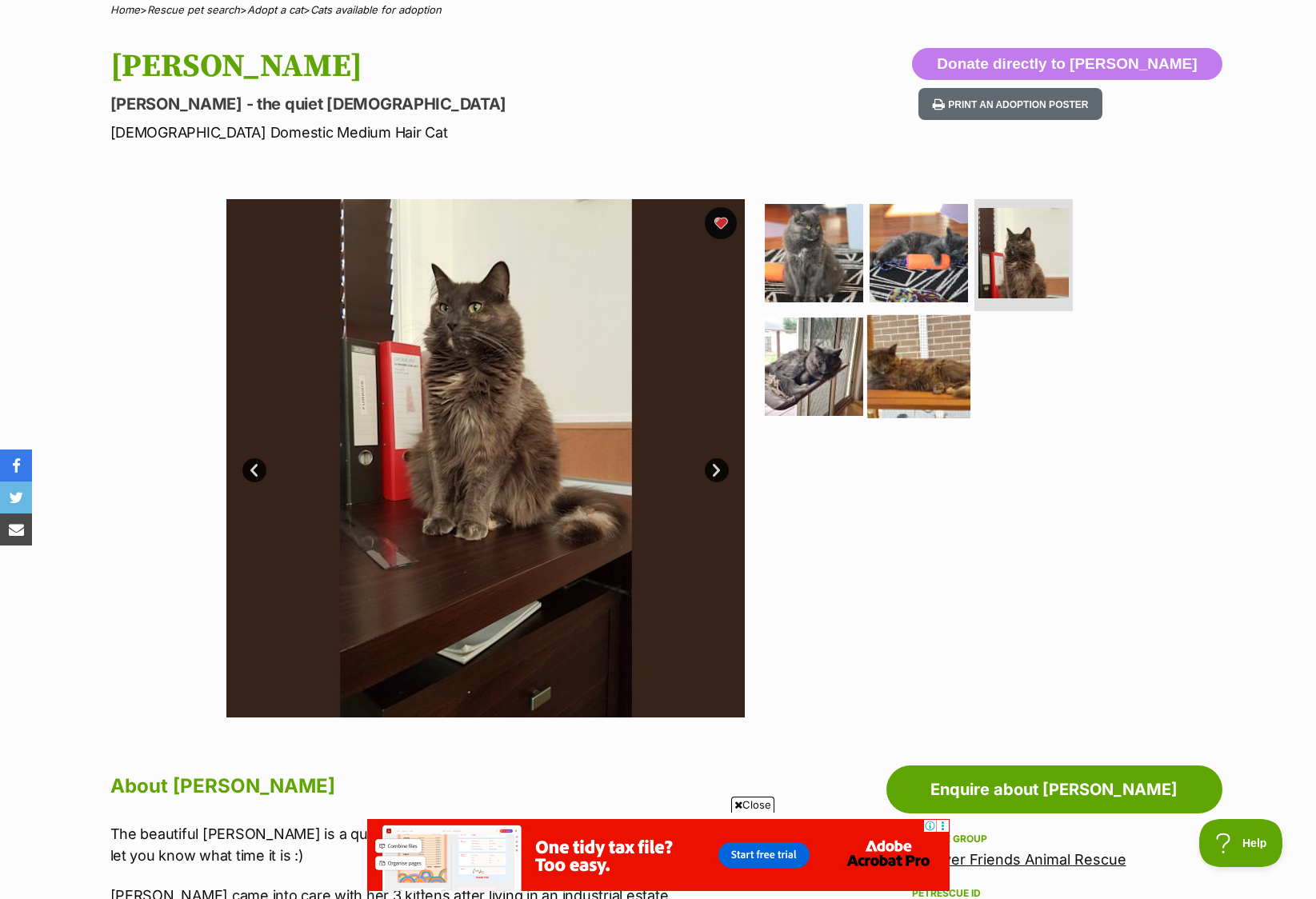
click at [947, 362] on img at bounding box center [919, 365] width 103 height 103
